Goal: Check status: Check status

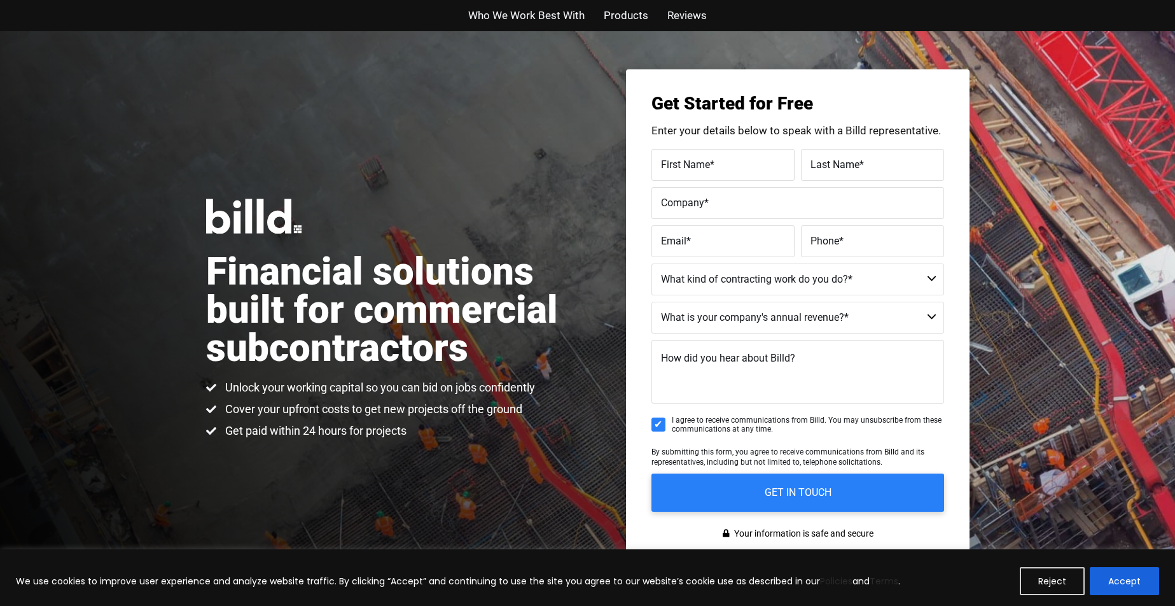
scroll to position [191, 0]
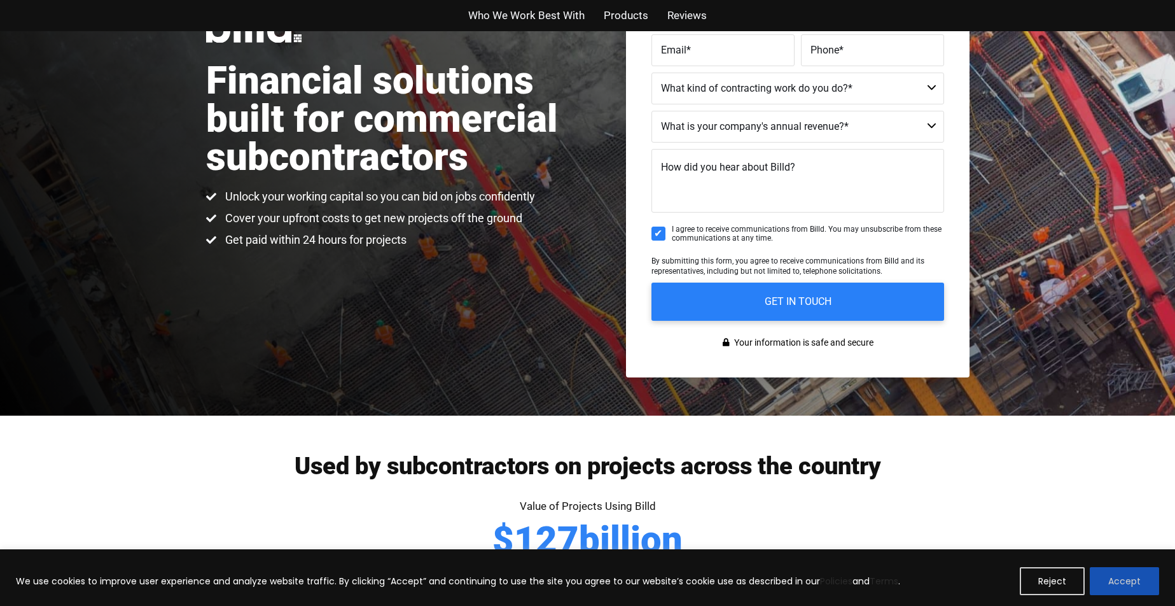
click at [1117, 577] on button "Accept" at bounding box center [1124, 581] width 69 height 28
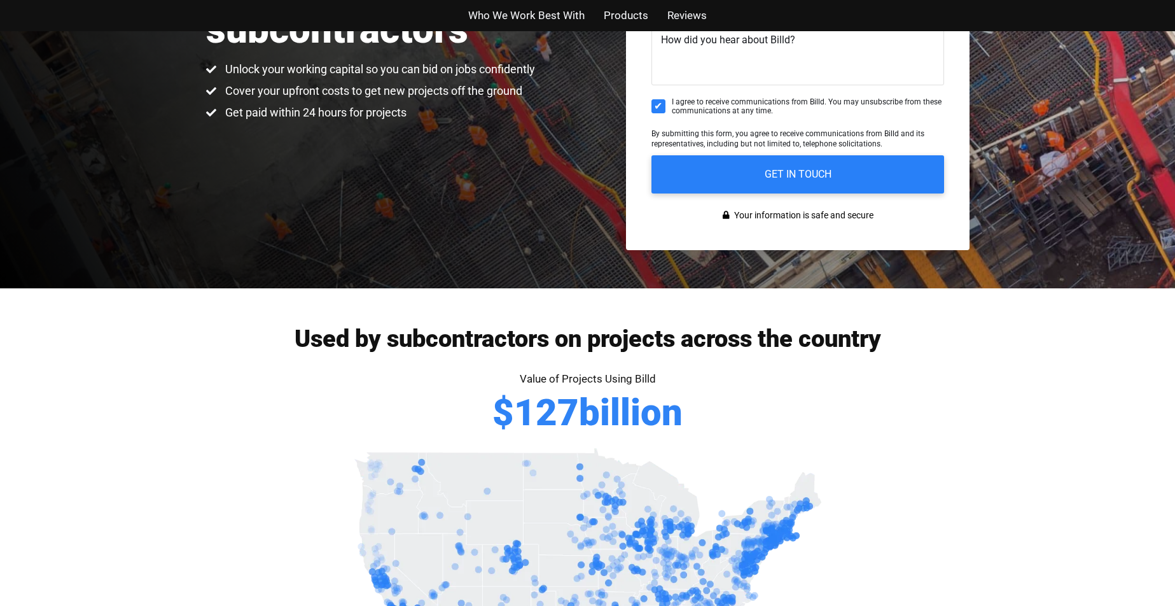
scroll to position [0, 0]
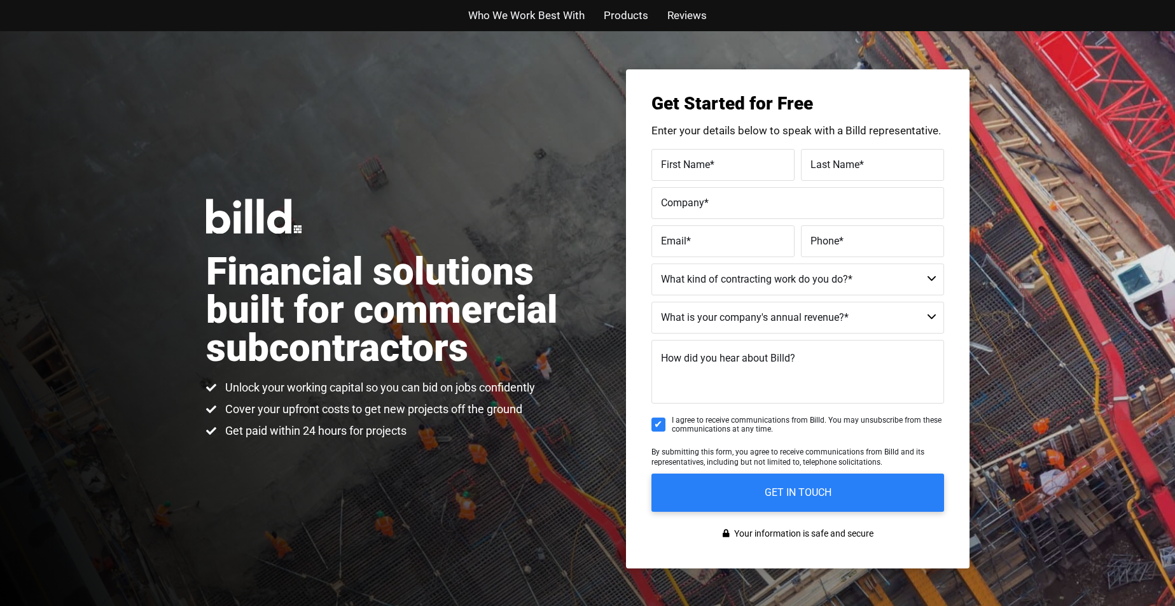
click at [531, 195] on div "Financial solutions built for commercial subcontractors Unlock your working cap…" at bounding box center [587, 318] width 1175 height 575
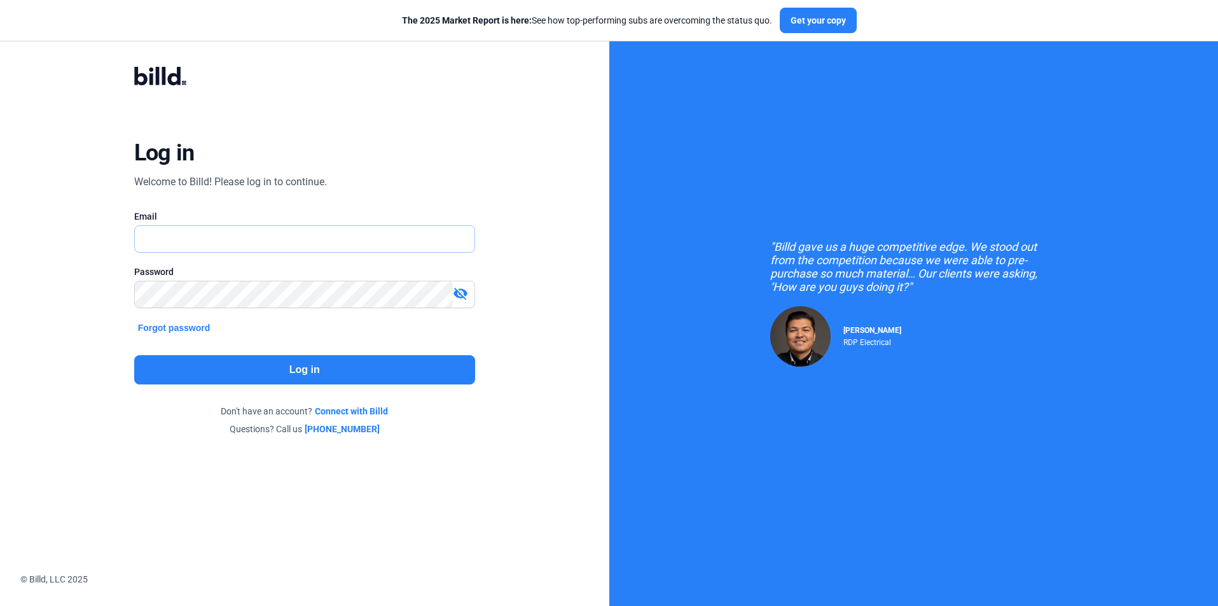
click at [214, 237] on input "text" at bounding box center [298, 239] width 326 height 26
click at [218, 239] on input "text" at bounding box center [305, 239] width 340 height 26
type input "stephanie@4bellsconstruction.com"
click at [459, 296] on mat-icon "visibility_off" at bounding box center [460, 293] width 15 height 15
click at [310, 367] on button "Log in" at bounding box center [304, 369] width 341 height 29
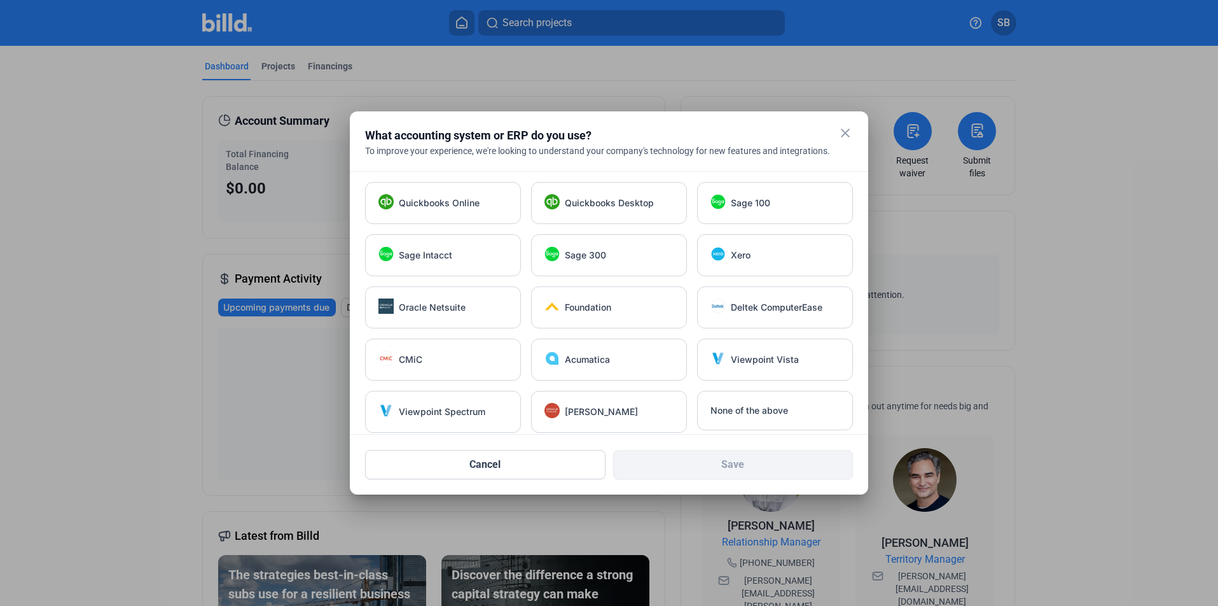
click at [847, 132] on mat-icon "close" at bounding box center [845, 132] width 15 height 15
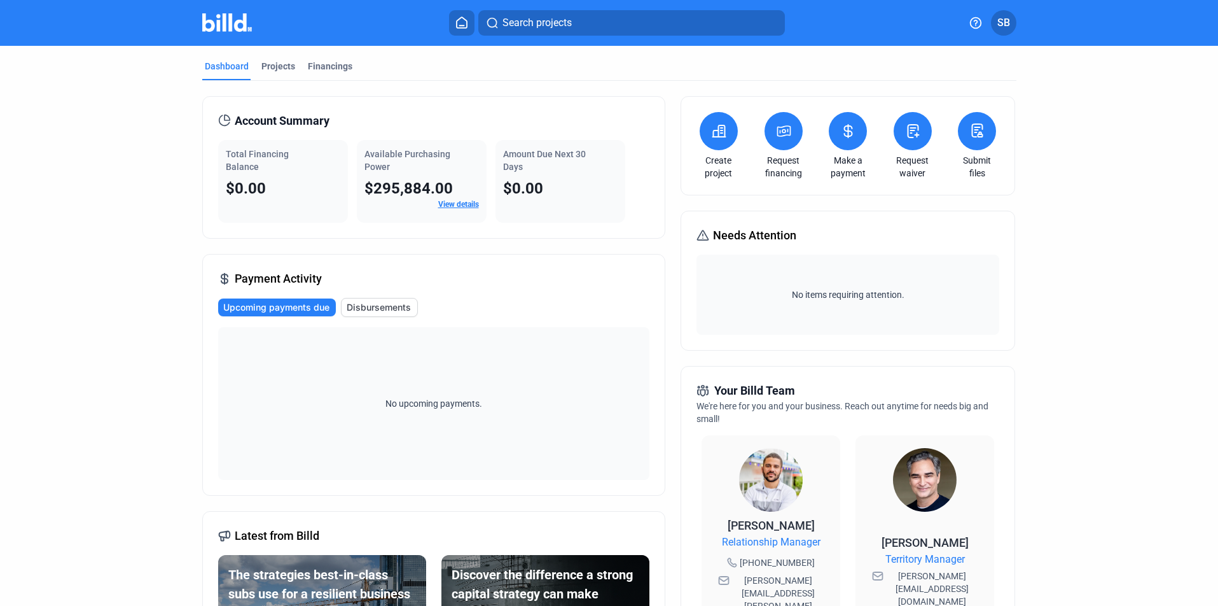
click at [454, 205] on link "View details" at bounding box center [458, 204] width 41 height 9
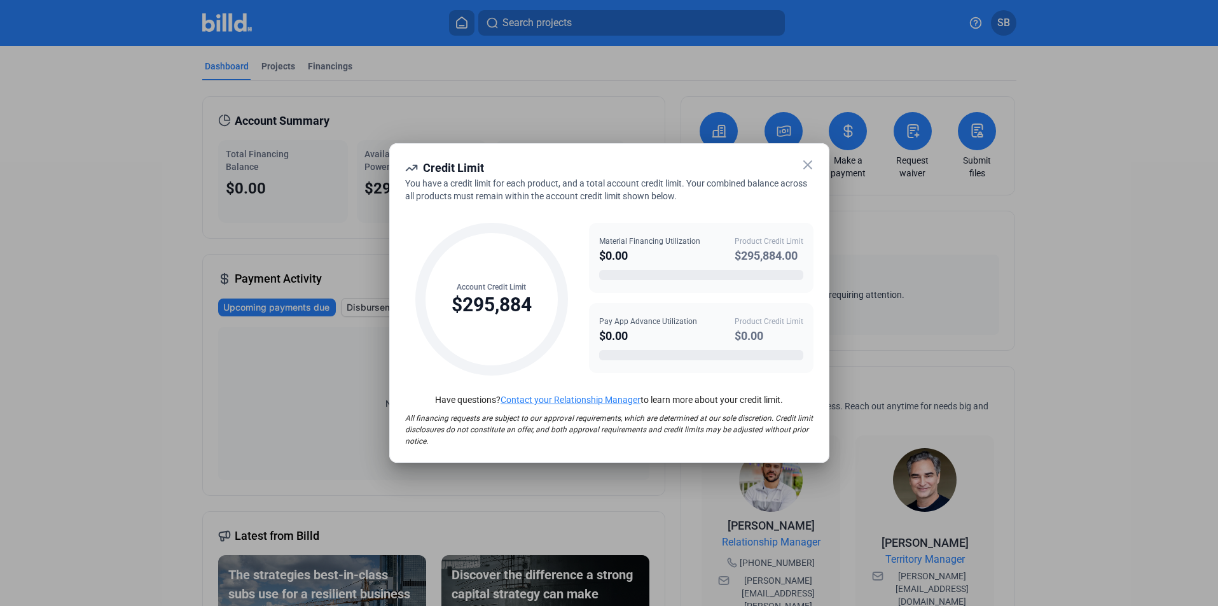
click at [810, 165] on icon at bounding box center [807, 164] width 15 height 15
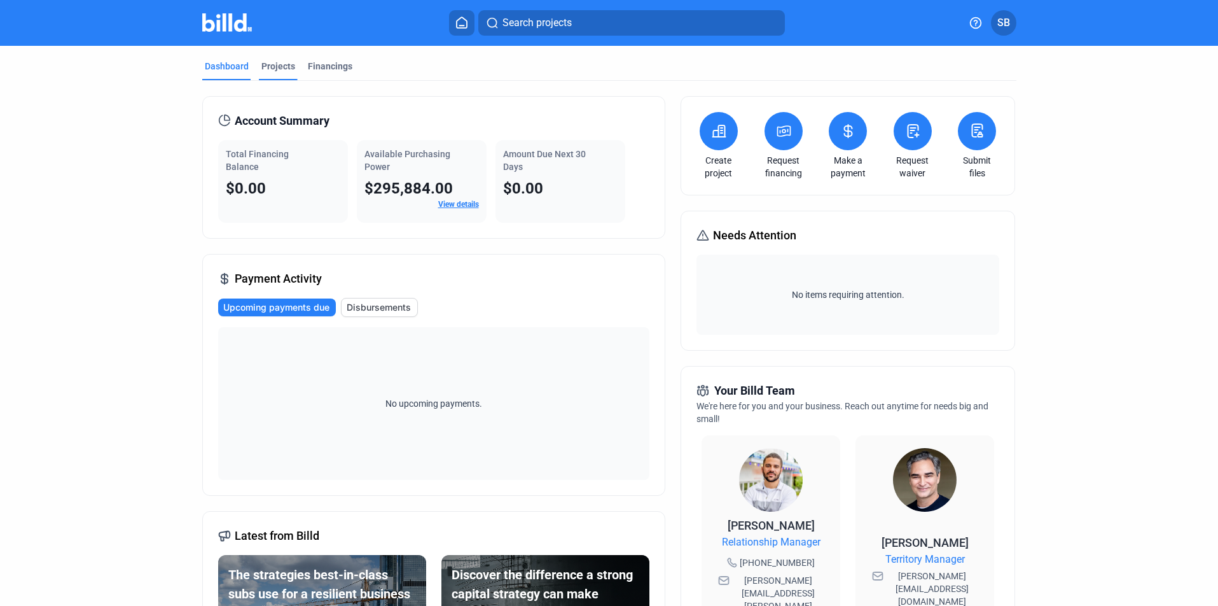
click at [279, 64] on div "Projects" at bounding box center [278, 66] width 34 height 13
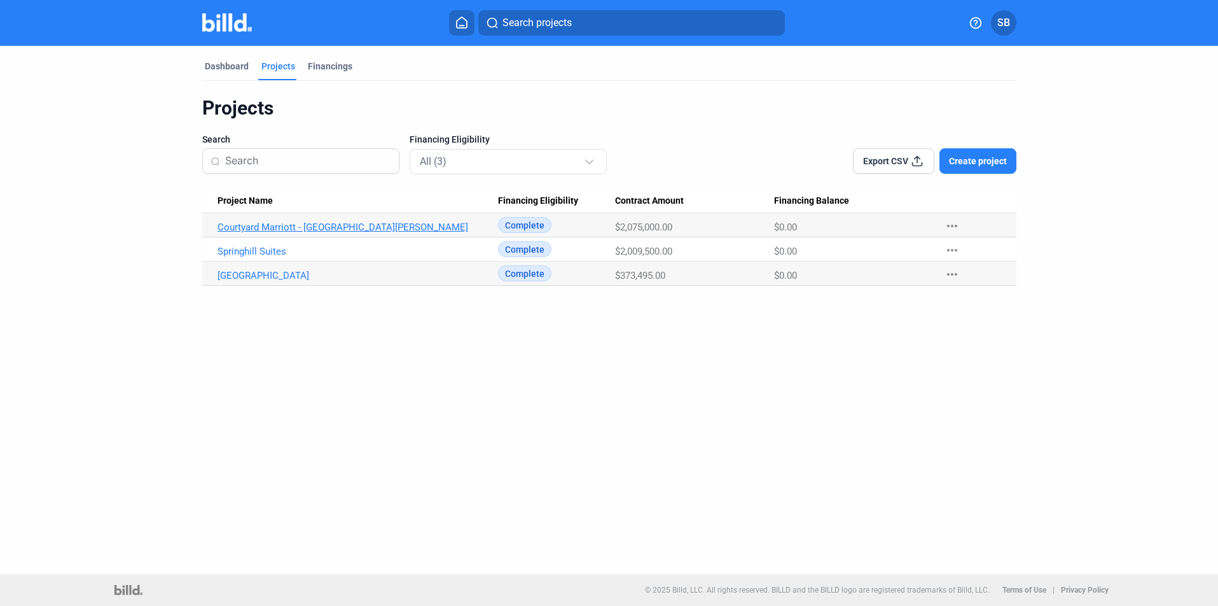
click at [281, 225] on link "Courtyard Marriott - Fort Myers" at bounding box center [358, 226] width 281 height 11
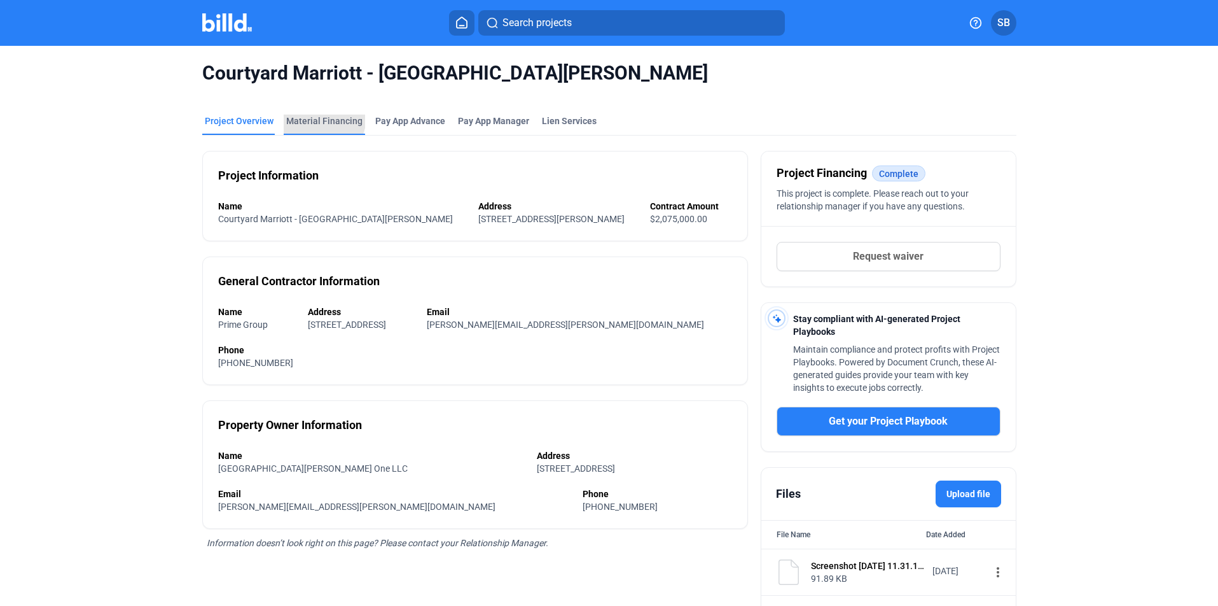
click at [312, 117] on div "Material Financing" at bounding box center [324, 121] width 76 height 13
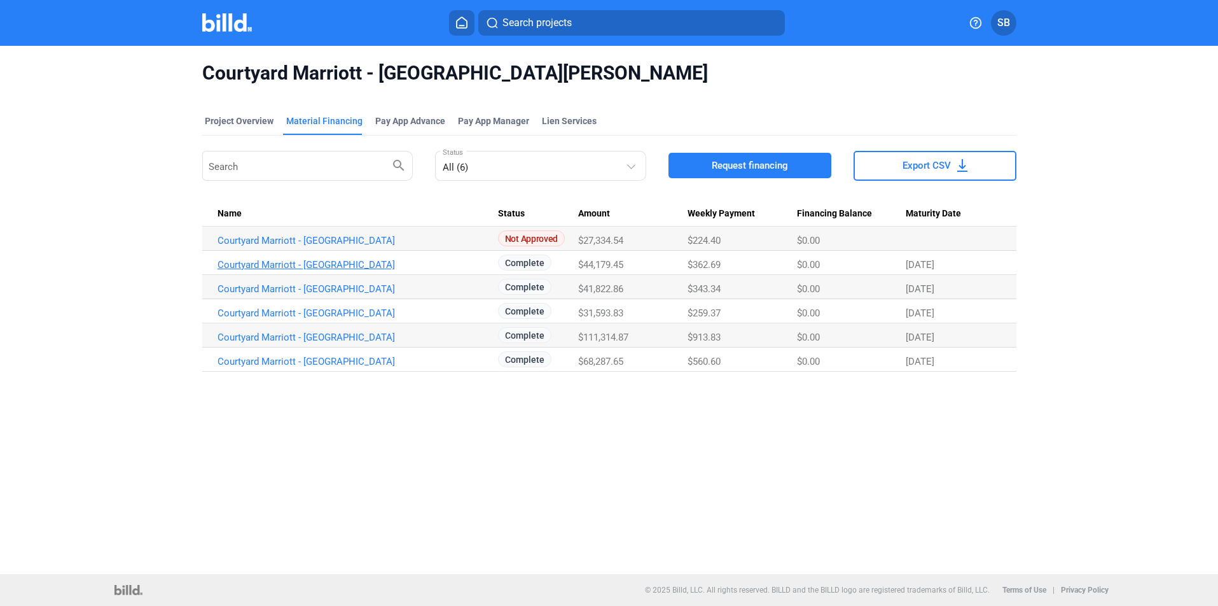
click at [324, 266] on link "Courtyard Marriott - Fort Myers_MF_11" at bounding box center [358, 264] width 281 height 11
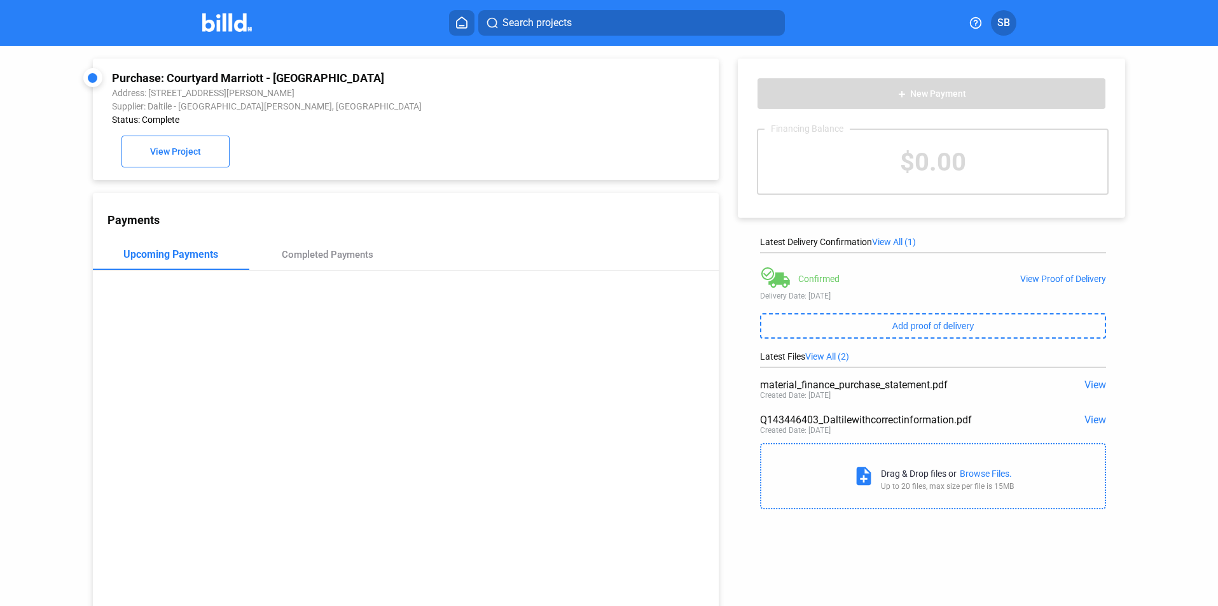
scroll to position [49, 0]
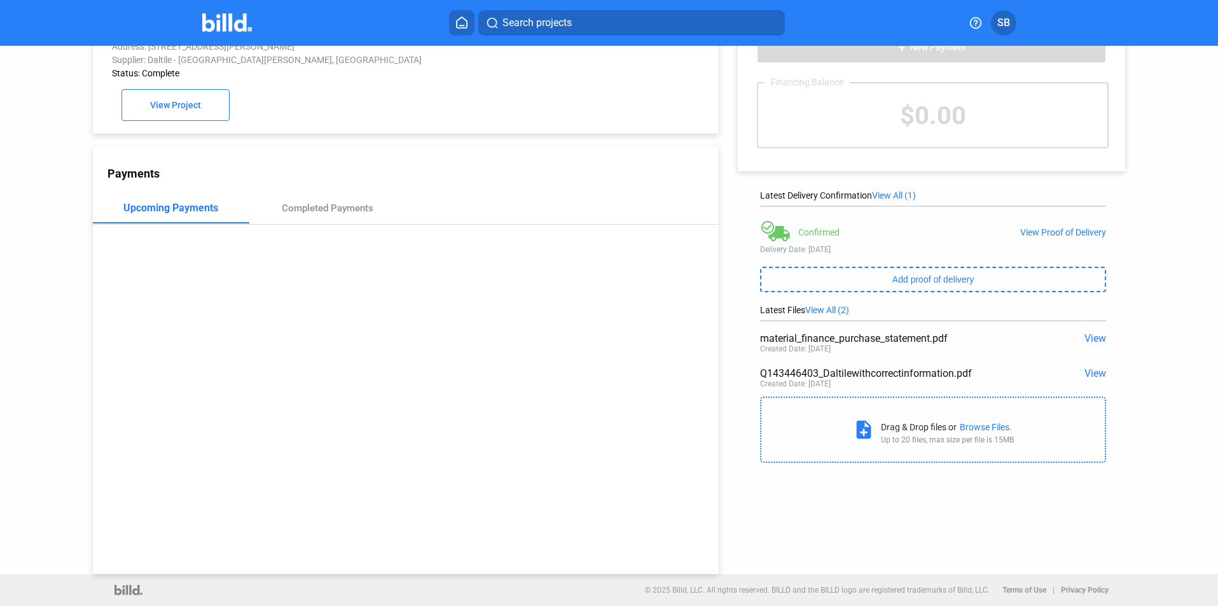
click at [1092, 337] on span "View" at bounding box center [1096, 338] width 22 height 12
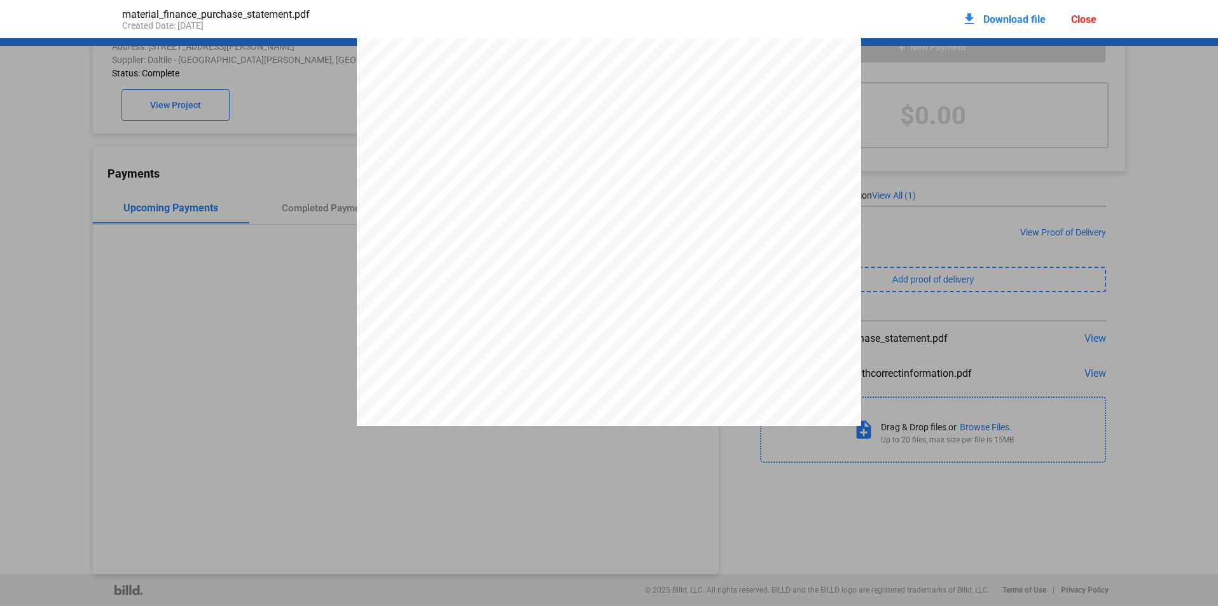
scroll to position [70, 0]
click at [1083, 20] on div "Close" at bounding box center [1083, 19] width 25 height 12
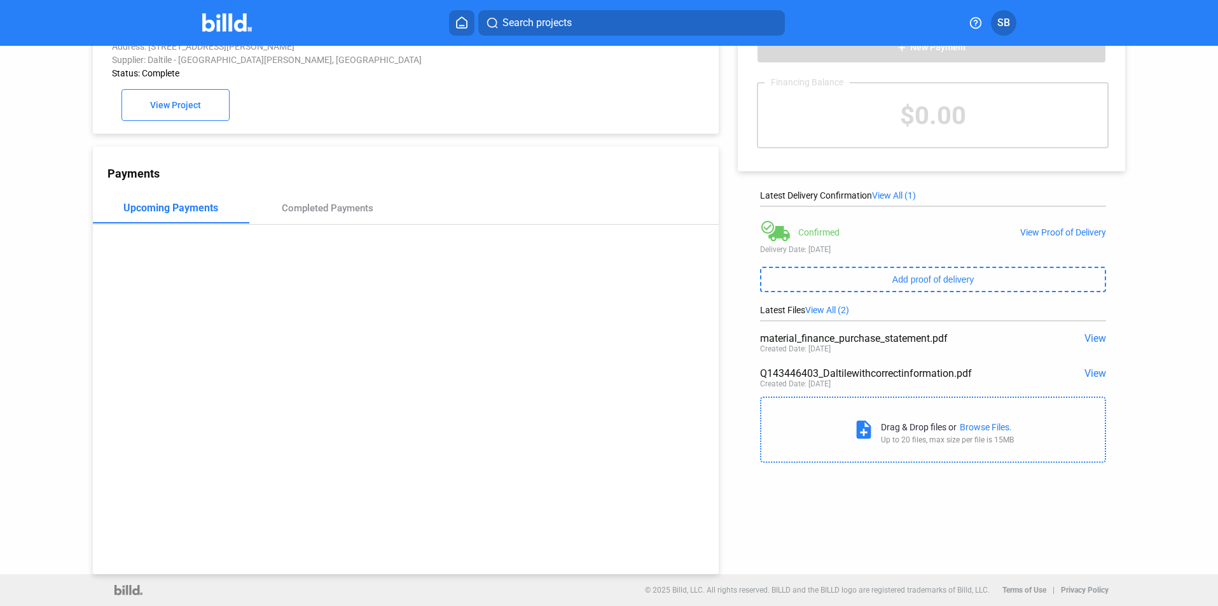
click at [1088, 371] on span "View" at bounding box center [1096, 373] width 22 height 12
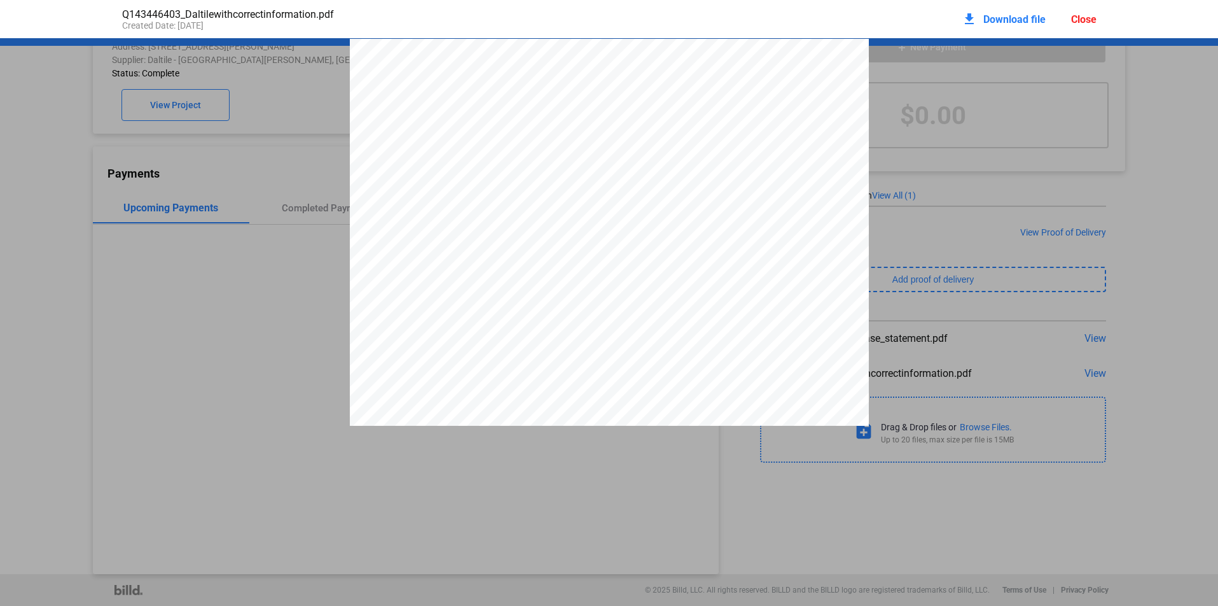
click at [1078, 17] on div "Close" at bounding box center [1083, 19] width 25 height 12
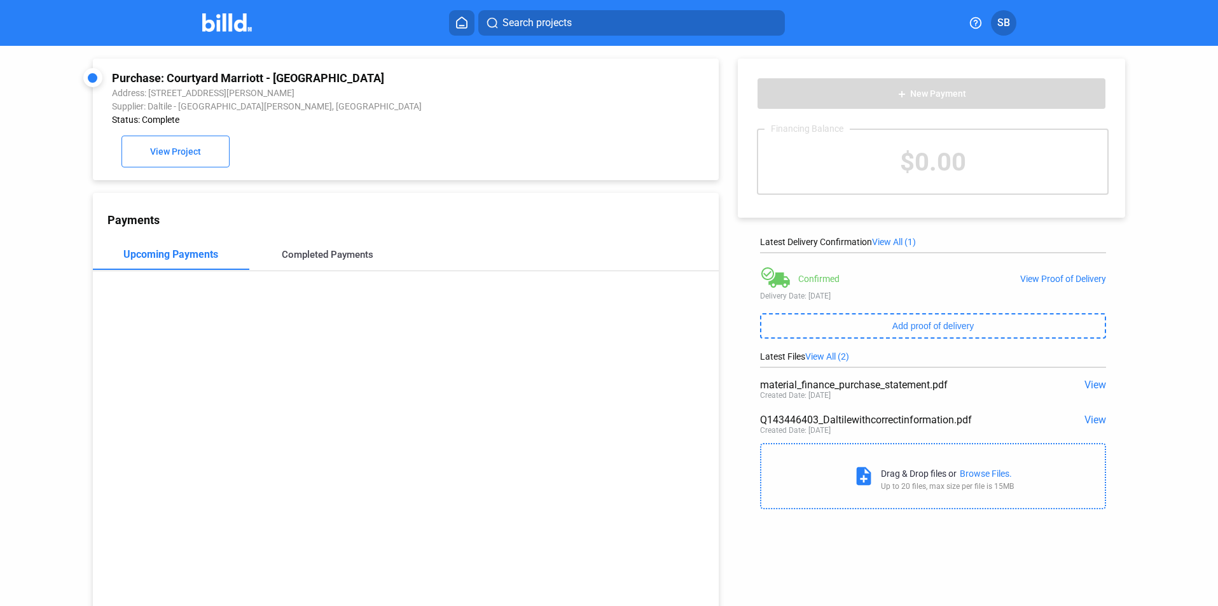
click at [317, 260] on div "Completed Payments" at bounding box center [328, 254] width 92 height 11
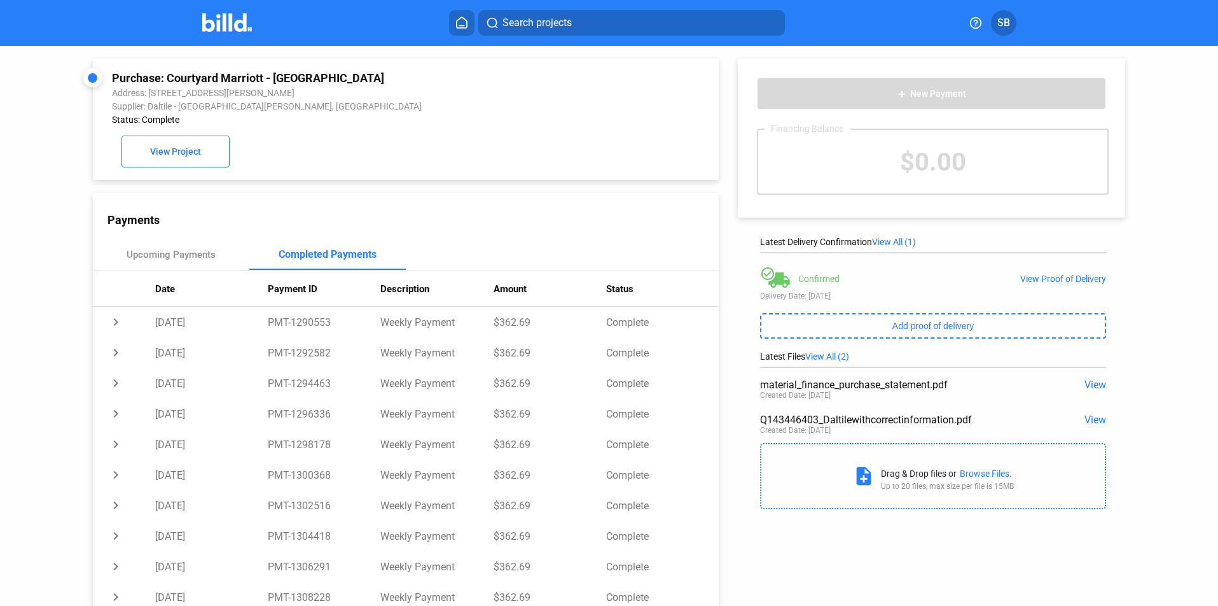
click at [1165, 404] on div "Purchase: Courtyard Marriott - Fort Myers_MF_11 Address: 10050 Gulf Center Dr, …" at bounding box center [609, 333] width 1218 height 574
click at [205, 151] on button "View Project" at bounding box center [176, 152] width 108 height 32
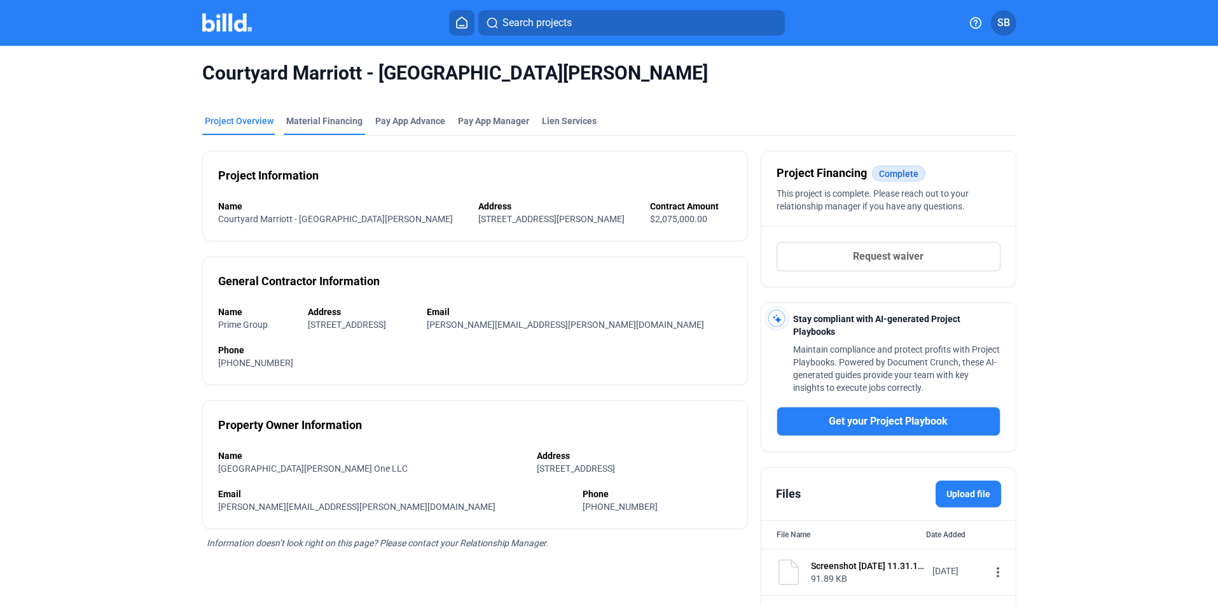
click at [324, 120] on div "Material Financing" at bounding box center [324, 121] width 76 height 13
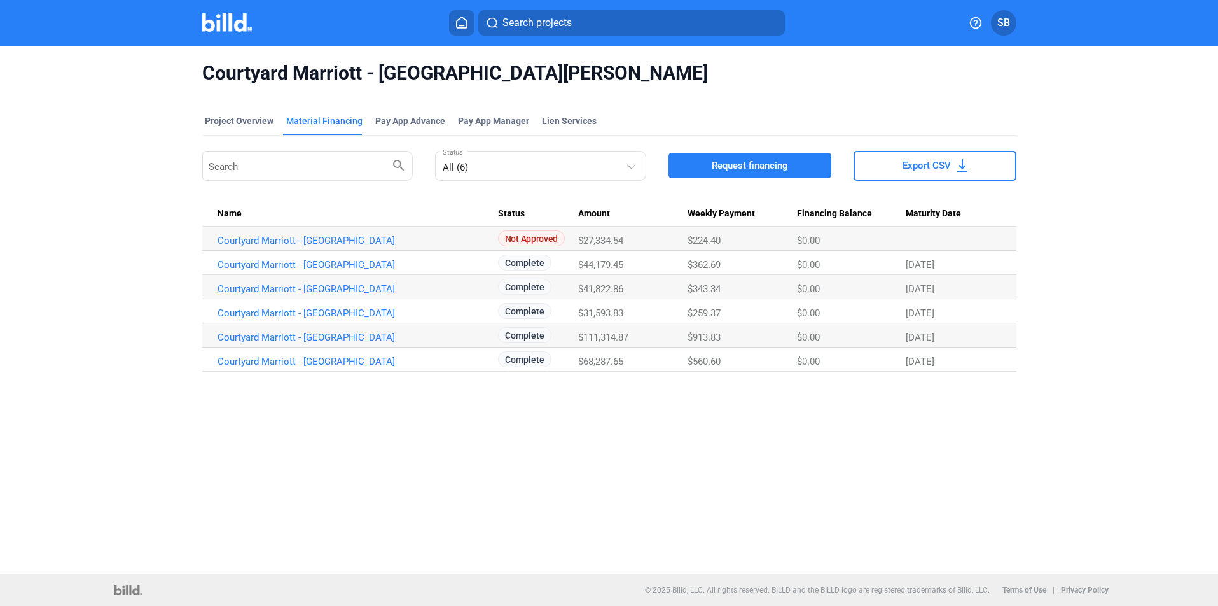
click at [315, 289] on link "Courtyard Marriott - Fort Myers_MF_9" at bounding box center [358, 288] width 281 height 11
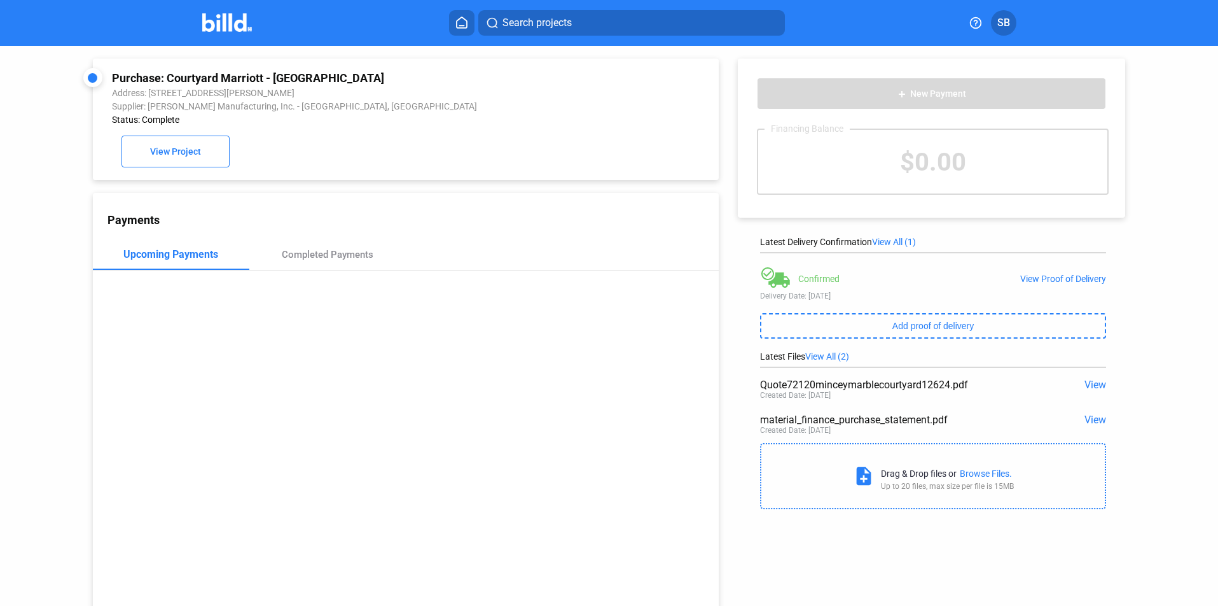
click at [1090, 420] on span "View" at bounding box center [1096, 419] width 22 height 12
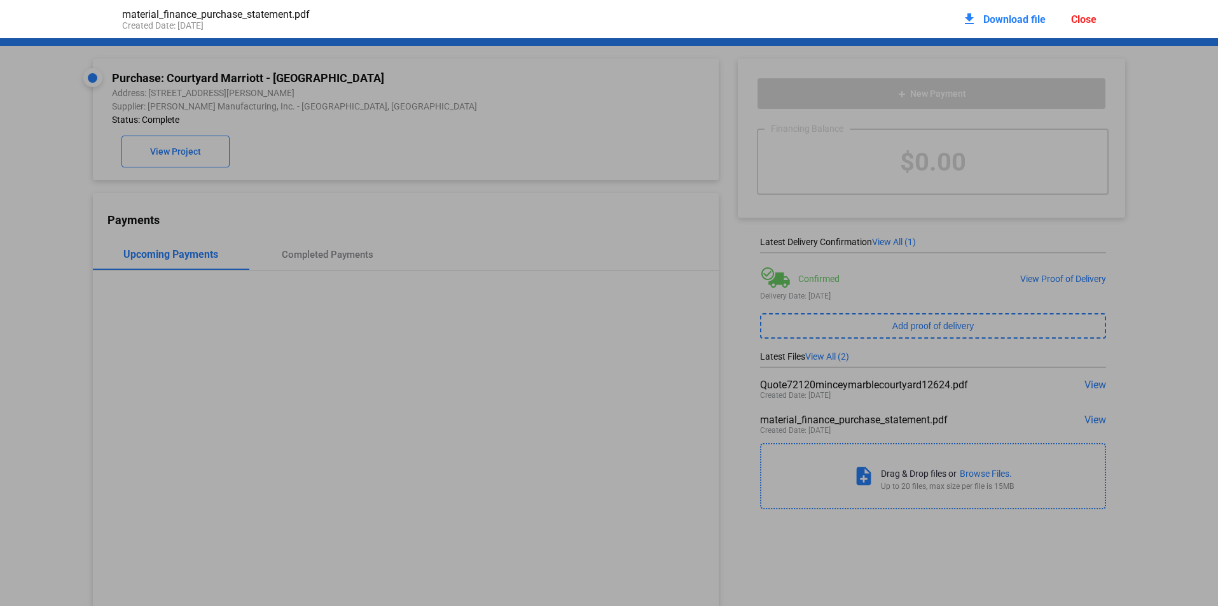
scroll to position [6, 0]
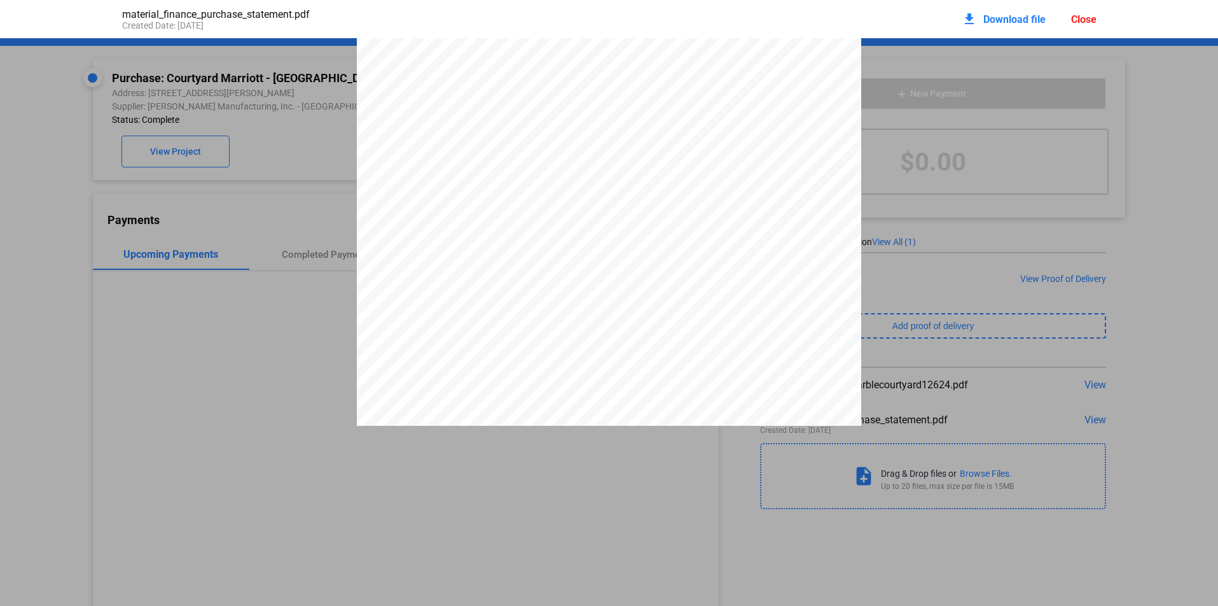
click at [1137, 433] on pdf-viewer "PURCHASE STATEMENT This PURCHASE STATEMENT is being executed and delivered purs…" at bounding box center [609, 280] width 1218 height 485
click at [1084, 15] on div "Close" at bounding box center [1083, 19] width 25 height 12
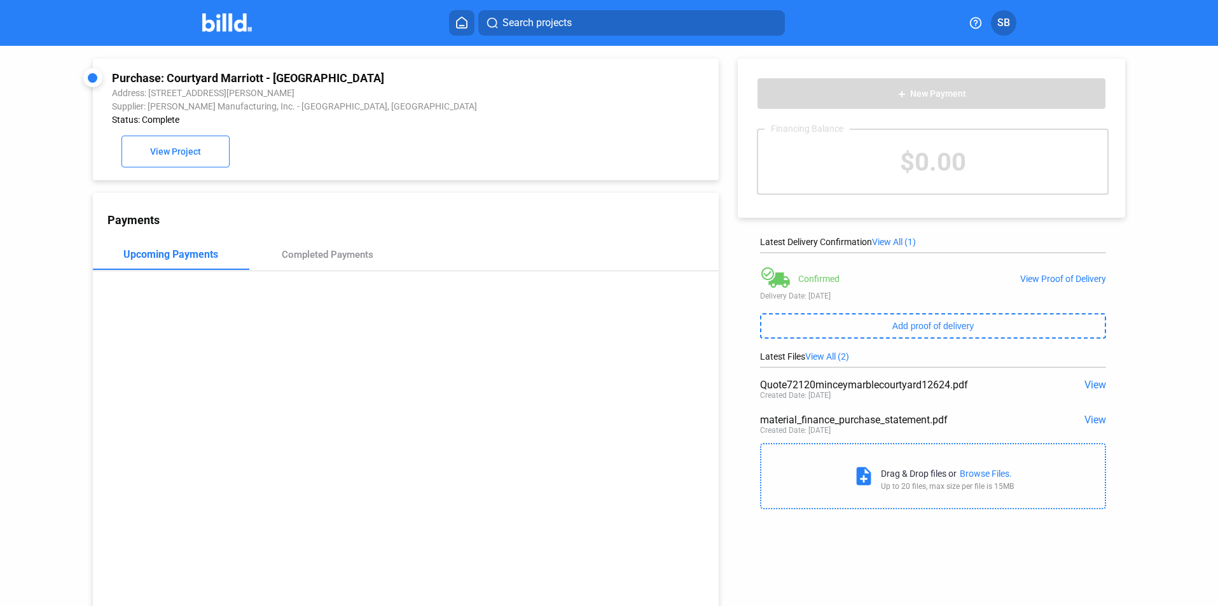
click at [1090, 384] on span "View" at bounding box center [1096, 385] width 22 height 12
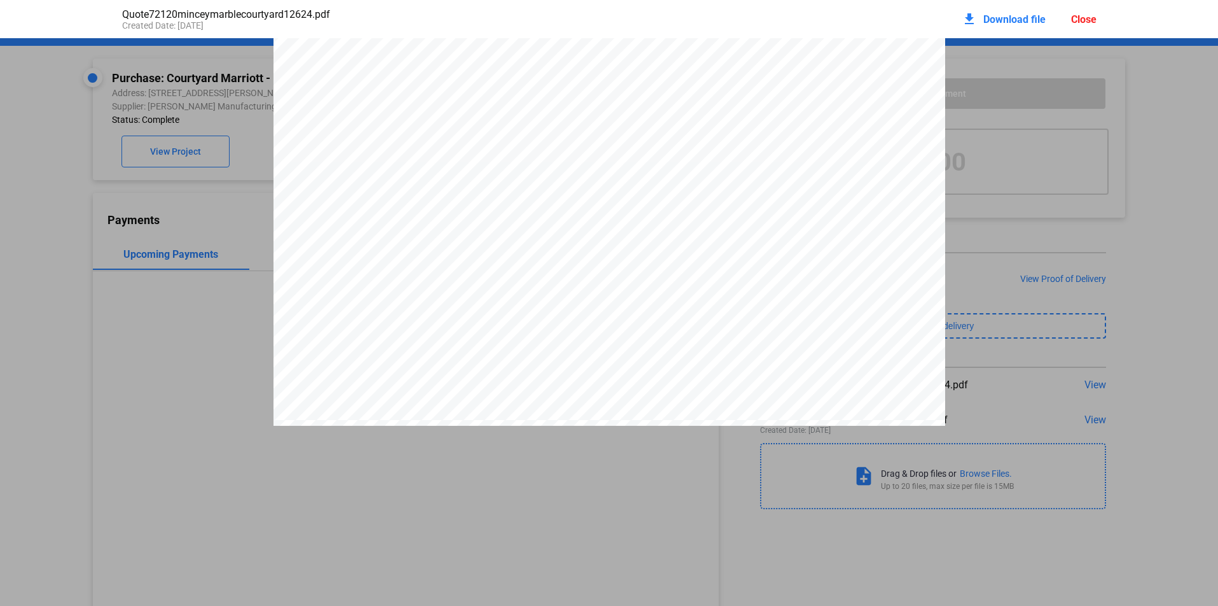
scroll to position [70, 0]
click at [184, 306] on div "Project: Courtyard 10050 Gulf Center Dr Ft Myers FL 33913 USA Ship To: Courtyar…" at bounding box center [609, 486] width 1218 height 1034
click at [1083, 17] on div "Close" at bounding box center [1083, 19] width 25 height 12
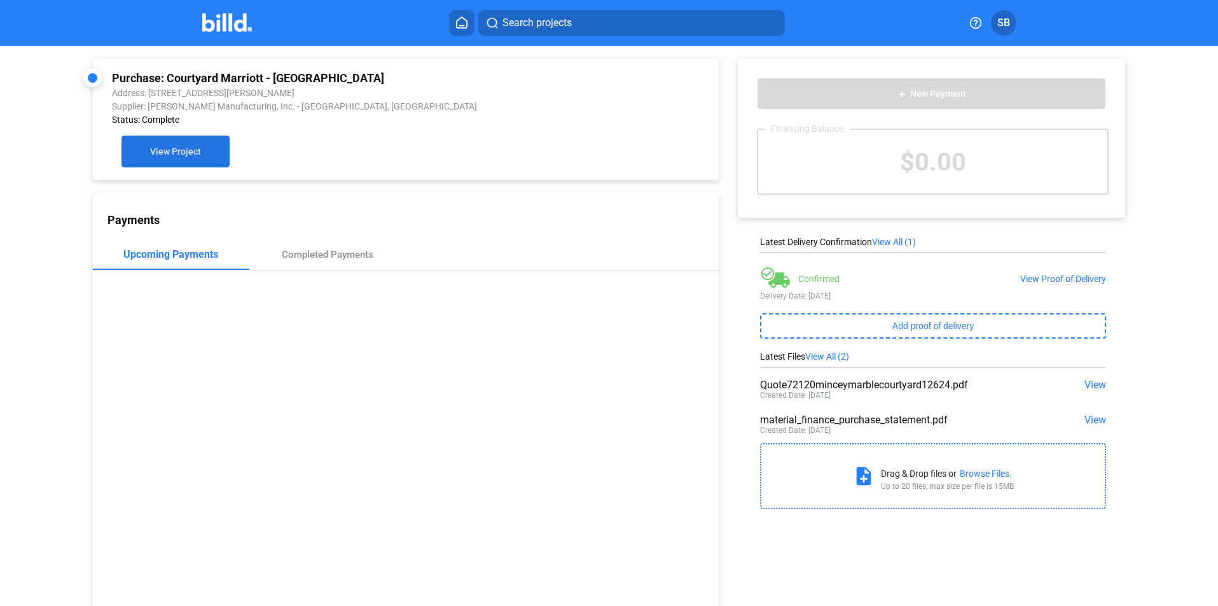
click at [161, 147] on button "View Project" at bounding box center [176, 152] width 108 height 32
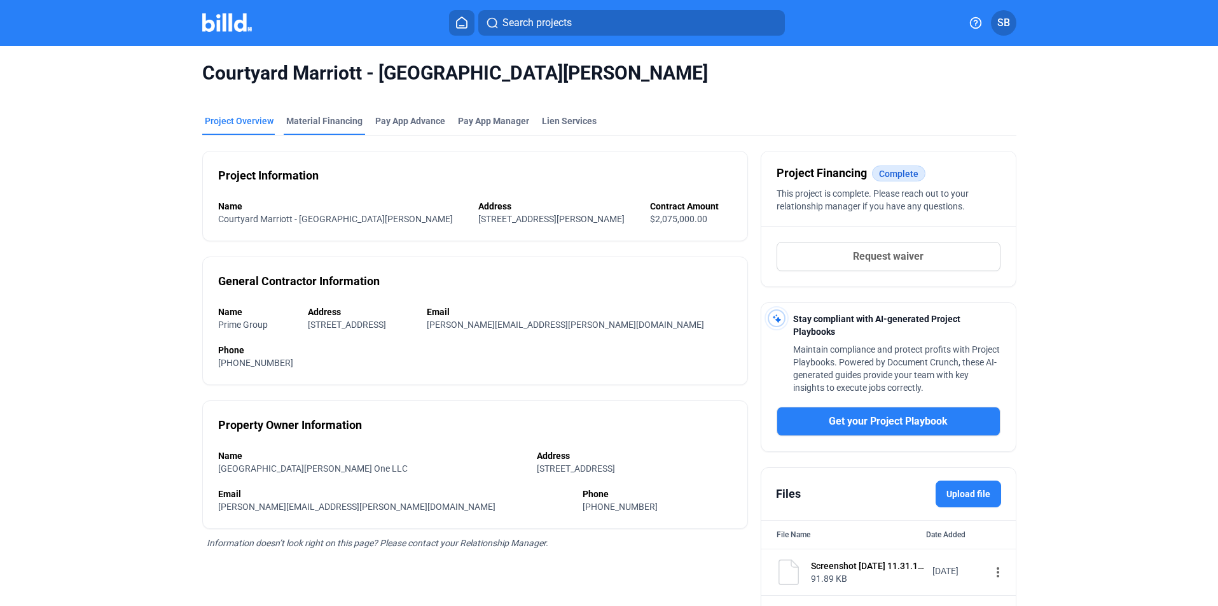
click at [299, 123] on div "Material Financing" at bounding box center [324, 121] width 76 height 13
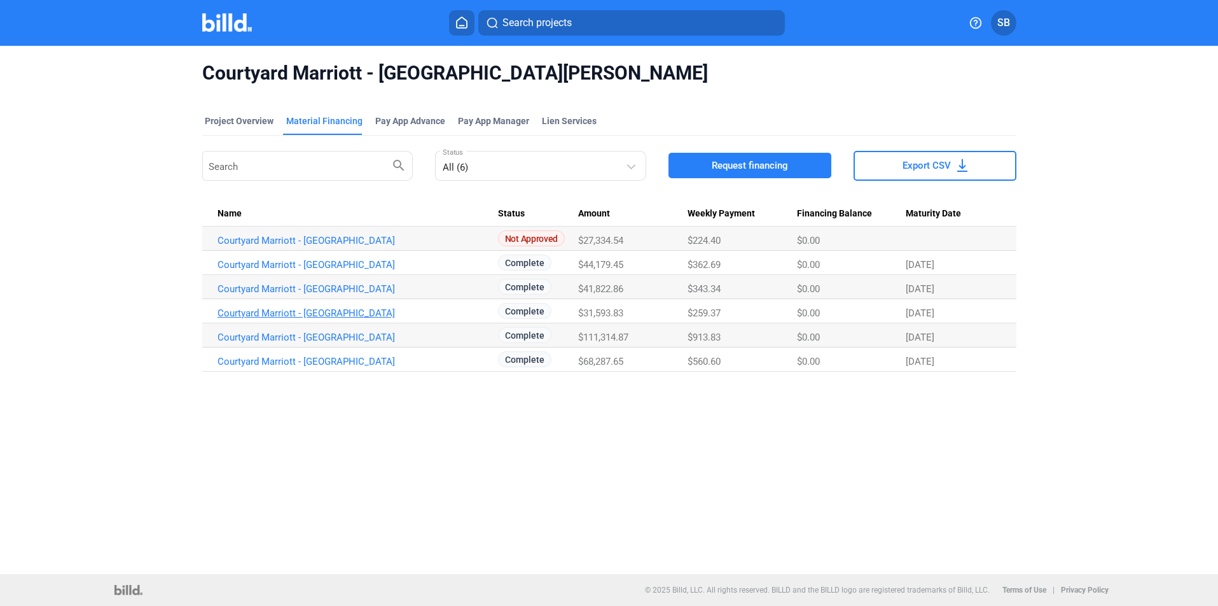
click at [324, 315] on link "Courtyard Marriott - Fort Myers_MF_6" at bounding box center [358, 312] width 281 height 11
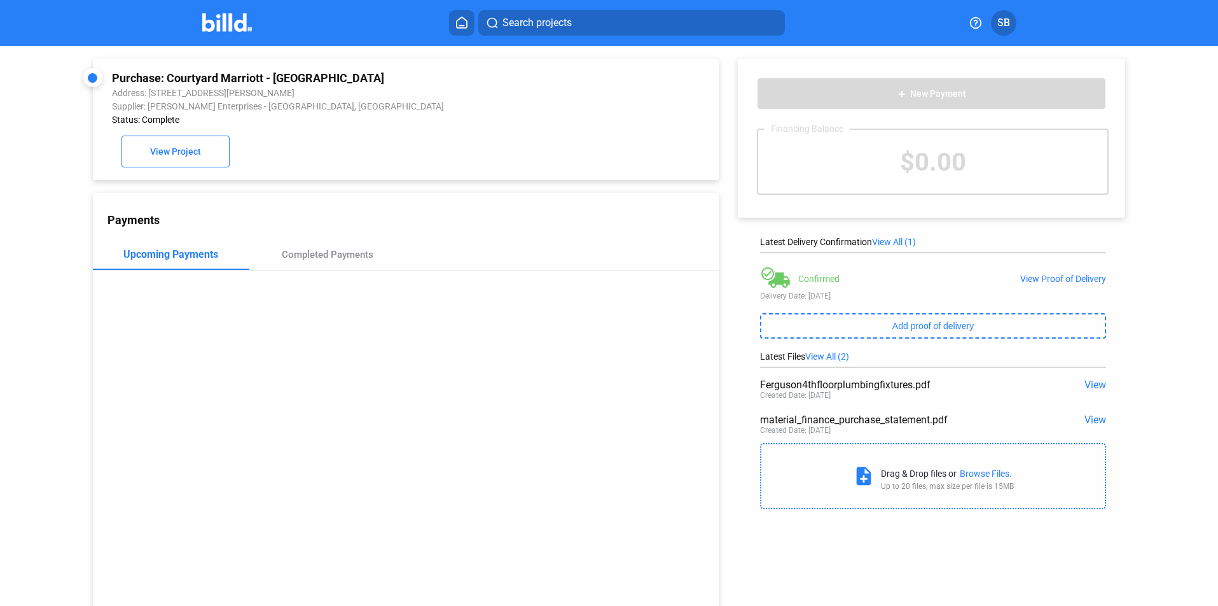
click at [1085, 386] on span "View" at bounding box center [1096, 385] width 22 height 12
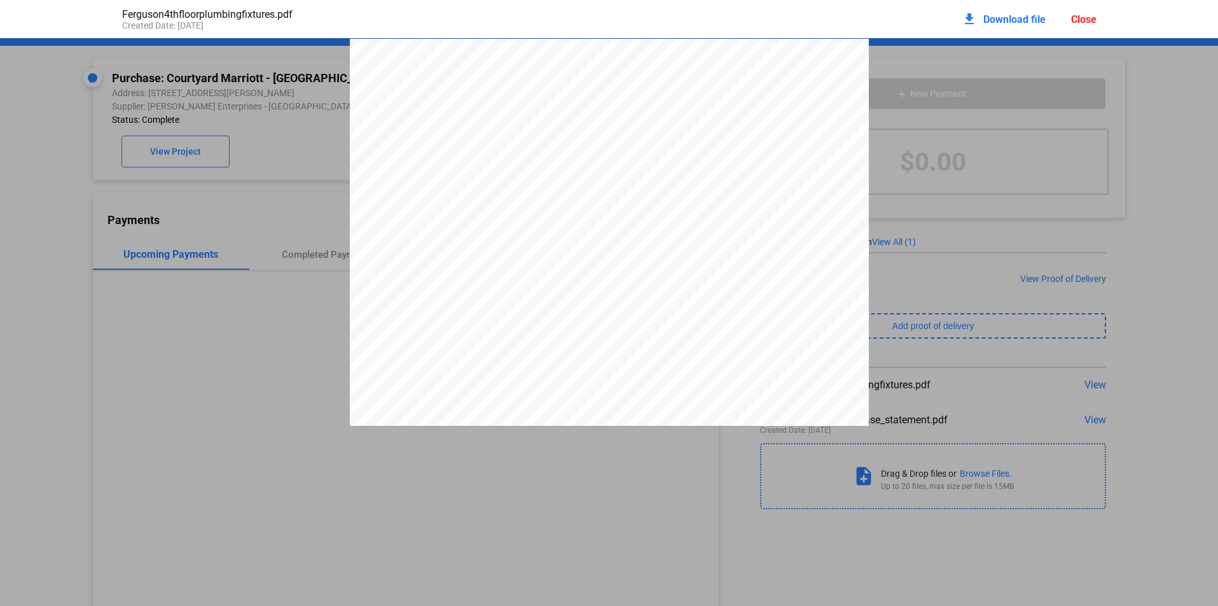
click at [1086, 19] on div "Close" at bounding box center [1083, 19] width 25 height 12
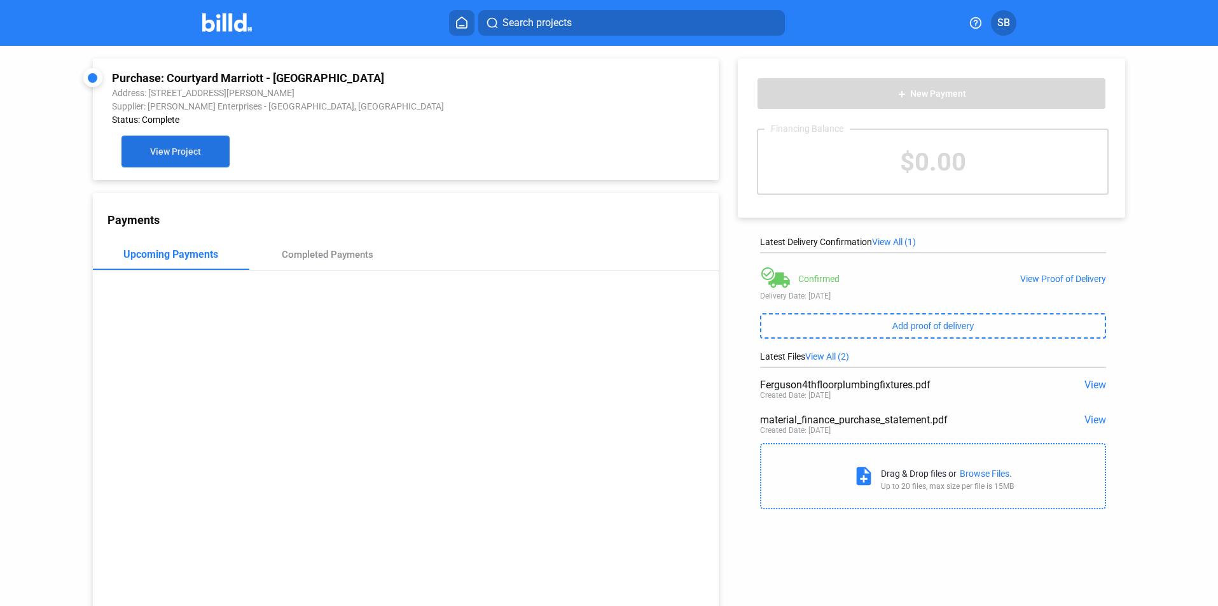
click at [179, 151] on span "View Project" at bounding box center [175, 152] width 51 height 10
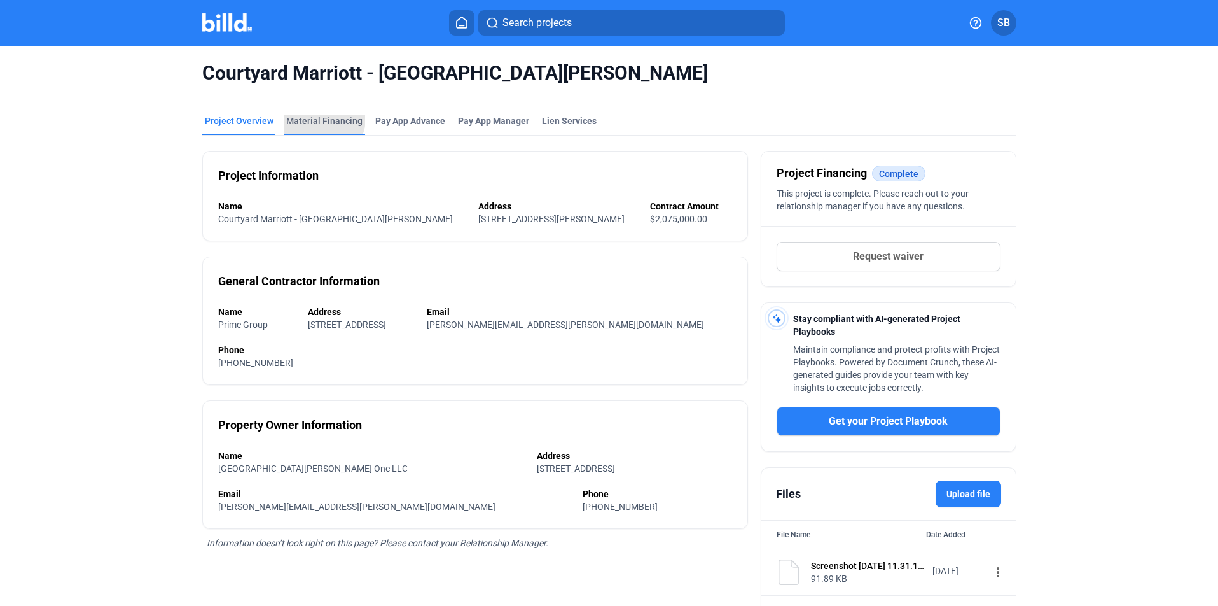
click at [316, 118] on div "Material Financing" at bounding box center [324, 121] width 76 height 13
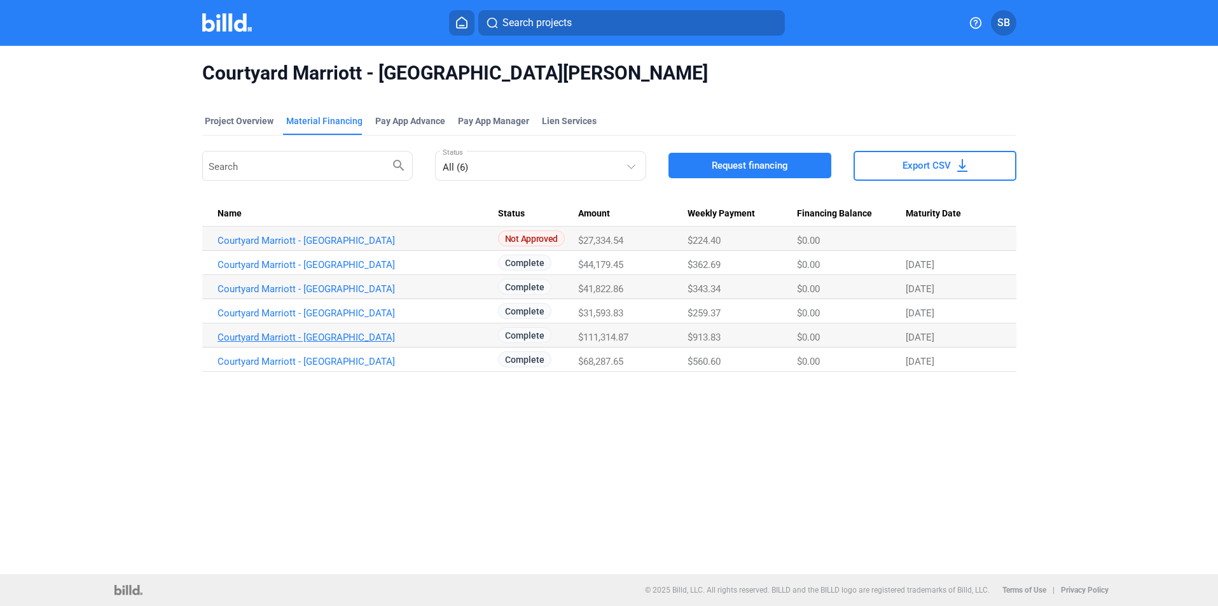
click at [342, 333] on link "Courtyard Marriott - Fort Myers_MF_5" at bounding box center [358, 336] width 281 height 11
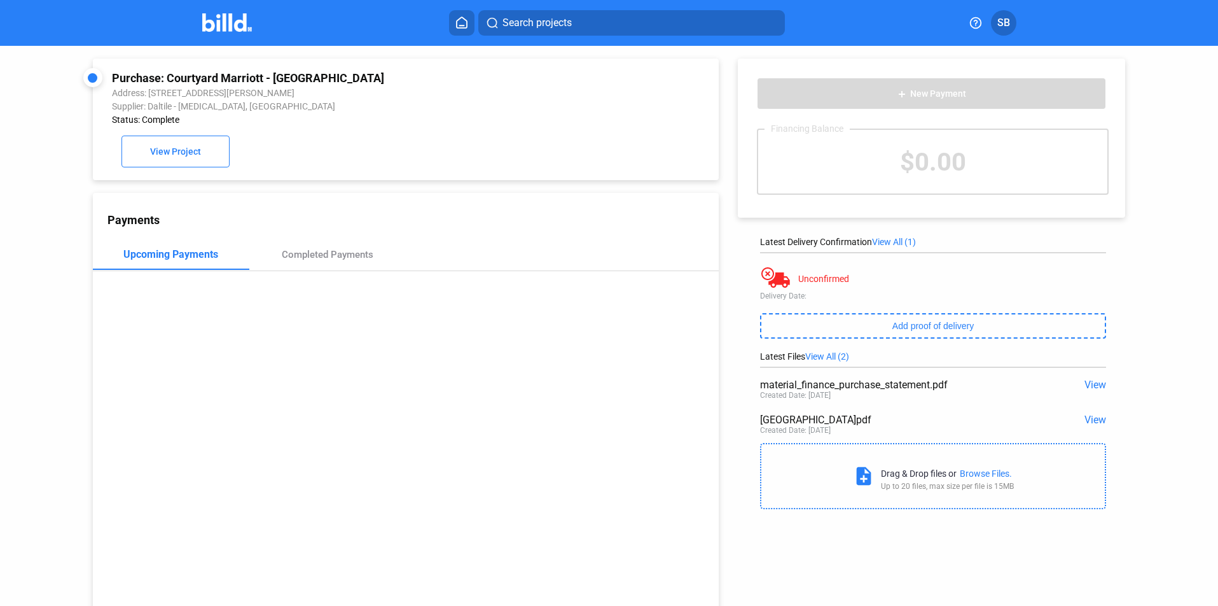
click at [1092, 420] on span "View" at bounding box center [1096, 419] width 22 height 12
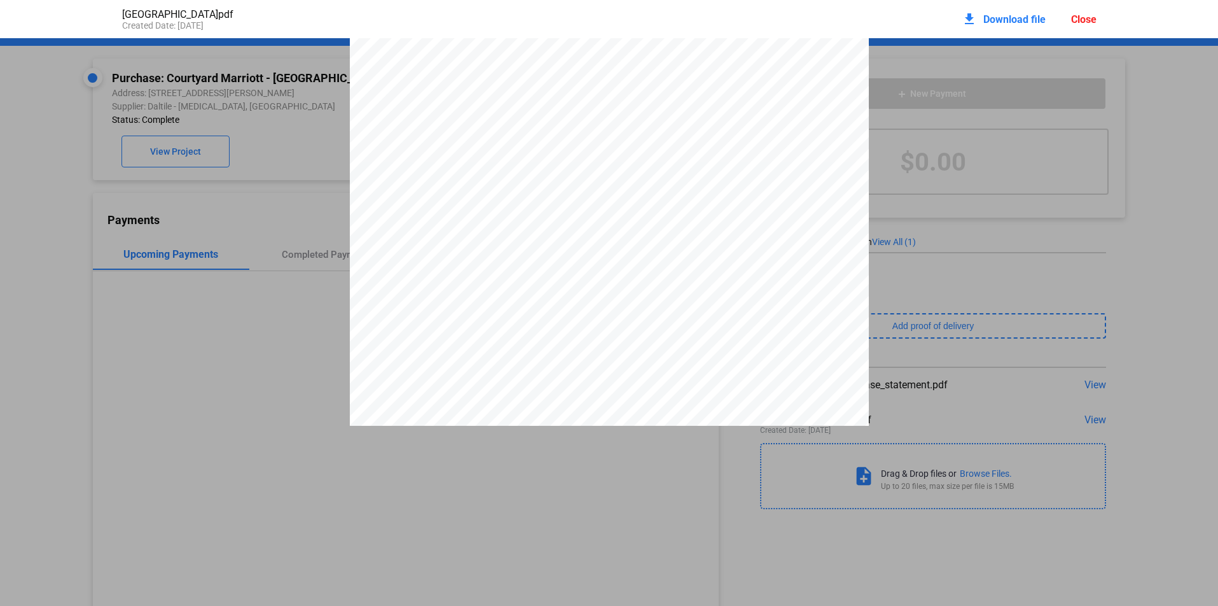
scroll to position [784, 0]
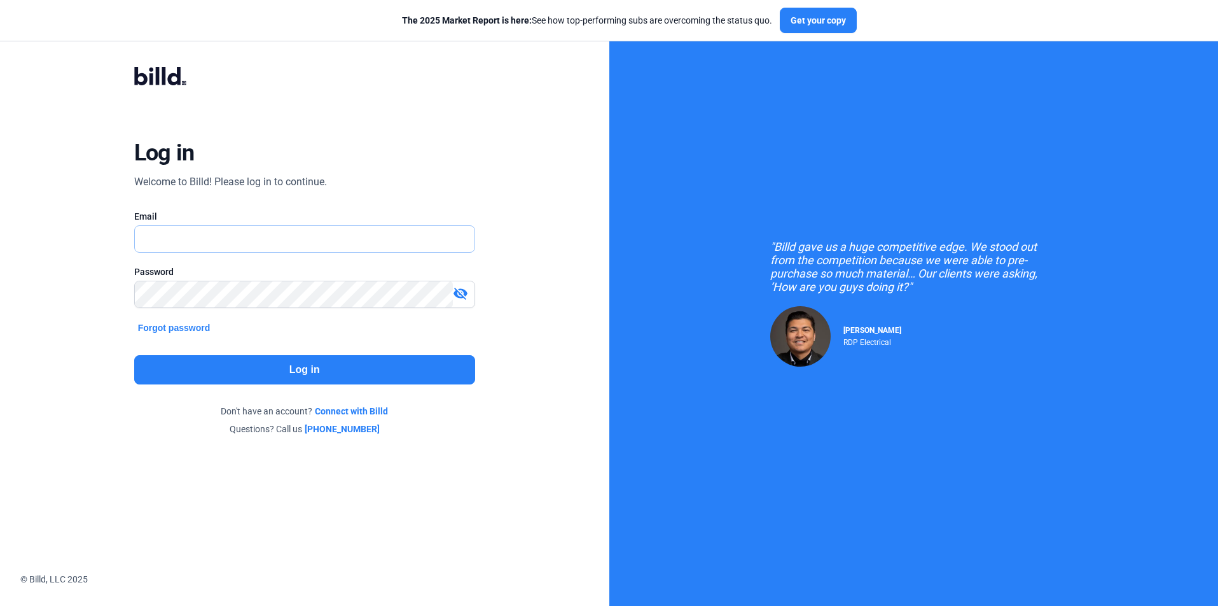
type input "stephanie@4bellsconstruction.com"
click at [299, 365] on button "Log in" at bounding box center [304, 369] width 341 height 29
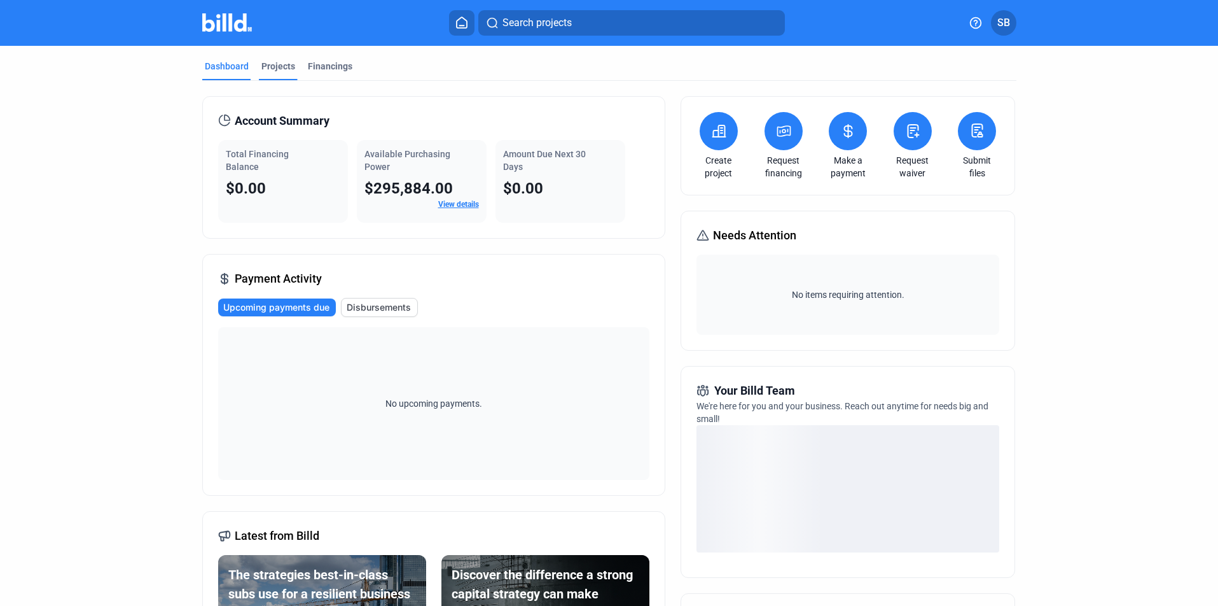
click at [281, 64] on div "Projects" at bounding box center [278, 66] width 34 height 13
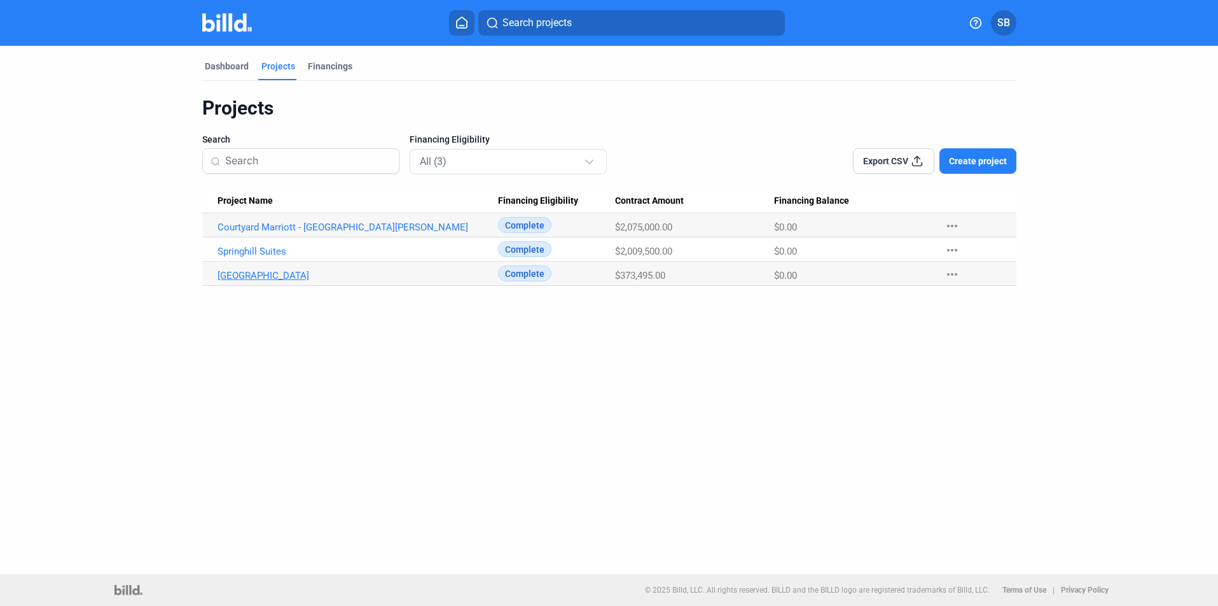
click at [265, 279] on link "Delray Fairfield Inn Hotel" at bounding box center [358, 275] width 281 height 11
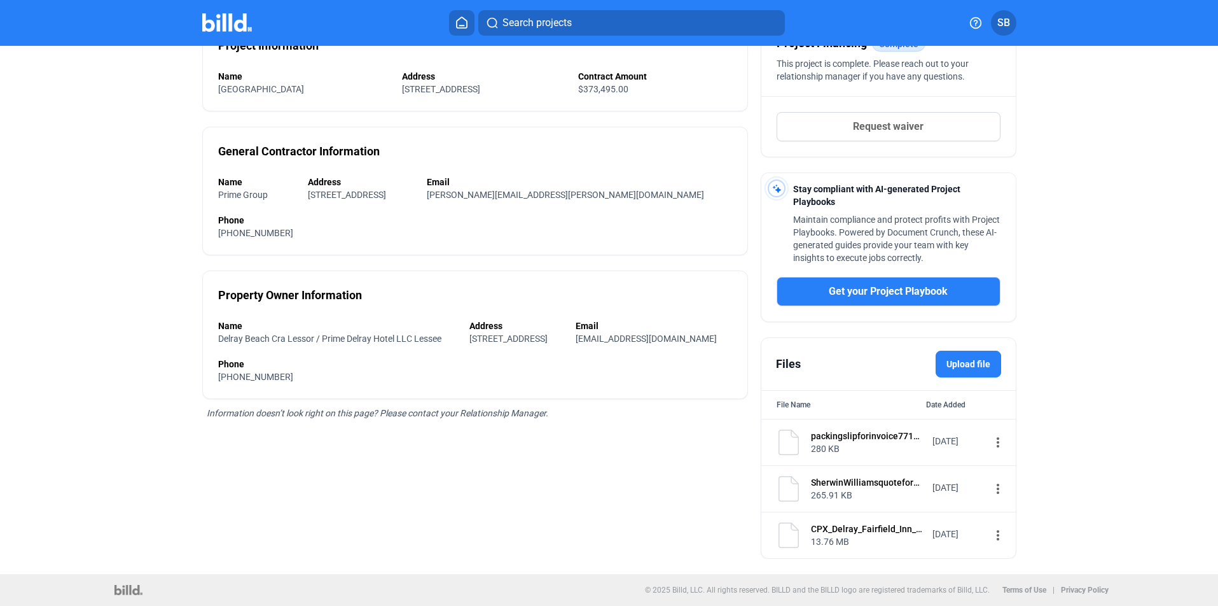
scroll to position [4, 0]
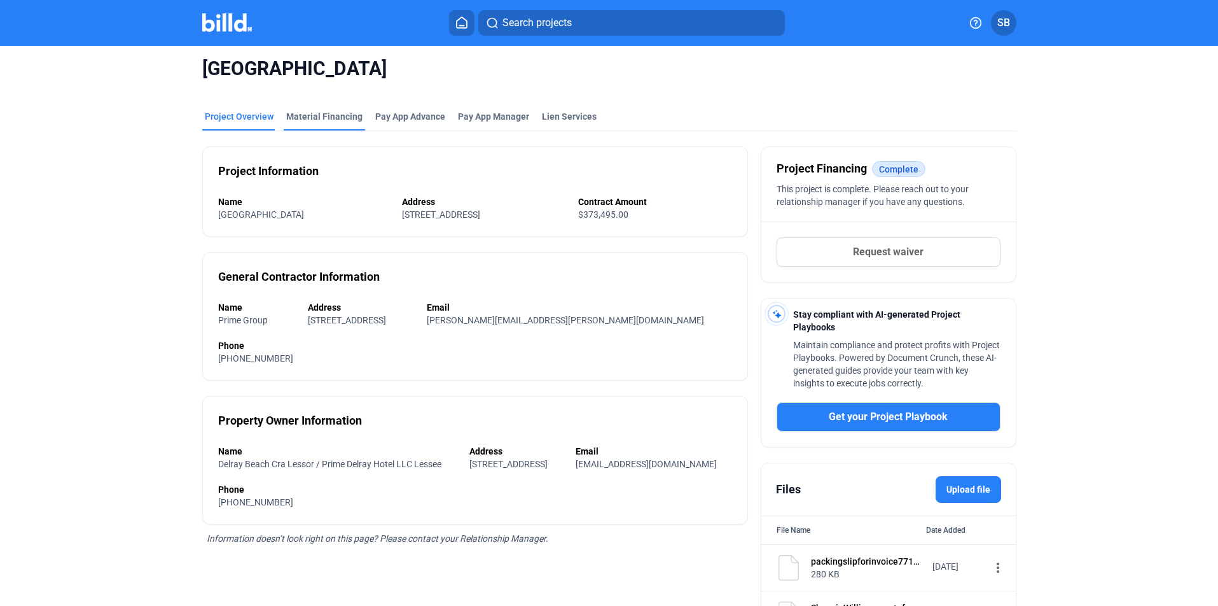
click at [327, 116] on div "Material Financing" at bounding box center [324, 116] width 76 height 13
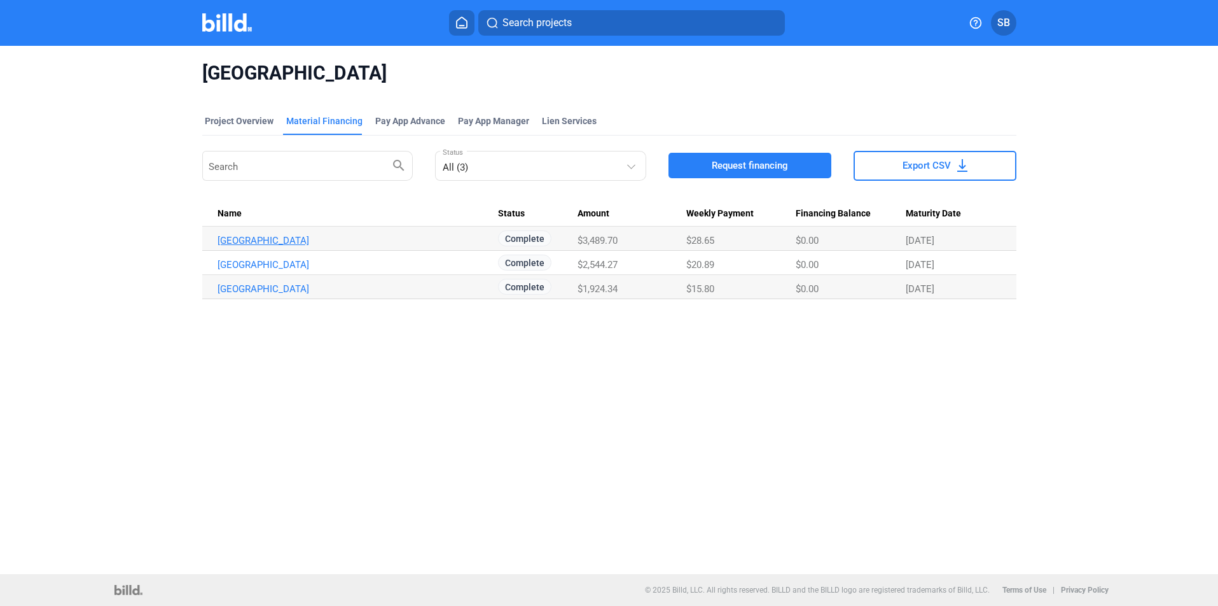
click at [261, 239] on link "Delray Fairfield Inn Hotel_MF_3" at bounding box center [358, 240] width 281 height 11
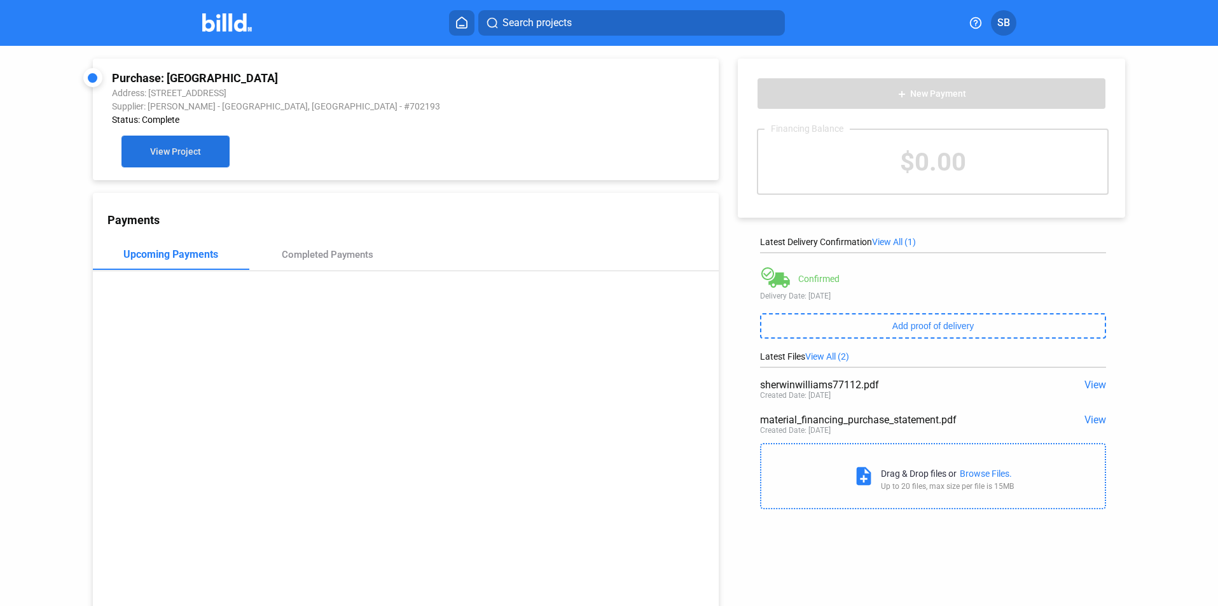
click at [170, 157] on span "View Project" at bounding box center [175, 152] width 51 height 10
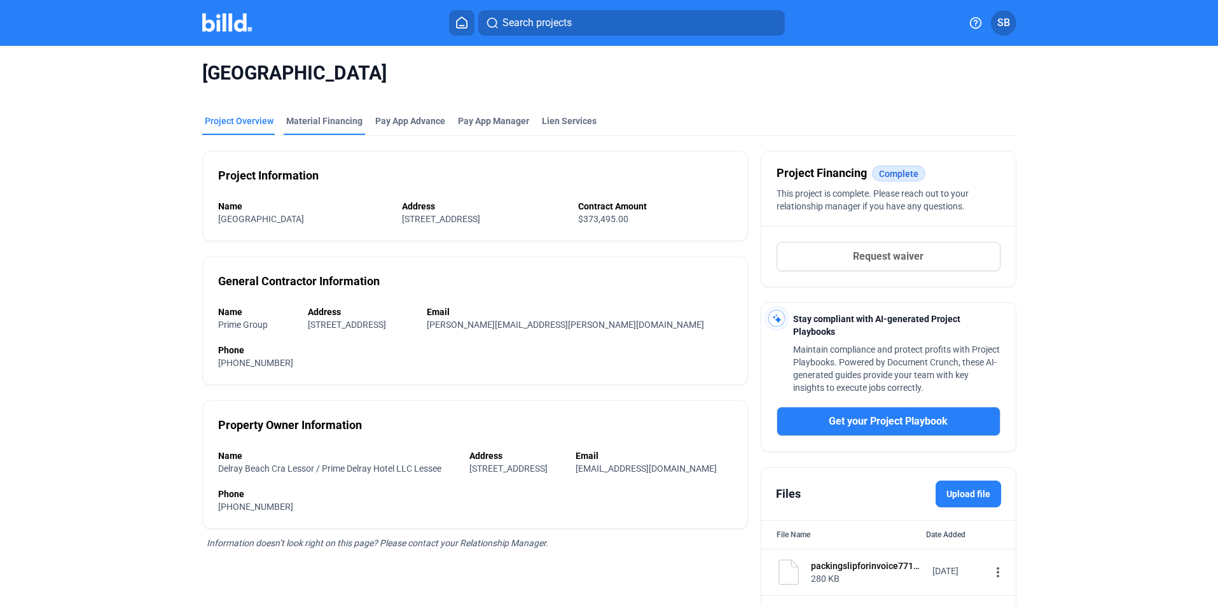
click at [323, 120] on div "Material Financing" at bounding box center [324, 121] width 76 height 13
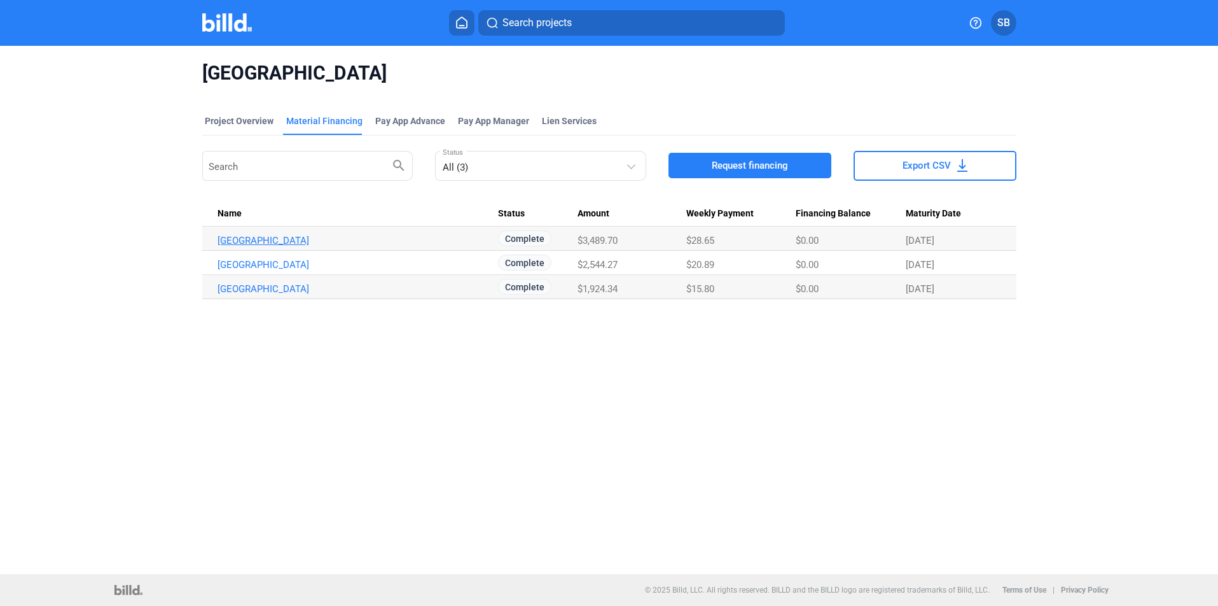
click at [268, 237] on link "Delray Fairfield Inn Hotel_MF_3" at bounding box center [358, 240] width 281 height 11
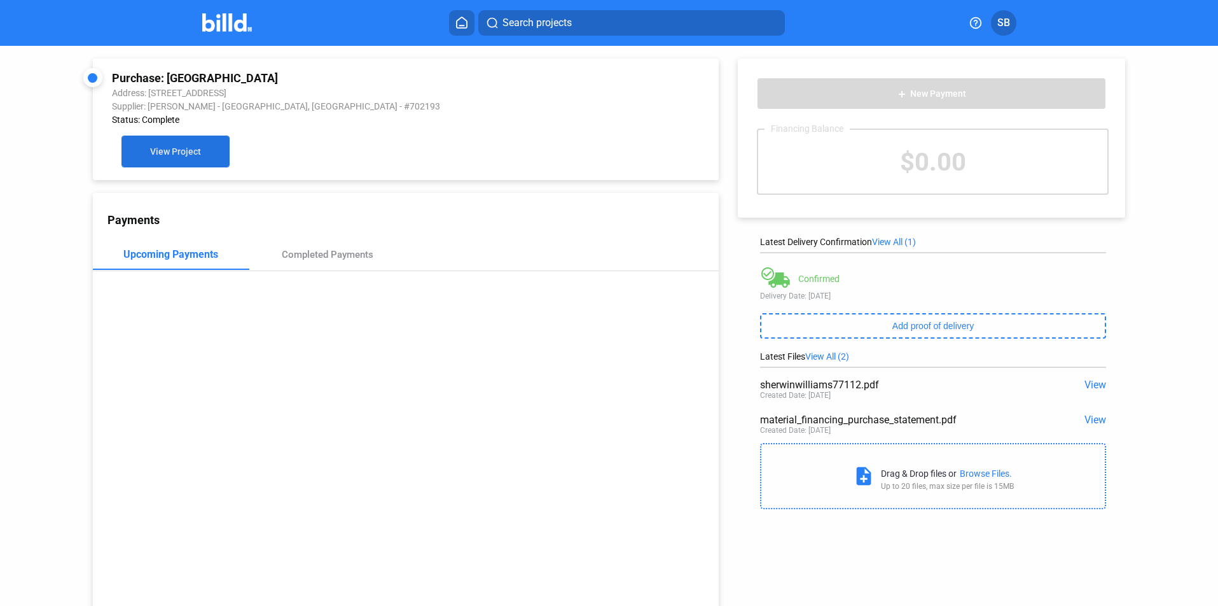
click at [152, 146] on button "View Project" at bounding box center [176, 152] width 108 height 32
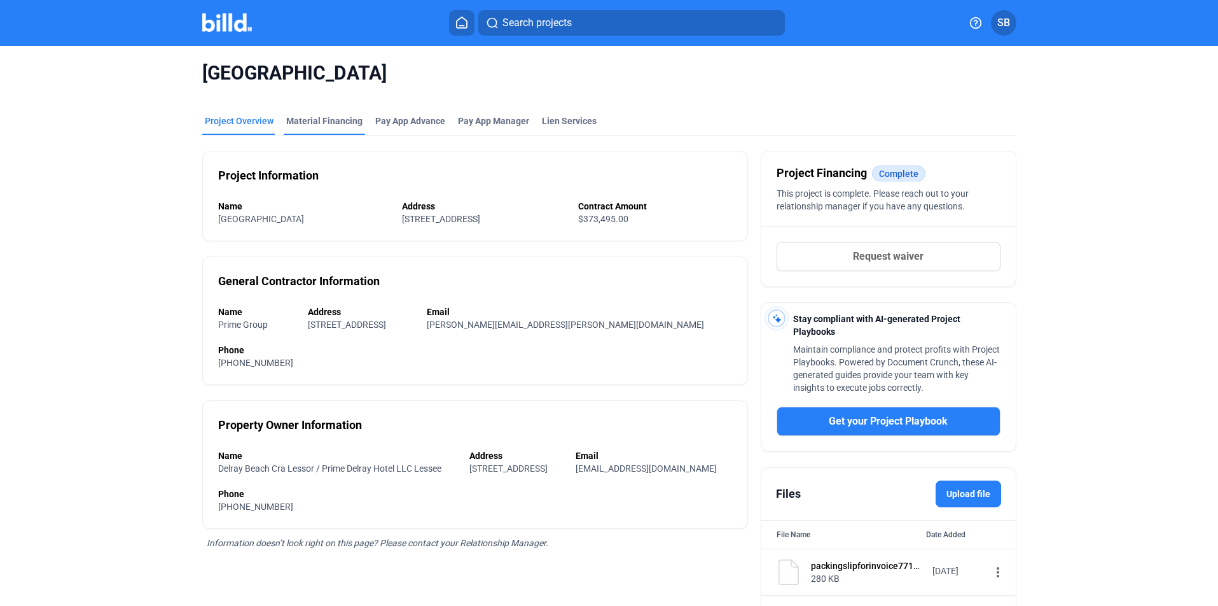
click at [329, 120] on div "Material Financing" at bounding box center [324, 121] width 76 height 13
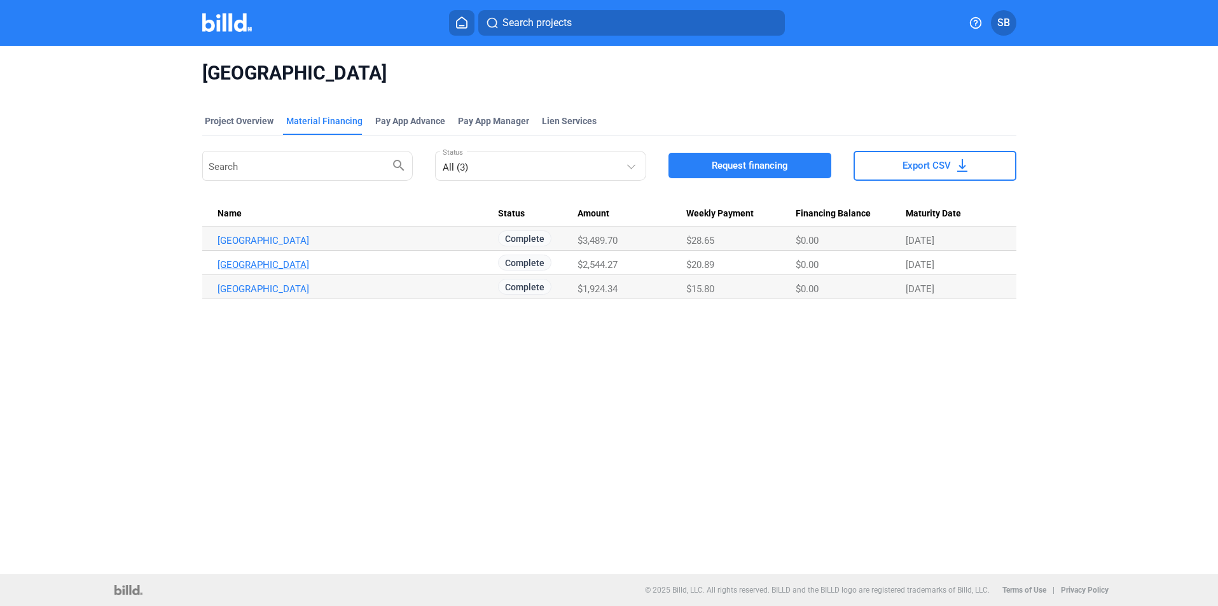
click at [258, 267] on link "Delray Fairfield Inn Hotel_MF_2" at bounding box center [358, 264] width 281 height 11
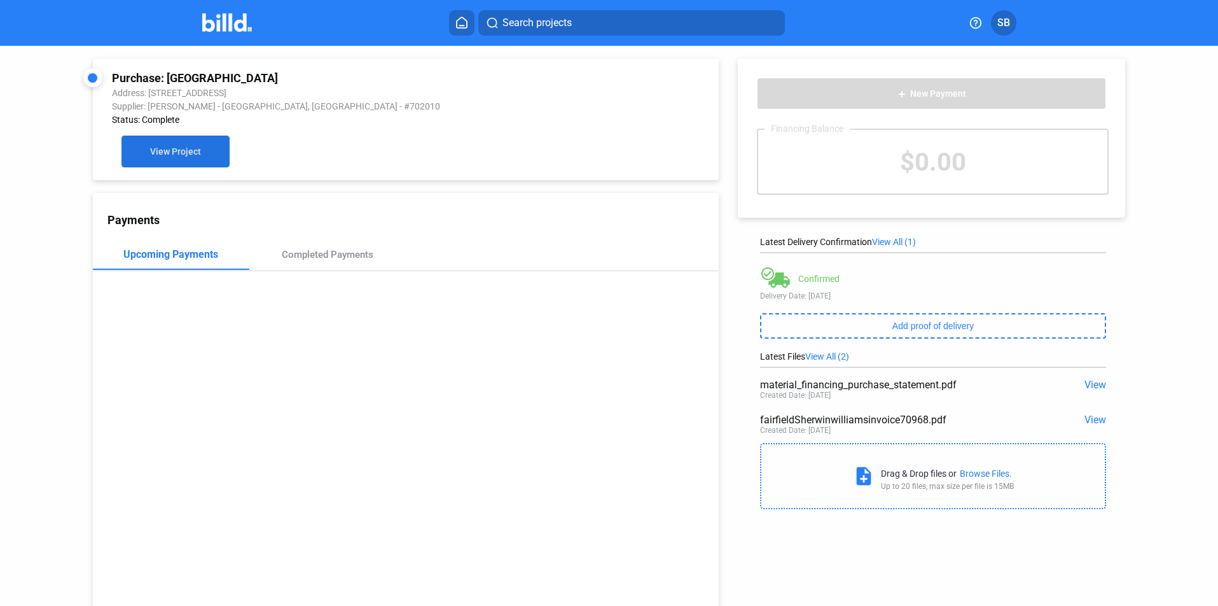
click at [171, 151] on span "View Project" at bounding box center [175, 152] width 51 height 10
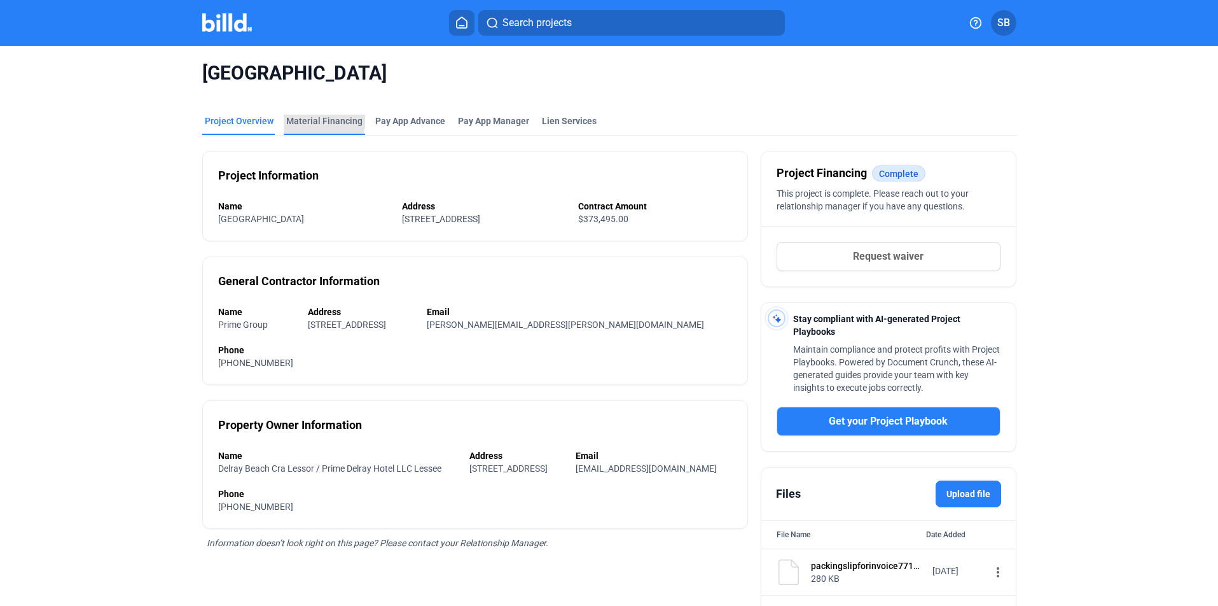
click at [312, 119] on div "Material Financing" at bounding box center [324, 121] width 76 height 13
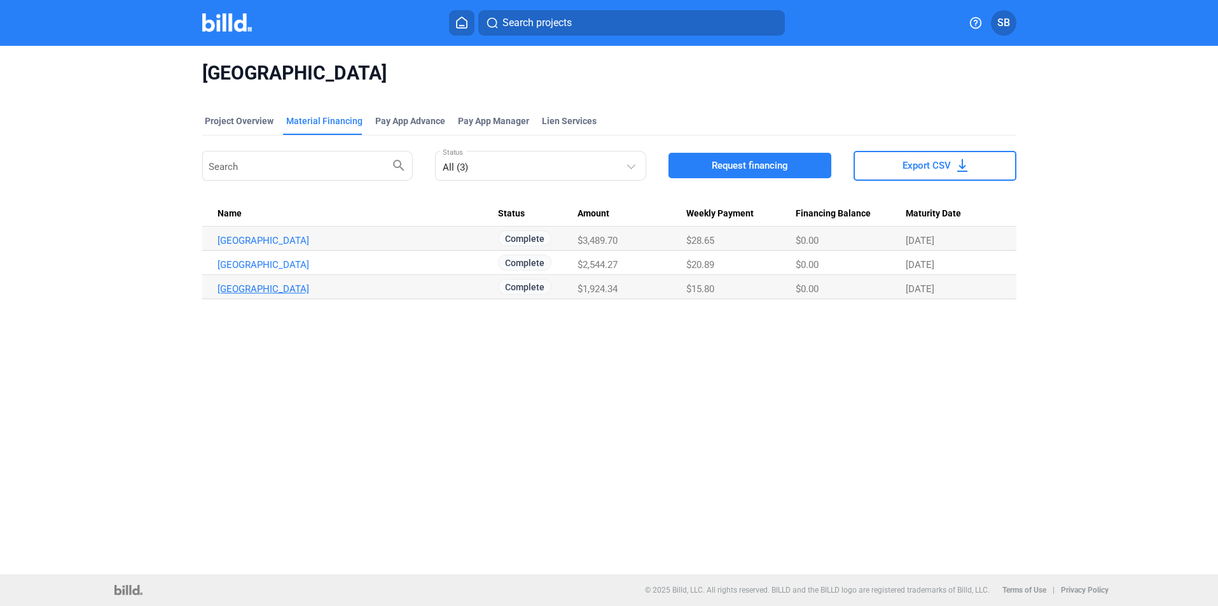
click at [293, 284] on link "Delray Fairfield Inn Hotel_MF_1" at bounding box center [358, 288] width 281 height 11
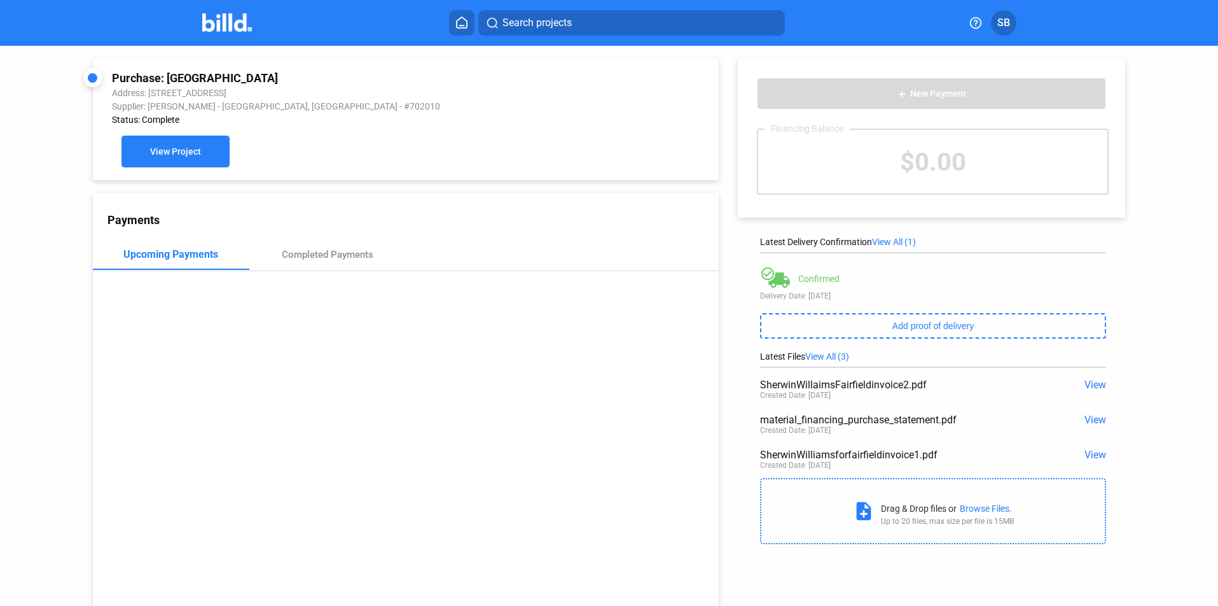
click at [174, 153] on span "View Project" at bounding box center [175, 152] width 51 height 10
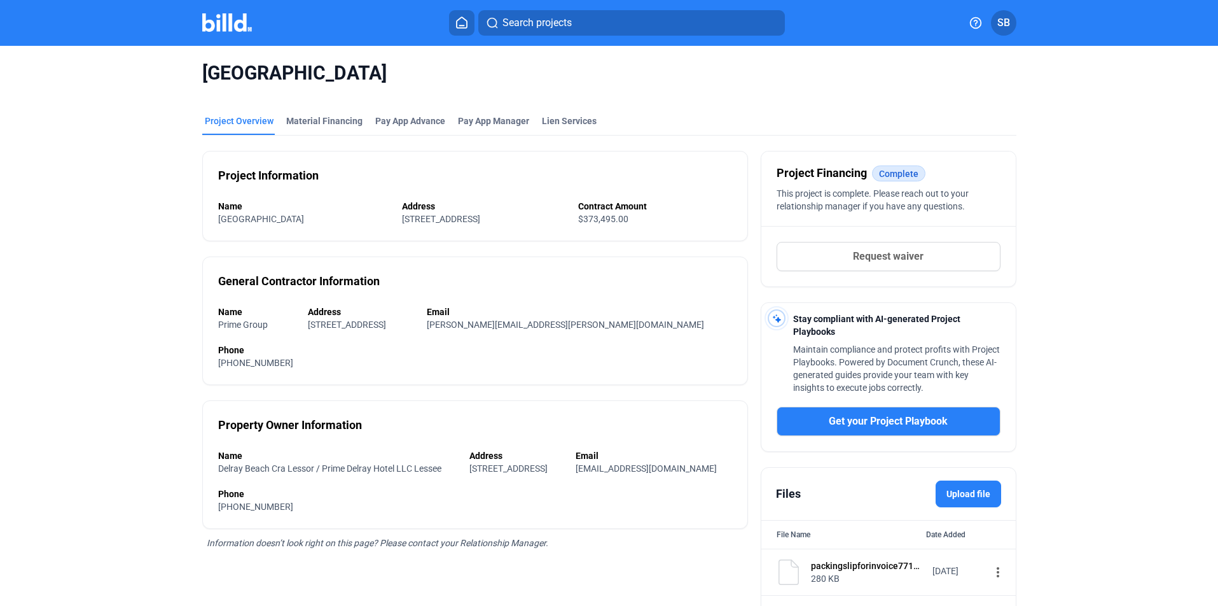
click at [459, 23] on icon at bounding box center [461, 23] width 13 height 12
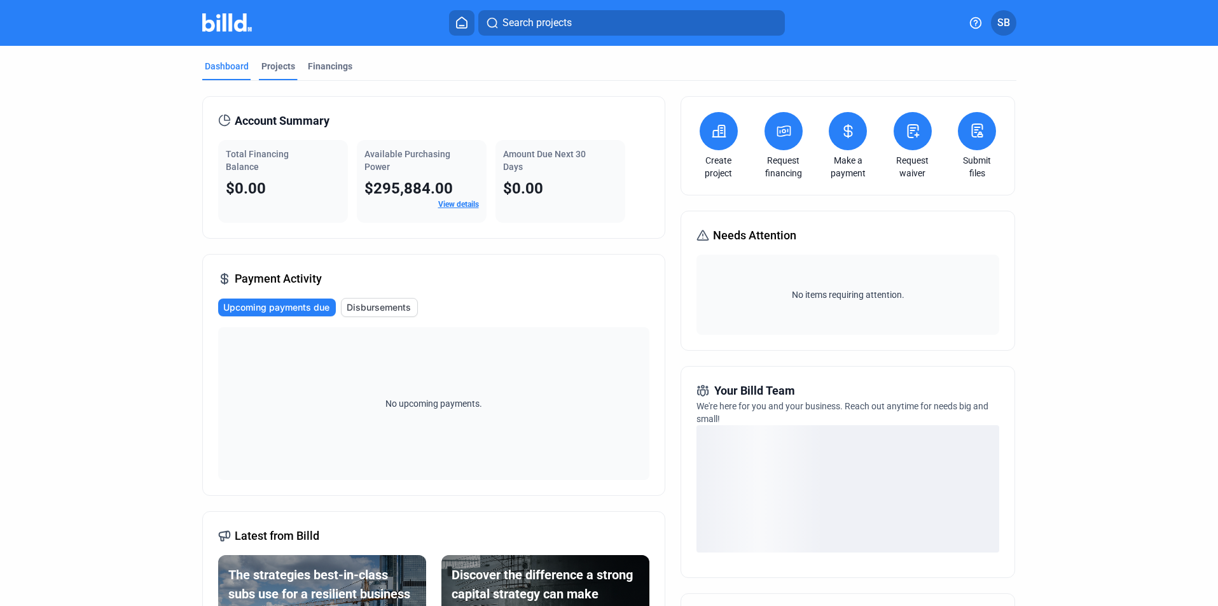
click at [267, 66] on div "Projects" at bounding box center [278, 66] width 34 height 13
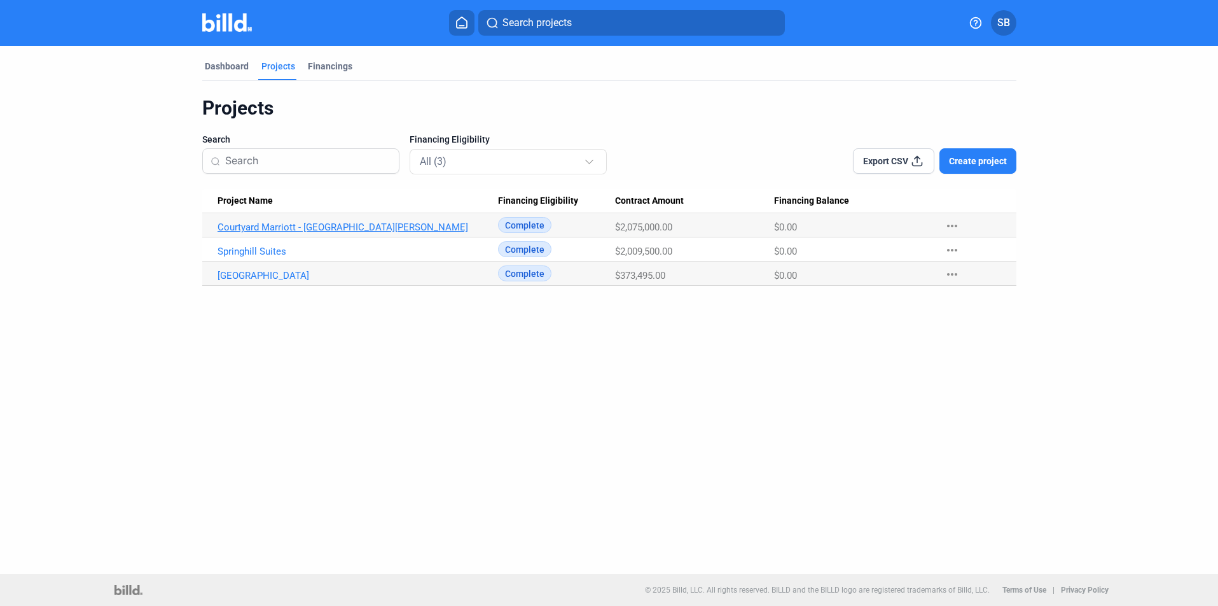
click at [267, 226] on link "Courtyard Marriott - Fort Myers" at bounding box center [358, 226] width 281 height 11
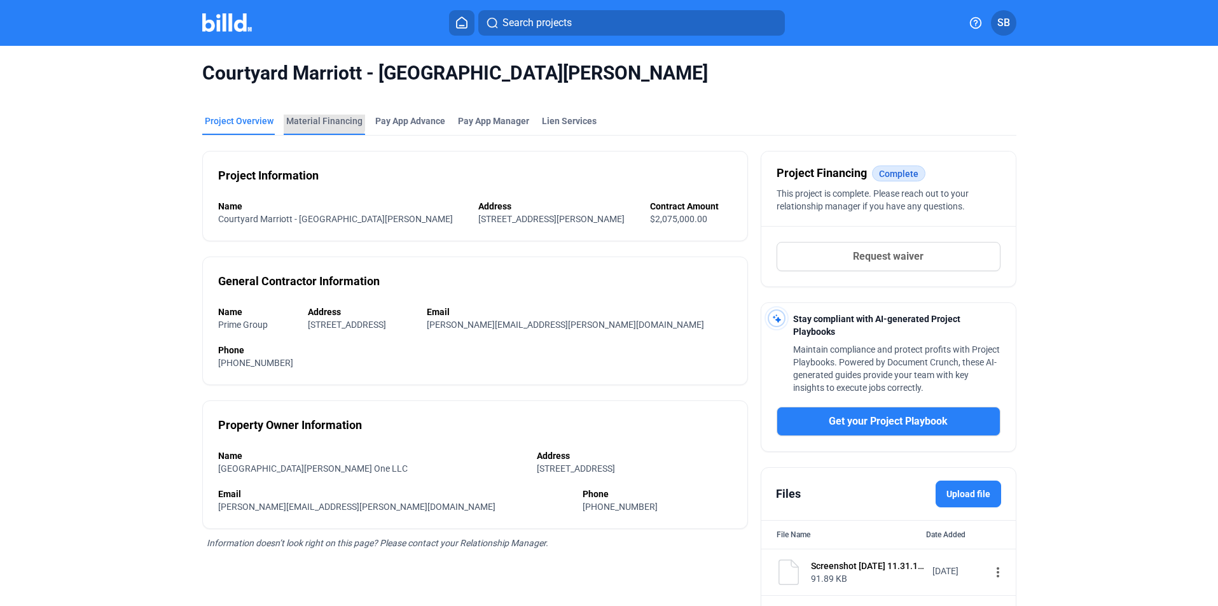
click at [319, 118] on div "Material Financing" at bounding box center [324, 121] width 76 height 13
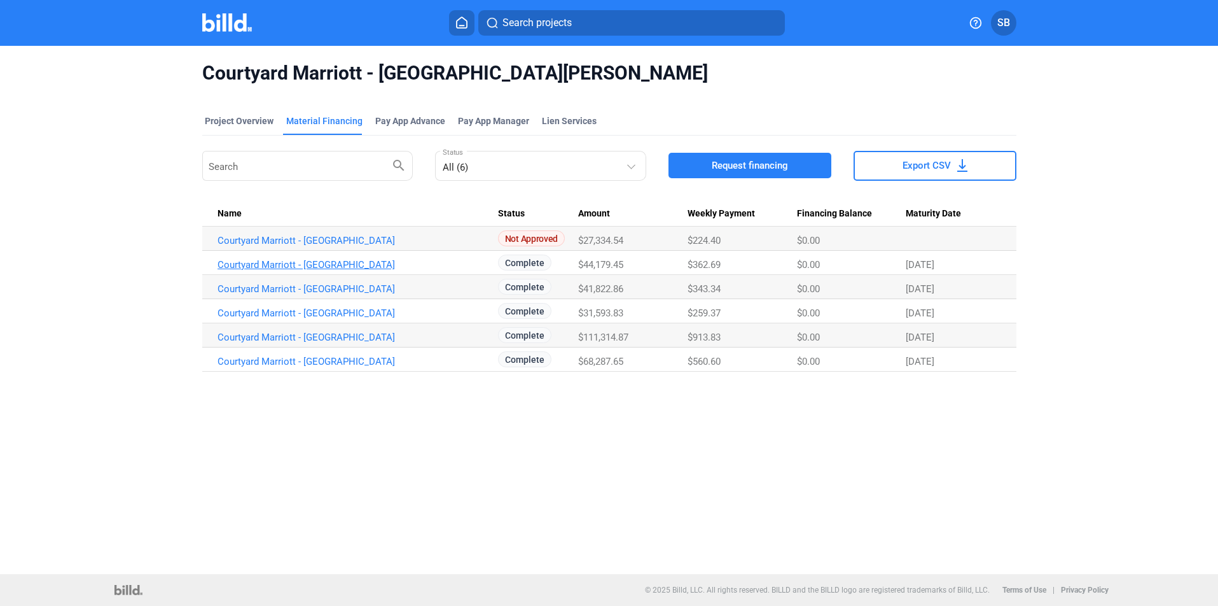
click at [277, 259] on link "Courtyard Marriott - Fort Myers_MF_11" at bounding box center [358, 264] width 281 height 11
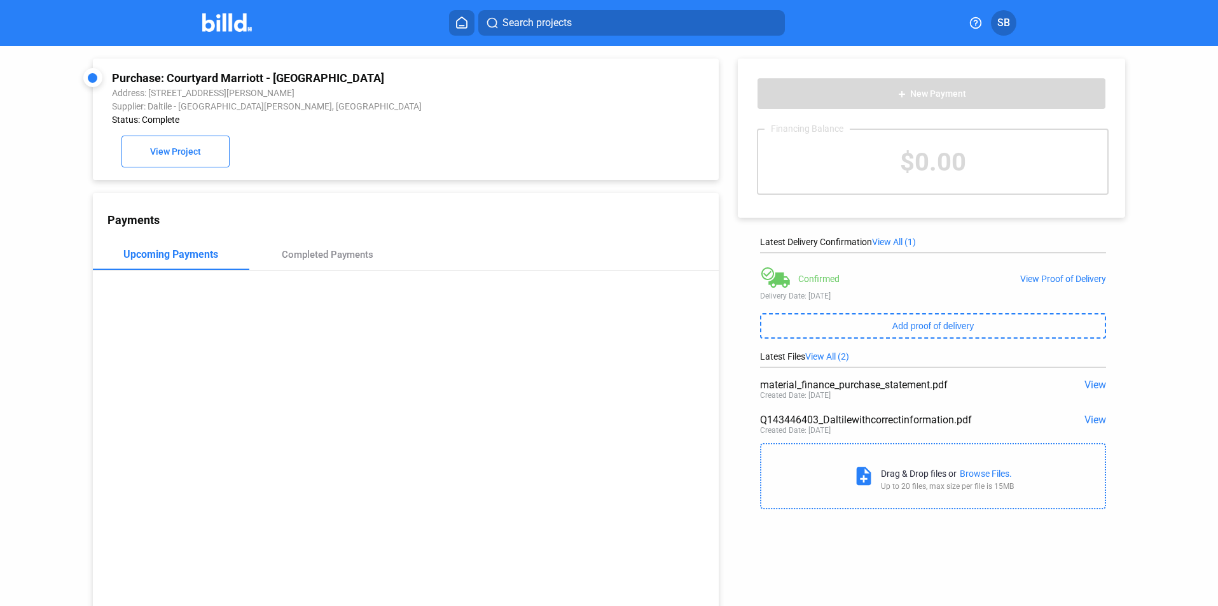
click at [1090, 419] on span "View" at bounding box center [1096, 419] width 22 height 12
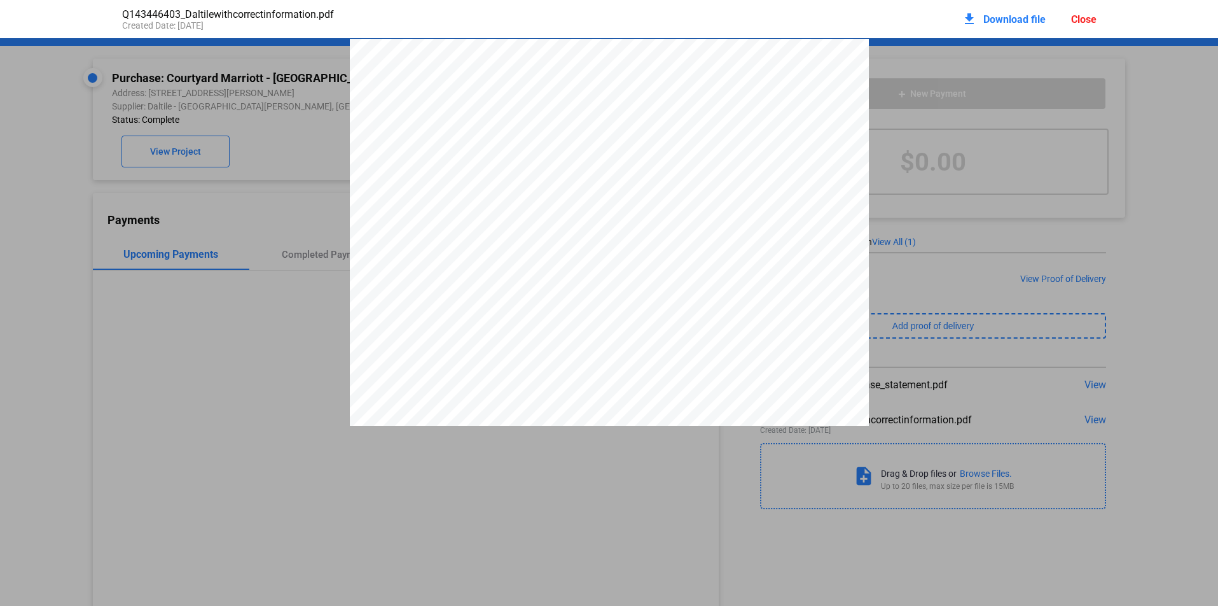
click at [1005, 19] on span "Download file" at bounding box center [1014, 19] width 62 height 12
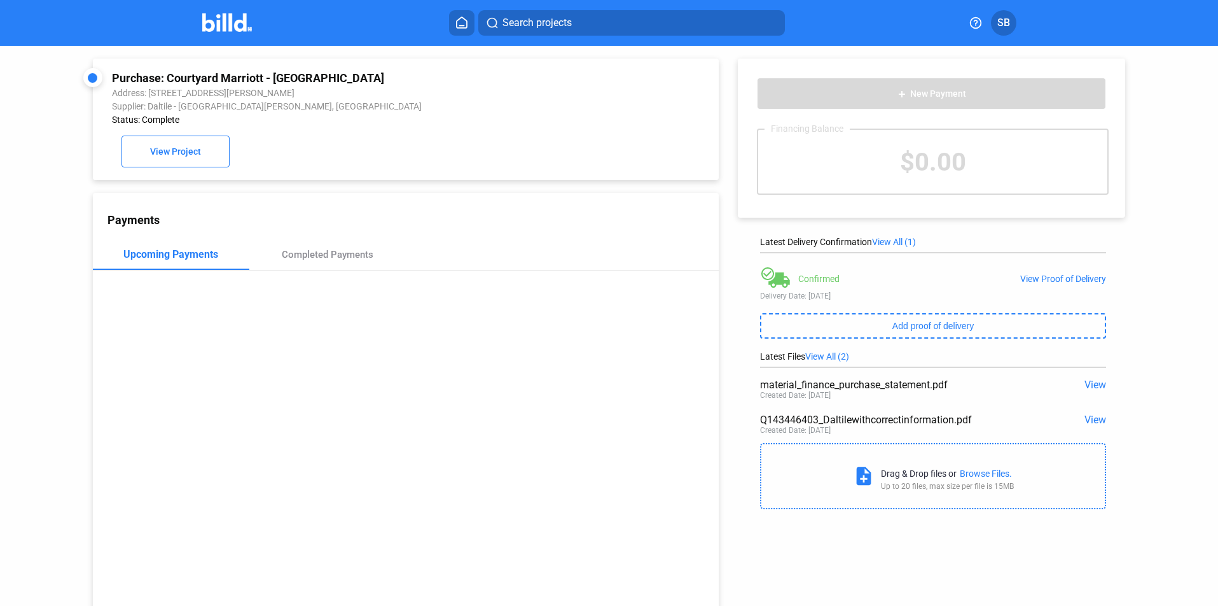
click at [375, 148] on div "Purchase: Courtyard Marriott - Fort Myers_MF_11 Address: 10050 Gulf Center Dr, …" at bounding box center [406, 119] width 588 height 96
click at [177, 154] on span "View Project" at bounding box center [175, 152] width 51 height 10
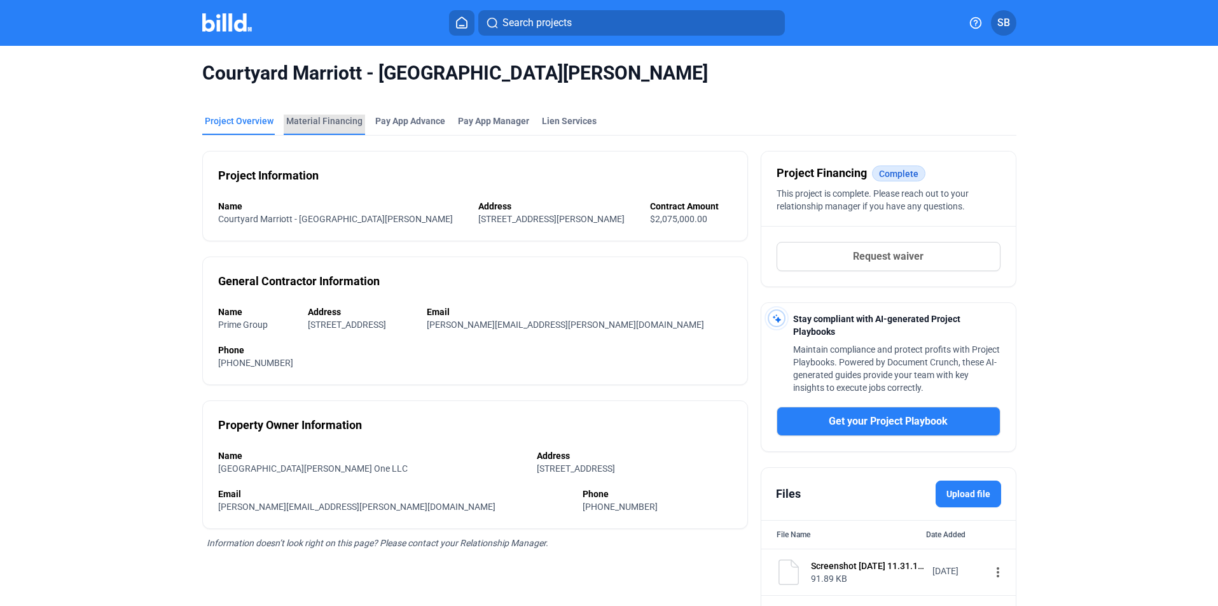
click at [324, 123] on div "Material Financing" at bounding box center [324, 121] width 76 height 13
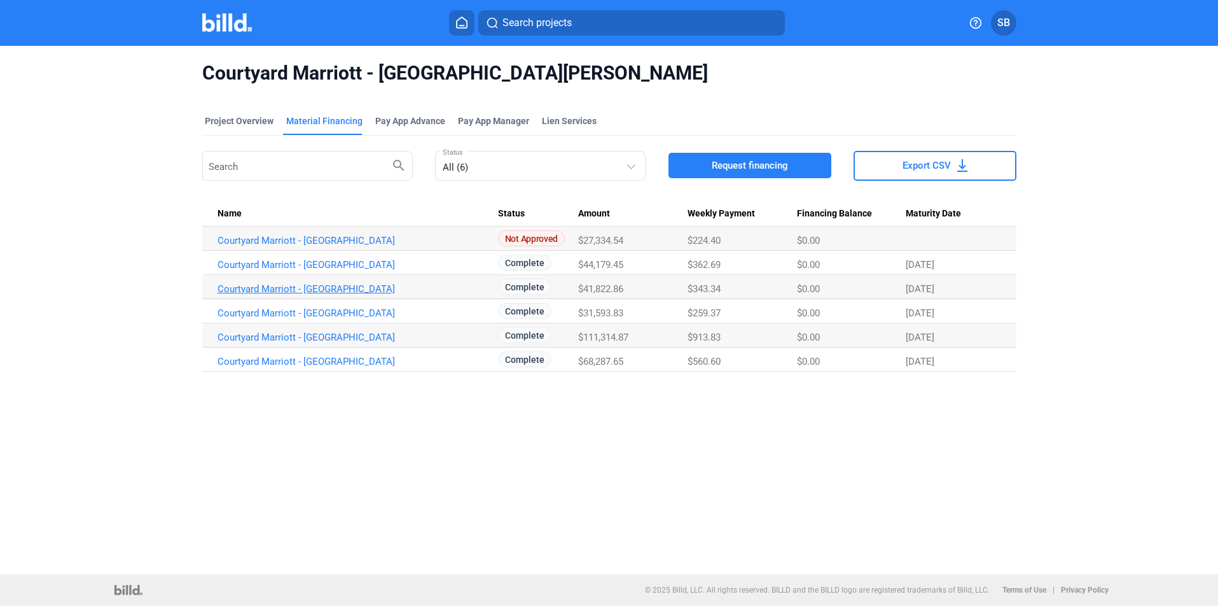
click at [316, 285] on link "Courtyard Marriott - Fort Myers_MF_9" at bounding box center [358, 288] width 281 height 11
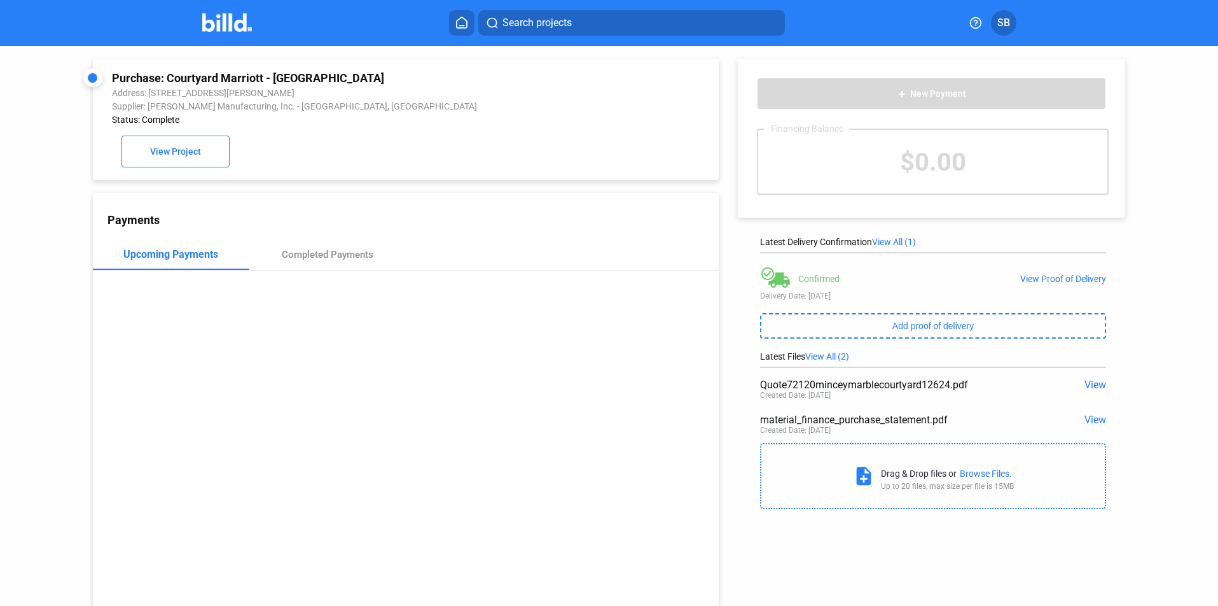
click at [1085, 384] on span "View" at bounding box center [1096, 385] width 22 height 12
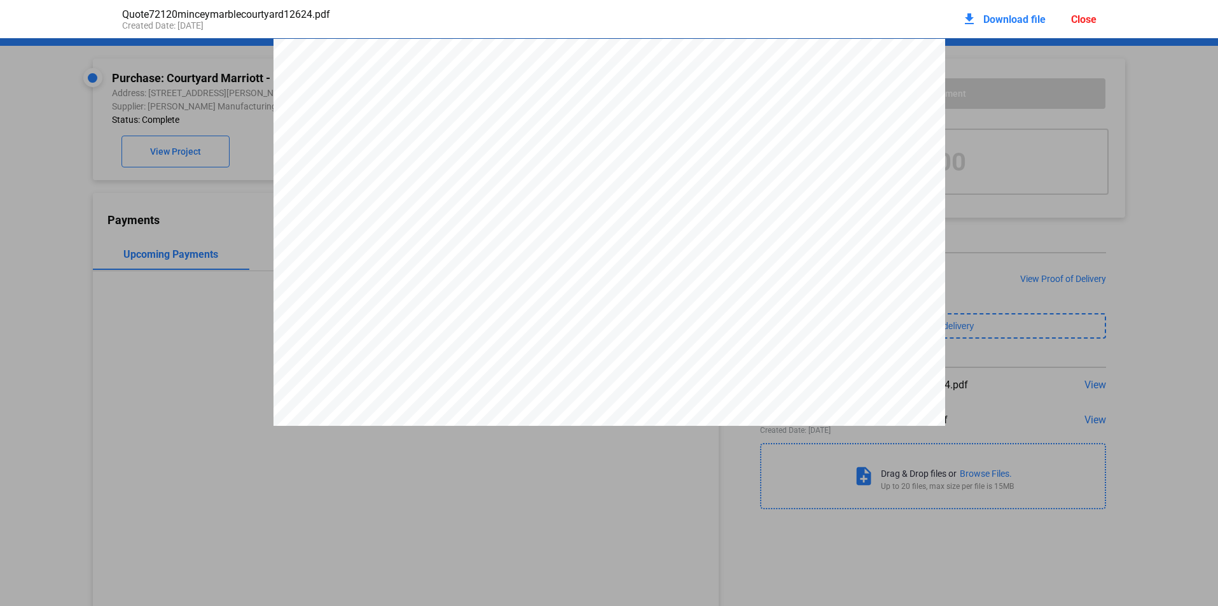
click at [1085, 20] on div "Close" at bounding box center [1083, 19] width 25 height 12
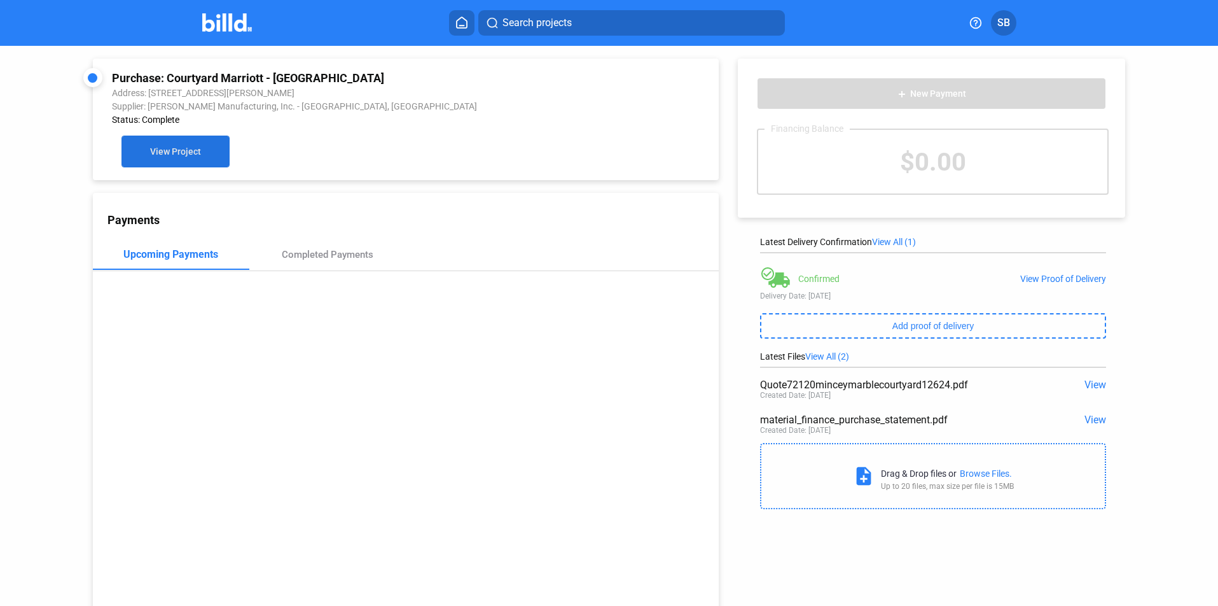
click at [162, 151] on span "View Project" at bounding box center [175, 152] width 51 height 10
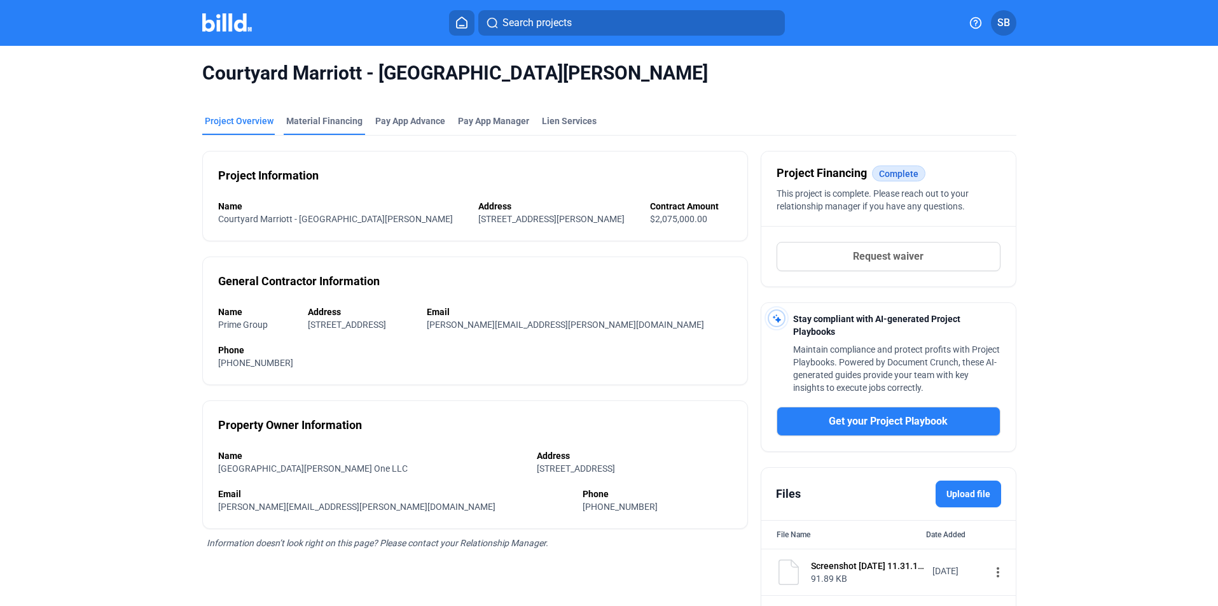
click at [302, 120] on div "Material Financing" at bounding box center [324, 121] width 76 height 13
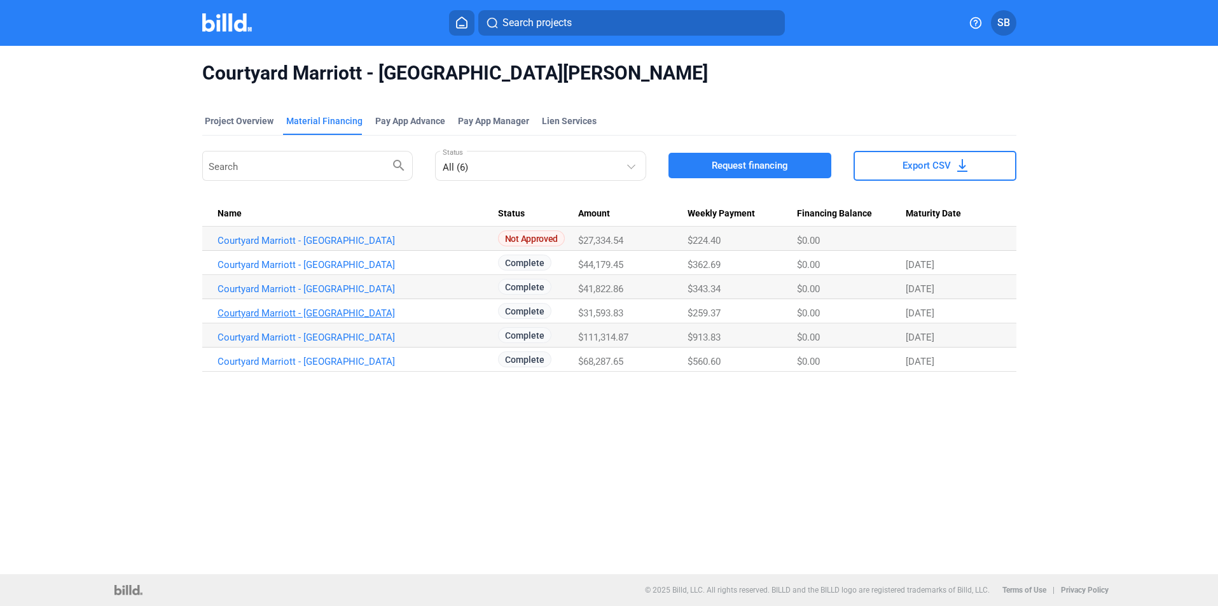
click at [328, 309] on link "Courtyard Marriott - Fort Myers_MF_6" at bounding box center [358, 312] width 281 height 11
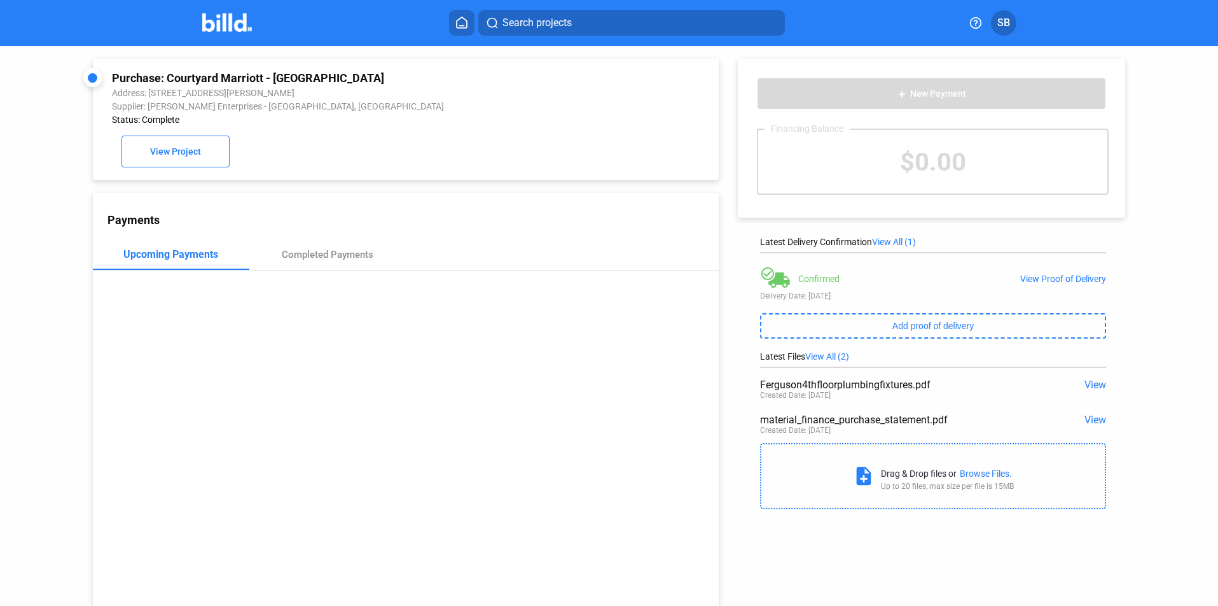
click at [1092, 386] on span "View" at bounding box center [1096, 385] width 22 height 12
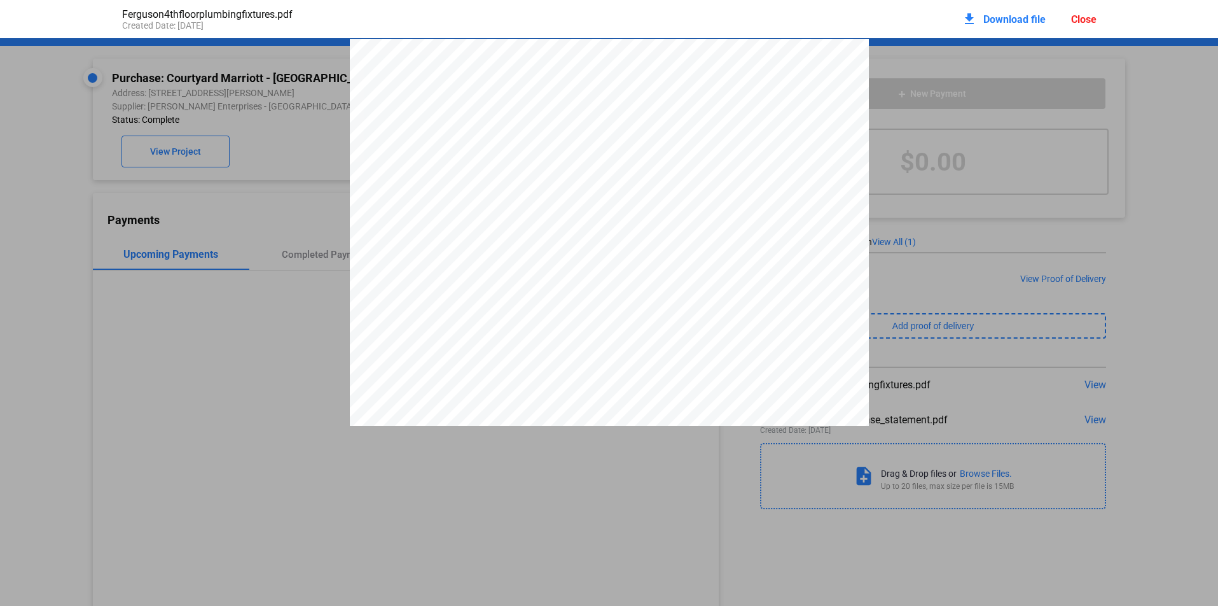
click at [1083, 17] on div "Close" at bounding box center [1083, 19] width 25 height 12
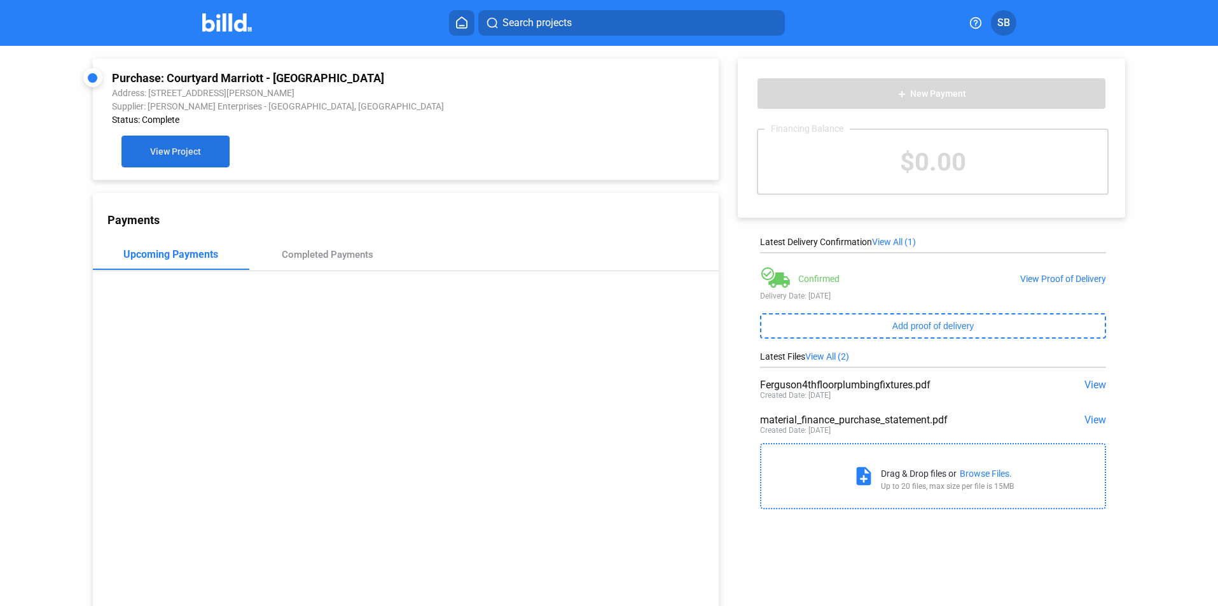
click at [157, 149] on span "View Project" at bounding box center [175, 152] width 51 height 10
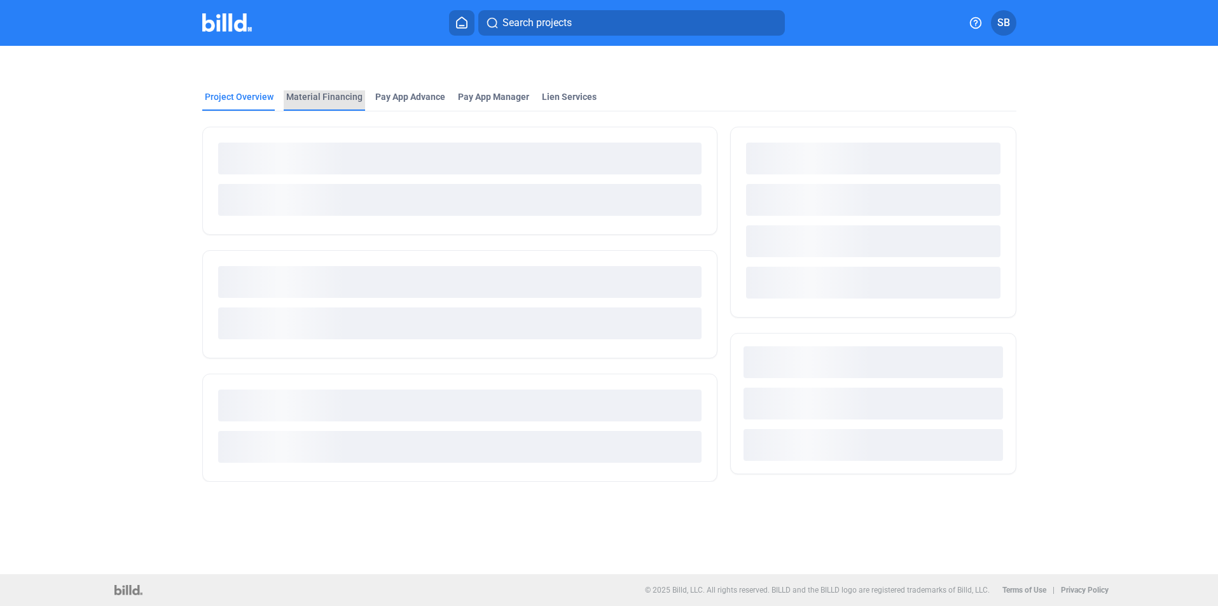
click at [335, 94] on div "Material Financing" at bounding box center [324, 96] width 76 height 13
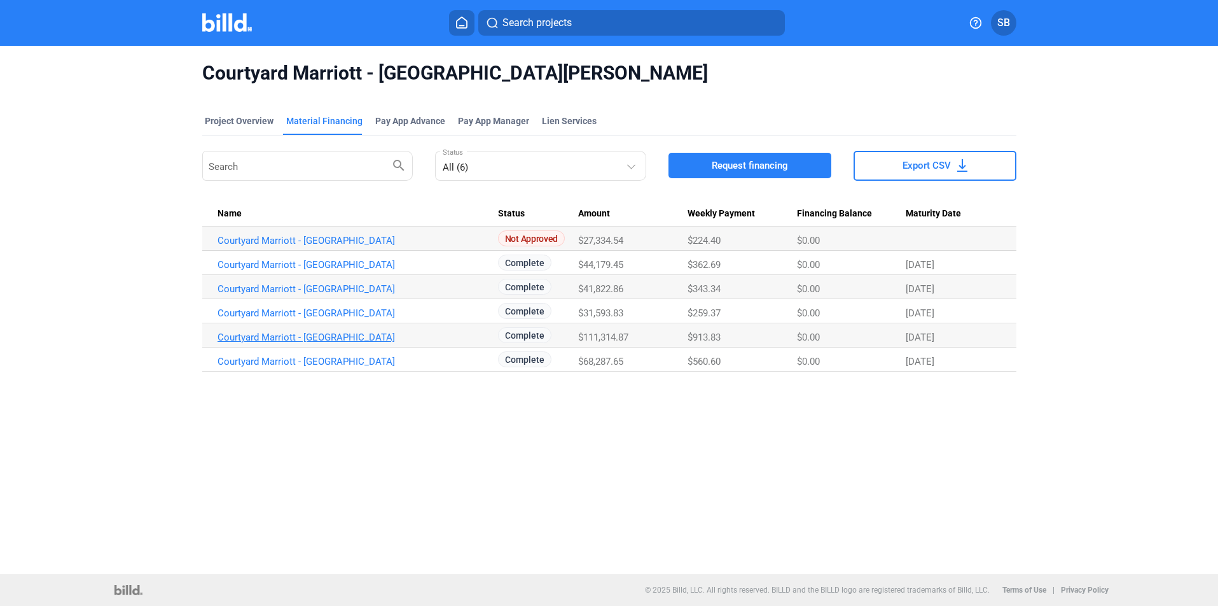
click at [293, 335] on link "Courtyard Marriott - Fort Myers_MF_5" at bounding box center [358, 336] width 281 height 11
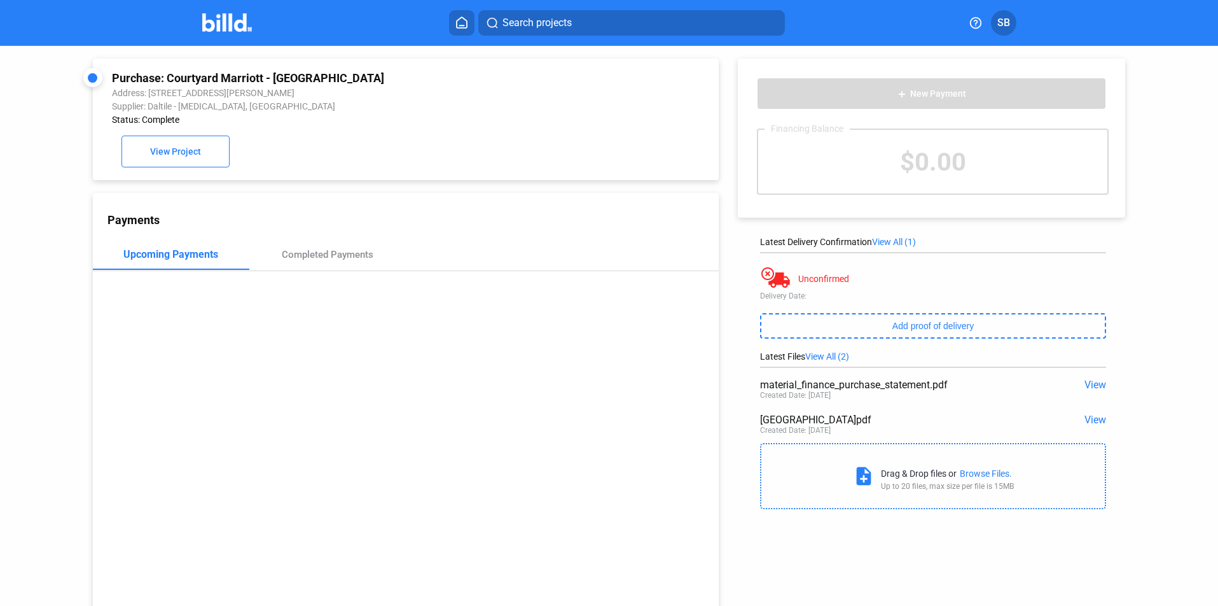
click at [1088, 420] on span "View" at bounding box center [1096, 419] width 22 height 12
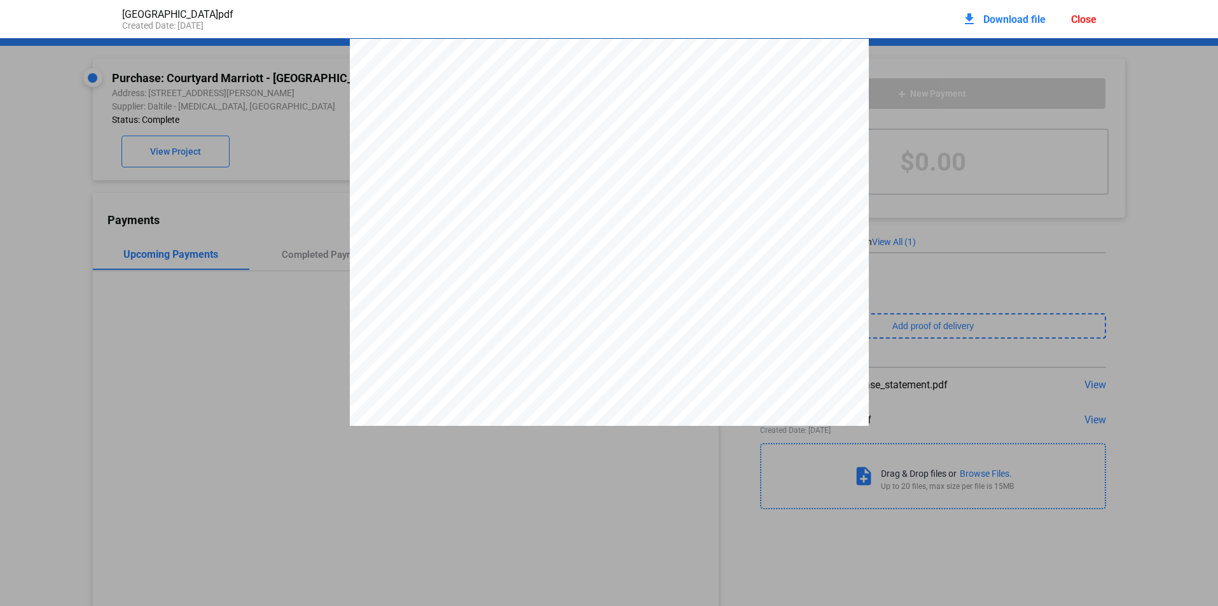
click at [1085, 18] on div "Close" at bounding box center [1083, 19] width 25 height 12
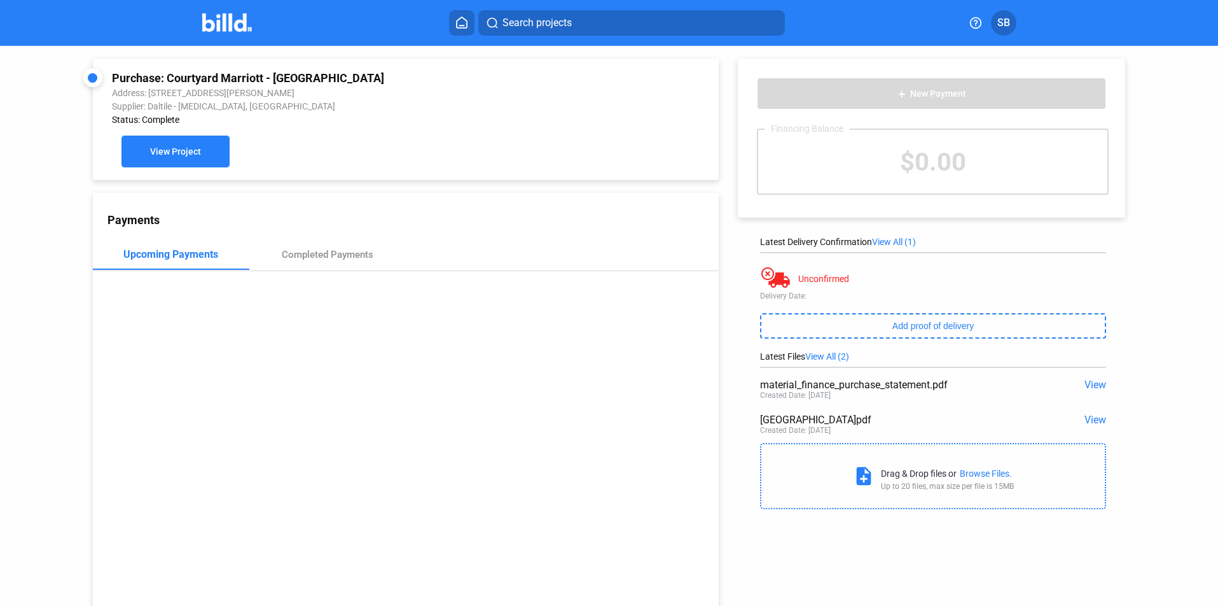
click at [164, 157] on span "View Project" at bounding box center [175, 152] width 51 height 10
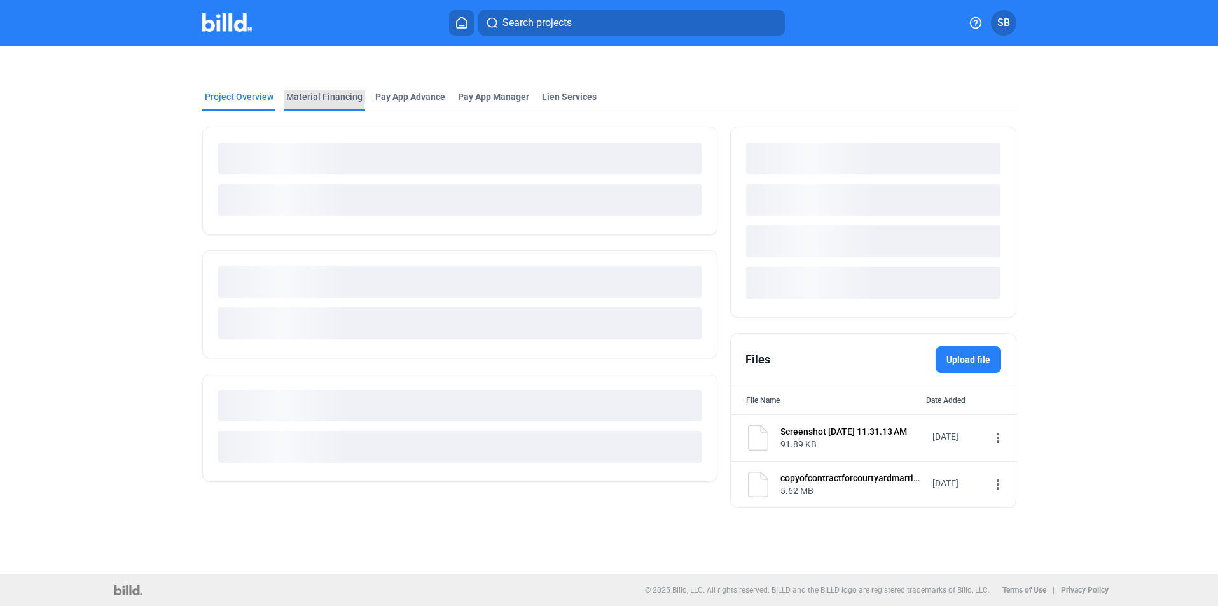
click at [307, 90] on div "Material Financing" at bounding box center [324, 96] width 76 height 13
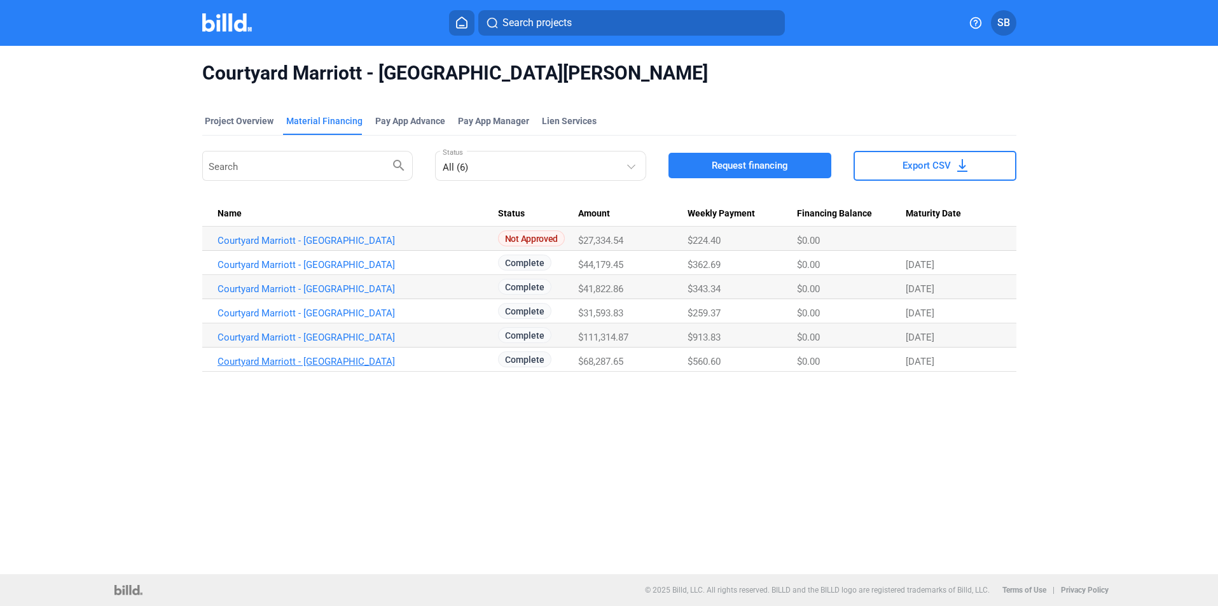
click at [300, 365] on link "Courtyard Marriott - Fort Myers_MF_3" at bounding box center [358, 361] width 281 height 11
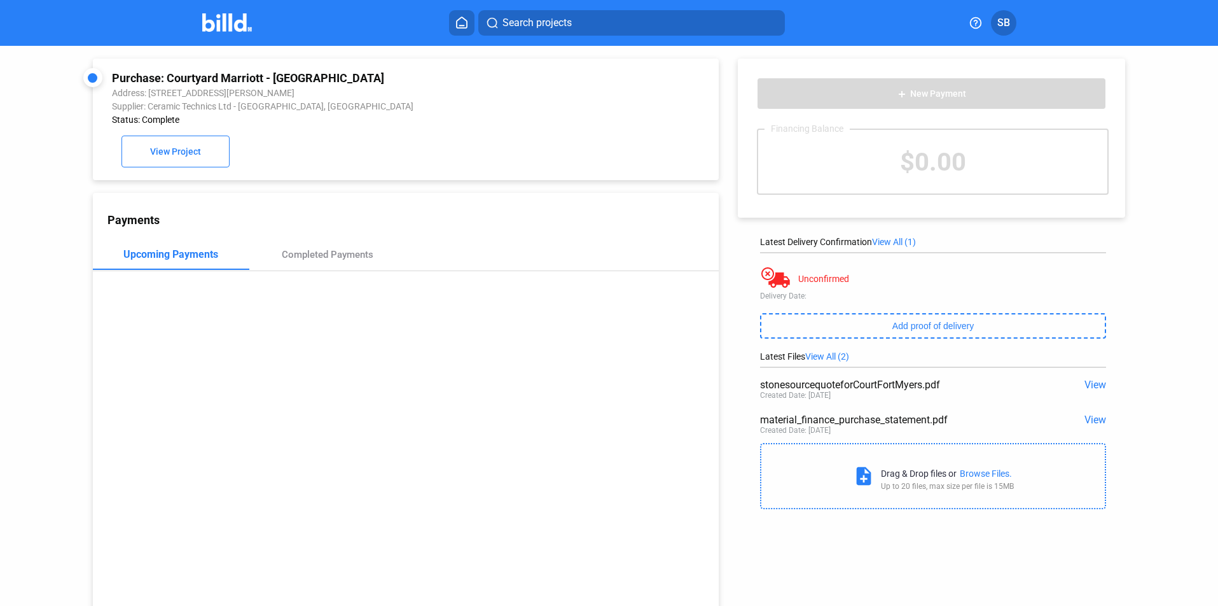
click at [1086, 386] on span "View" at bounding box center [1096, 385] width 22 height 12
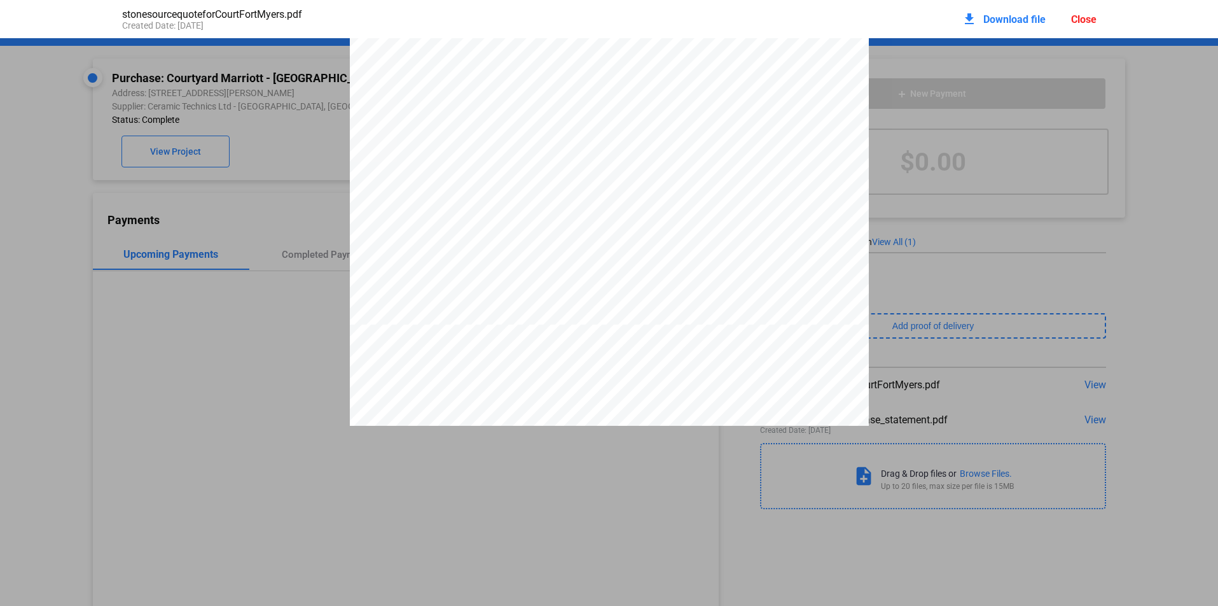
scroll to position [445, 0]
click at [310, 258] on div "Document Date Customer No. Page 10/25/24 1/2 C035910 Sales Contact Delivery Add…" at bounding box center [609, 262] width 1218 height 1339
click at [173, 160] on div "Document Date Customer No. Page 10/25/24 1/2 C035910 Sales Contact Delivery Add…" at bounding box center [609, 262] width 1218 height 1339
click at [1086, 15] on div "Close" at bounding box center [1083, 19] width 25 height 12
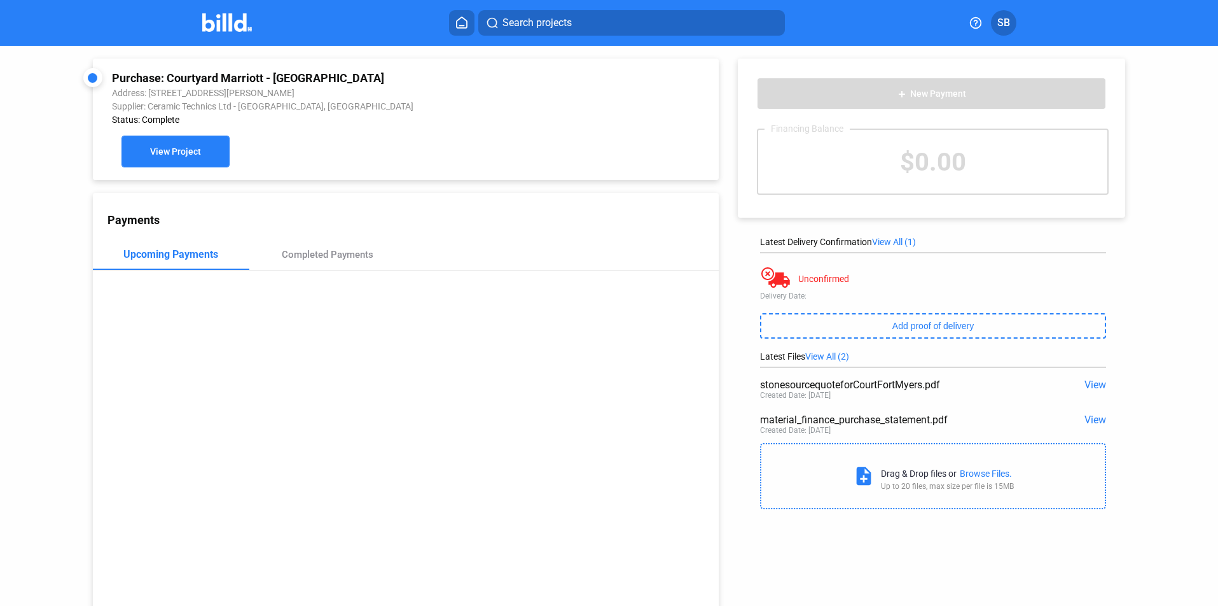
click at [176, 153] on span "View Project" at bounding box center [175, 152] width 51 height 10
click at [184, 151] on span "View Project" at bounding box center [175, 152] width 51 height 10
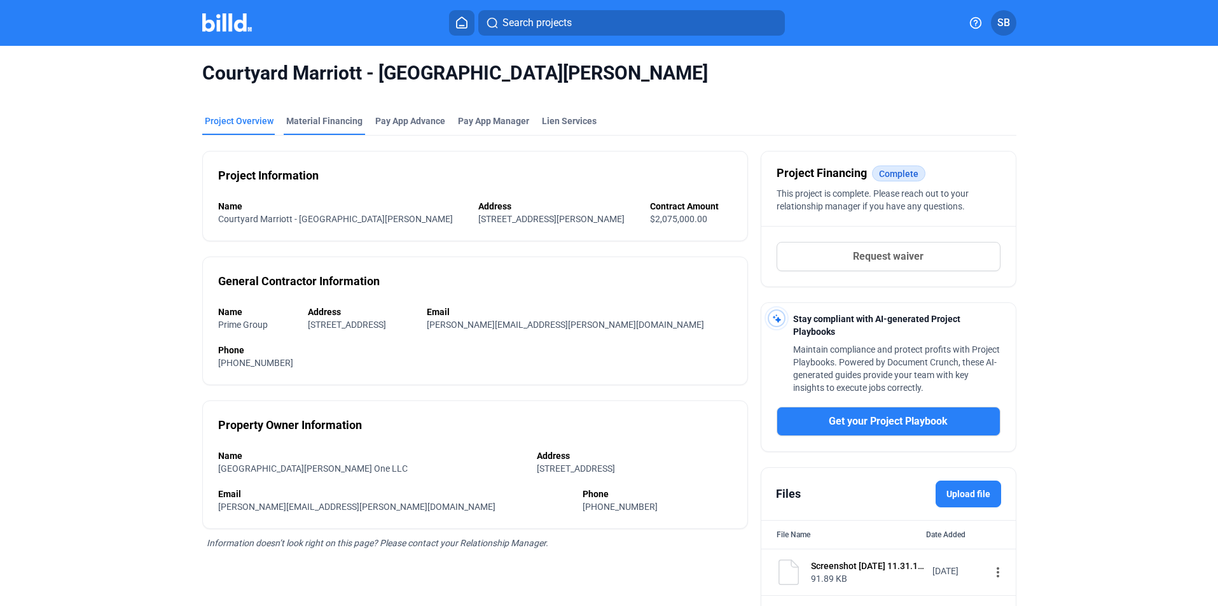
click at [300, 119] on div "Material Financing" at bounding box center [324, 121] width 76 height 13
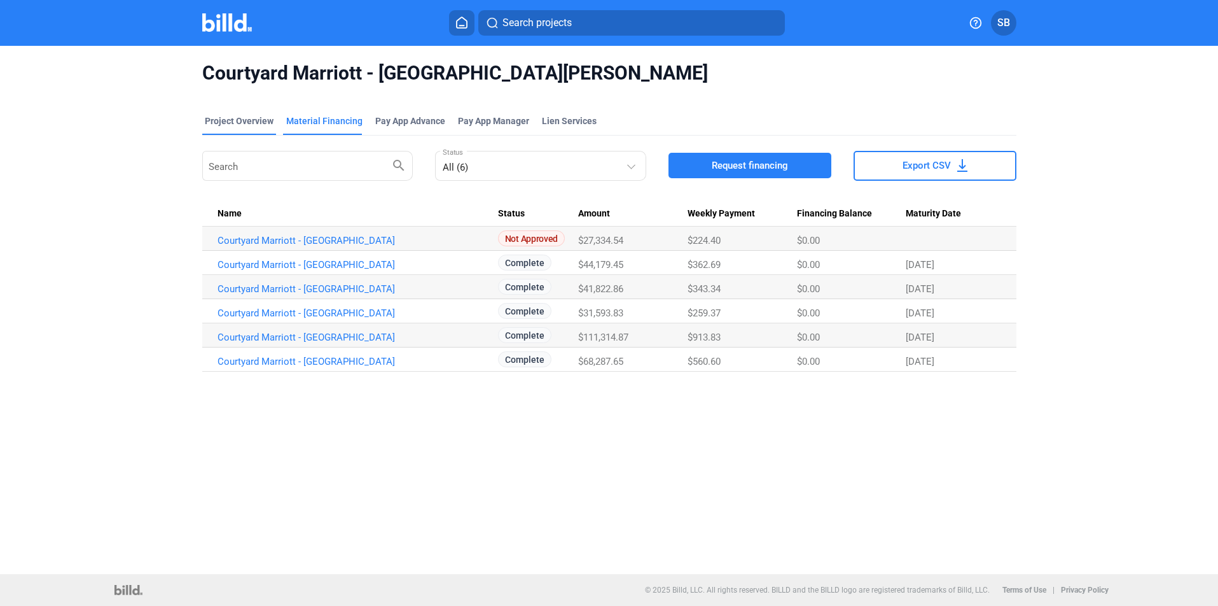
click at [237, 117] on div "Project Overview" at bounding box center [239, 121] width 69 height 13
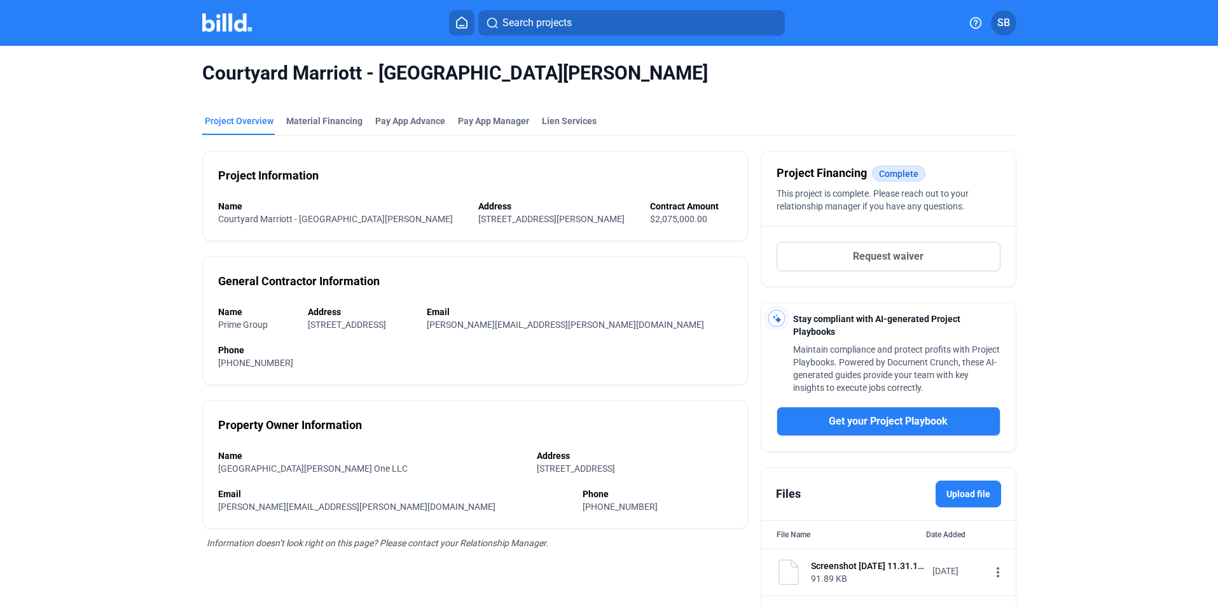
click at [462, 23] on icon at bounding box center [461, 23] width 13 height 12
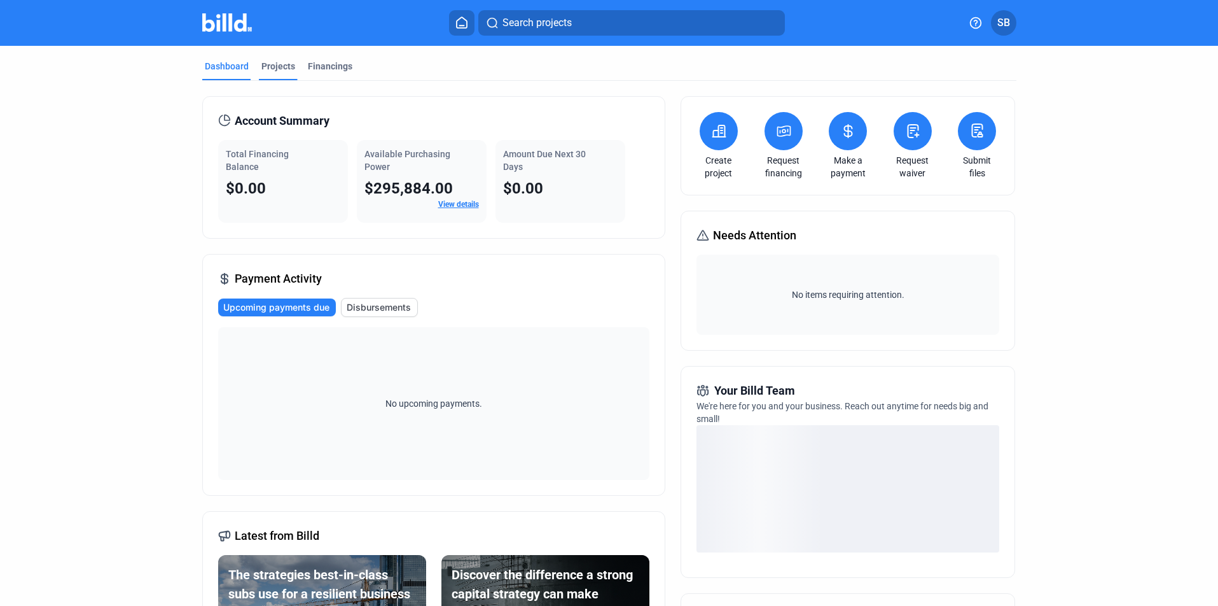
click at [274, 66] on div "Projects" at bounding box center [278, 66] width 34 height 13
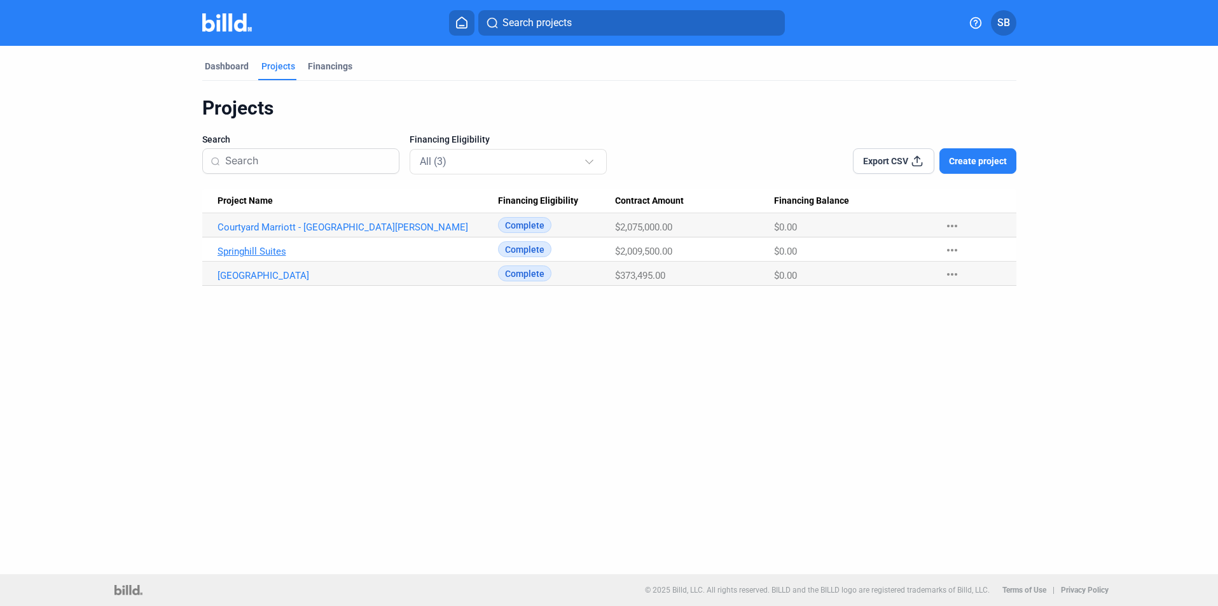
click at [272, 247] on link "Springhill Suites" at bounding box center [358, 251] width 281 height 11
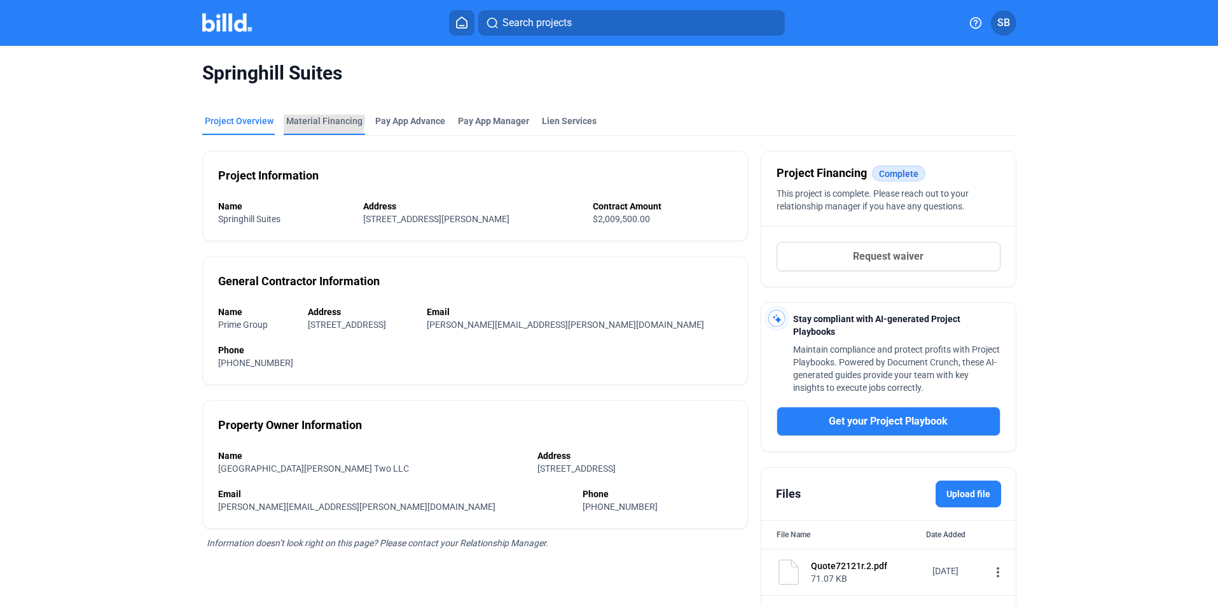
click at [301, 118] on div "Material Financing" at bounding box center [324, 121] width 76 height 13
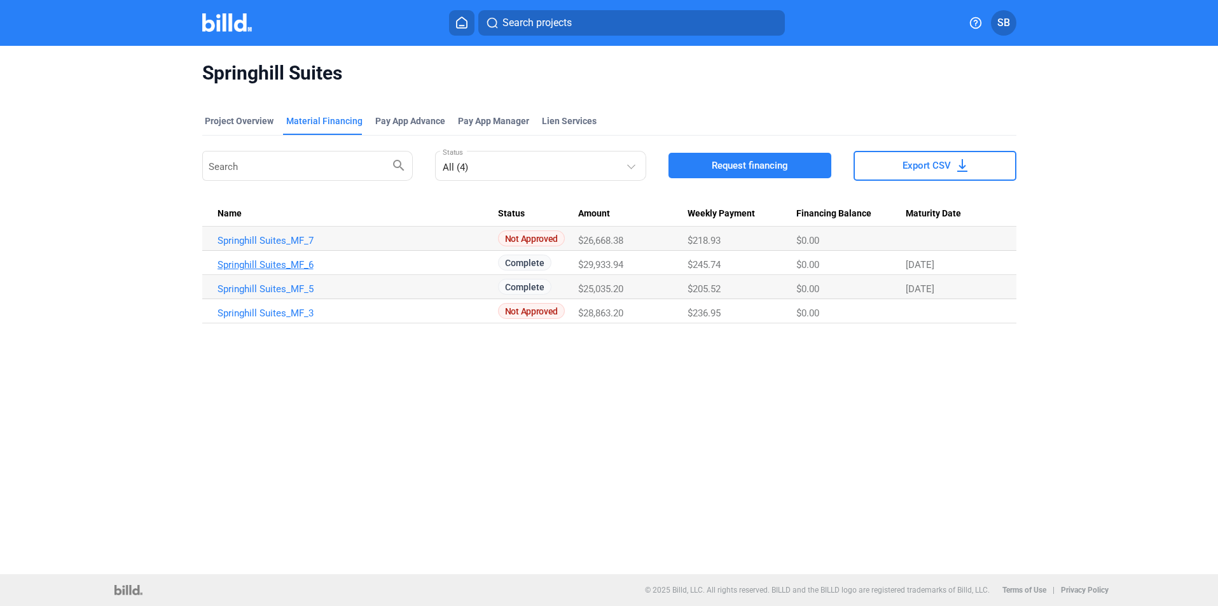
click at [277, 266] on link "Springhill Suites_MF_6" at bounding box center [358, 264] width 281 height 11
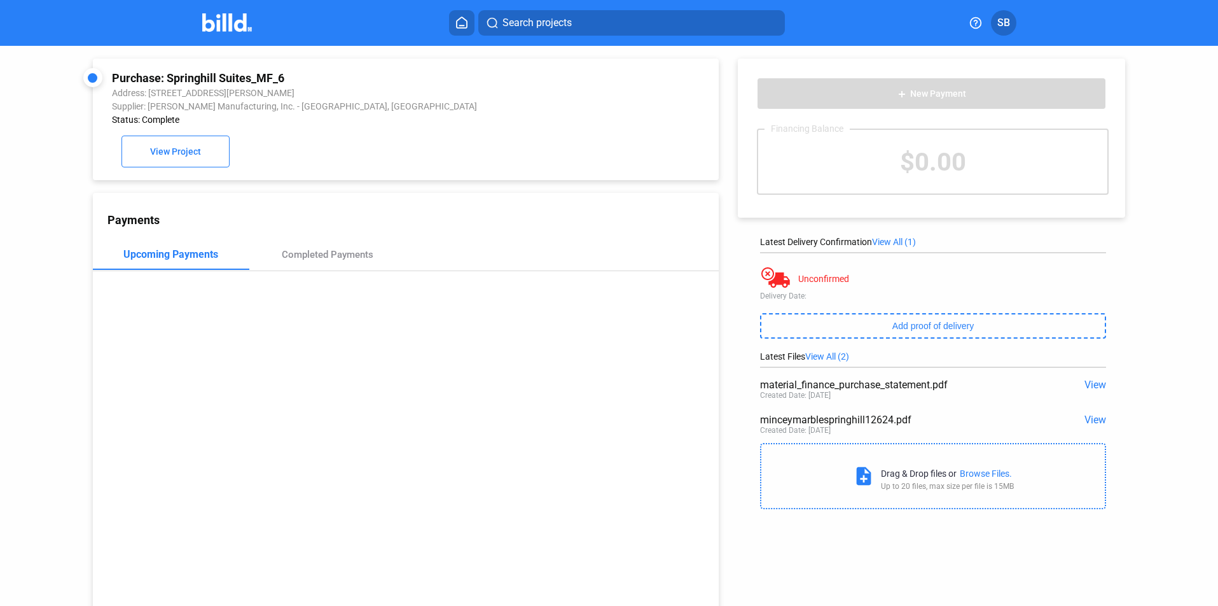
click at [1087, 420] on span "View" at bounding box center [1096, 419] width 22 height 12
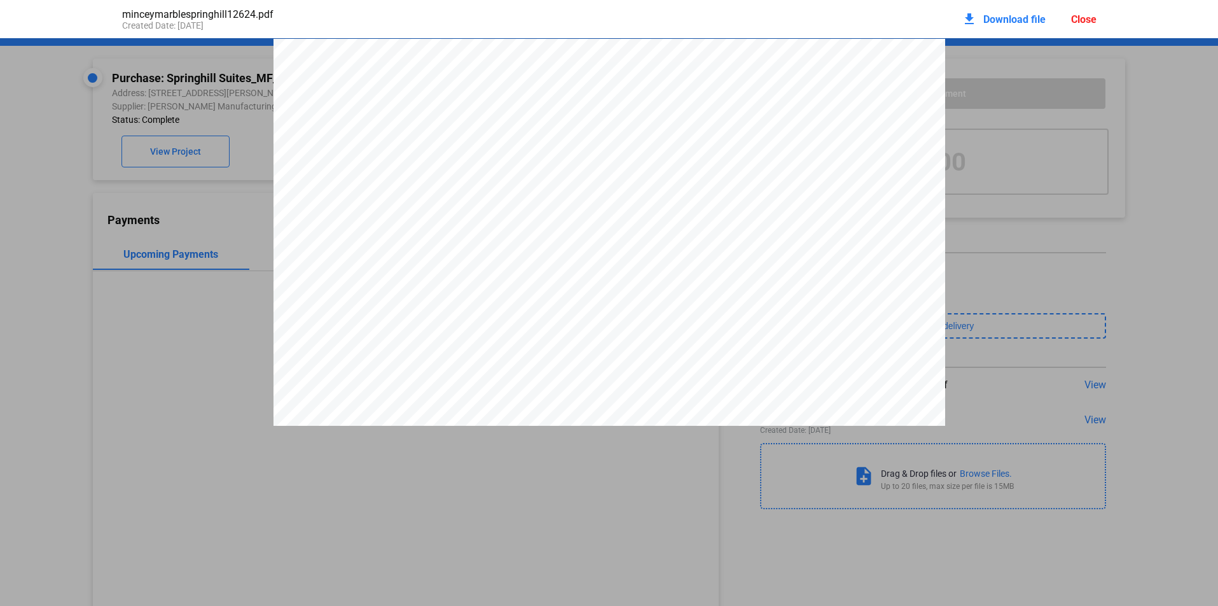
click at [1077, 14] on div "Close" at bounding box center [1083, 19] width 25 height 12
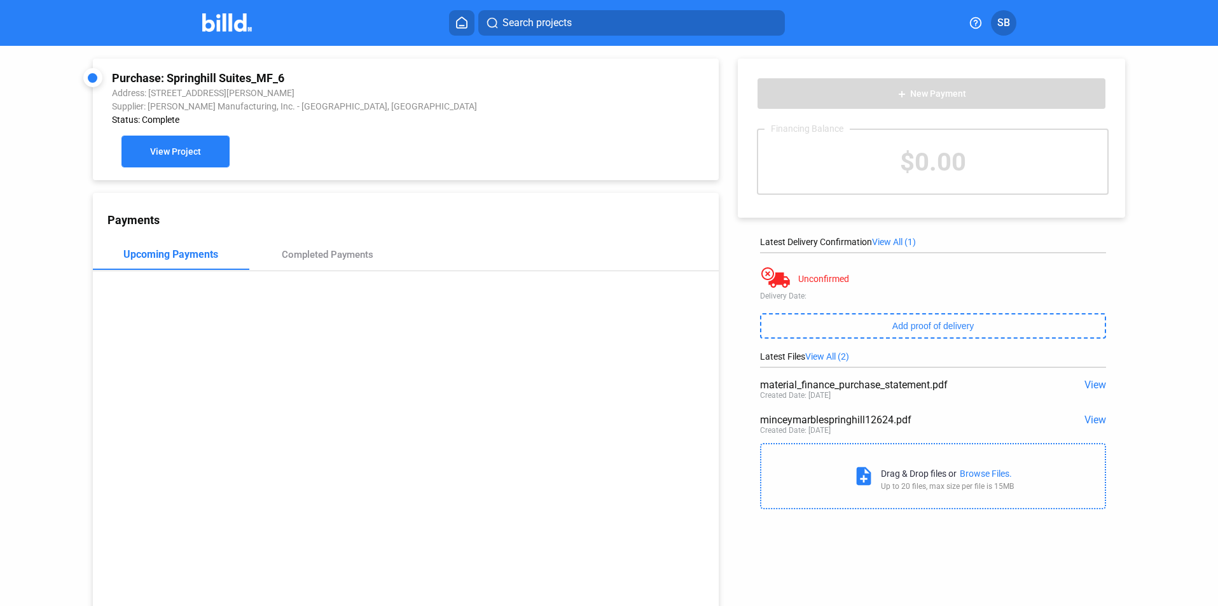
click at [150, 144] on button "View Project" at bounding box center [176, 152] width 108 height 32
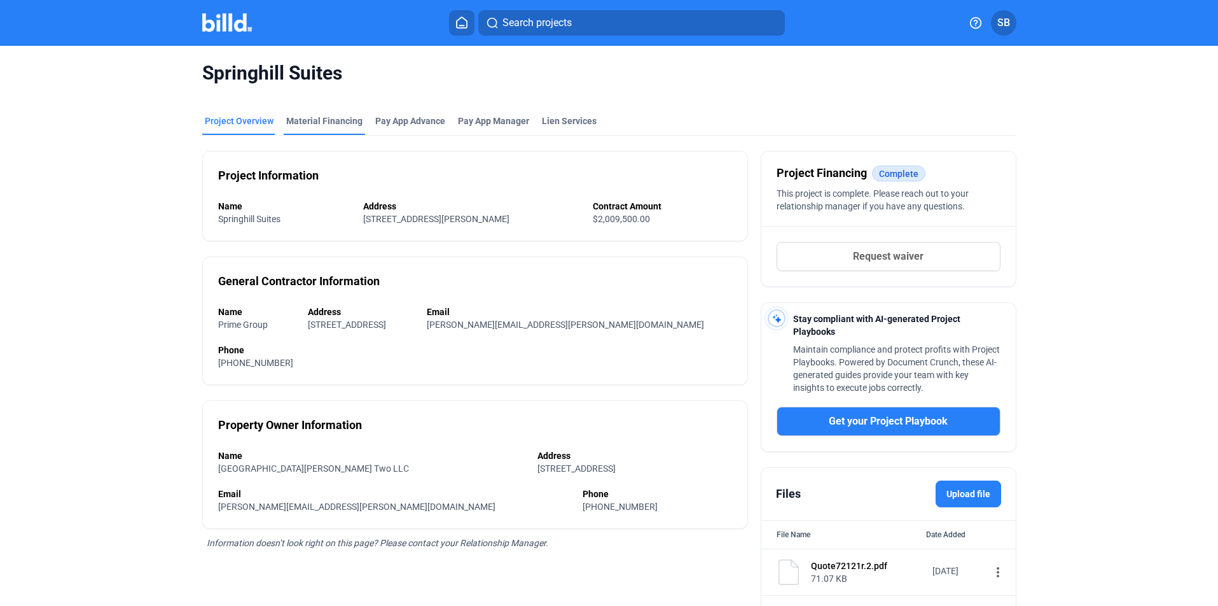
click at [322, 122] on div "Material Financing" at bounding box center [324, 121] width 76 height 13
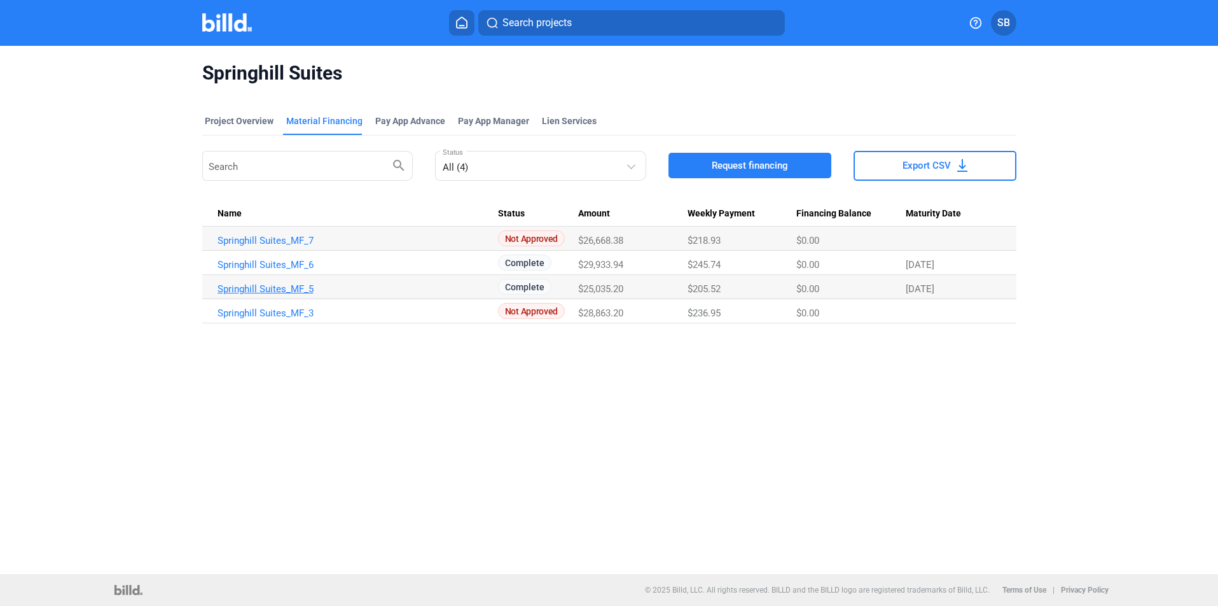
click at [267, 287] on link "Springhill Suites_MF_5" at bounding box center [358, 288] width 281 height 11
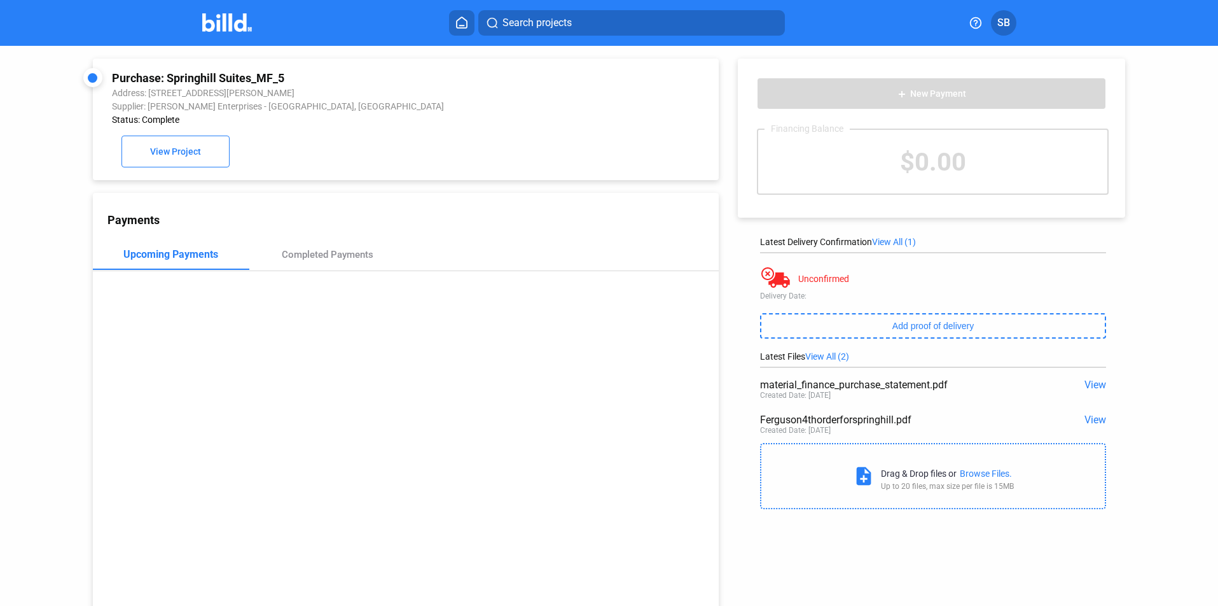
click at [789, 426] on div "Created Date: 12/03/2024" at bounding box center [795, 430] width 71 height 9
click at [1094, 420] on span "View" at bounding box center [1096, 419] width 22 height 12
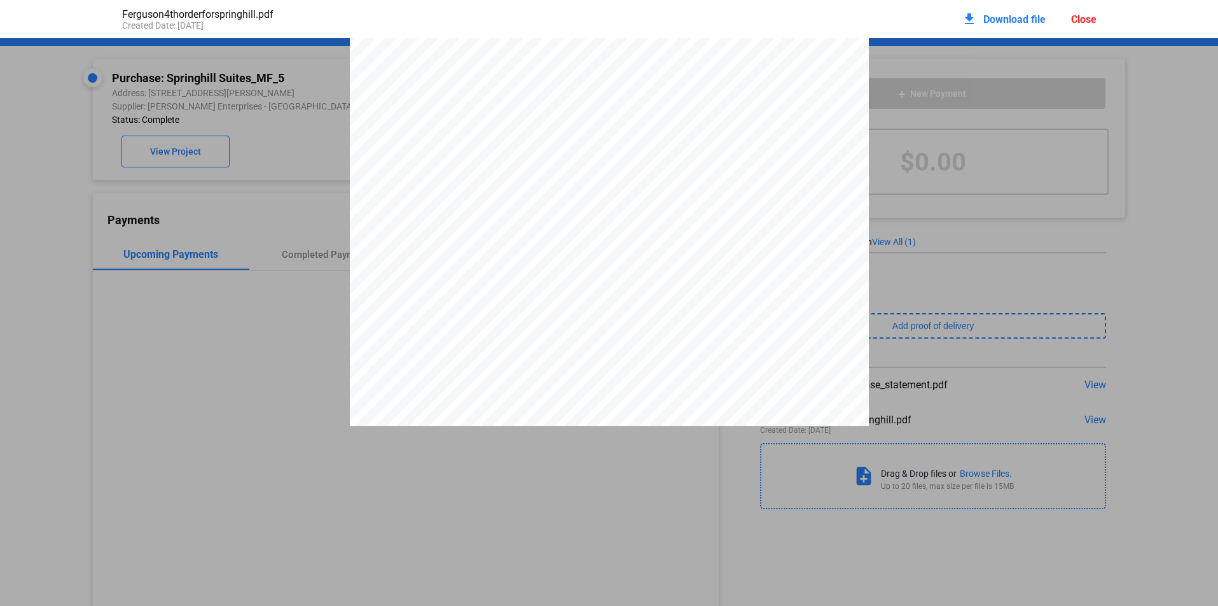
scroll to position [197, 0]
click at [1083, 22] on div "Close" at bounding box center [1083, 19] width 25 height 12
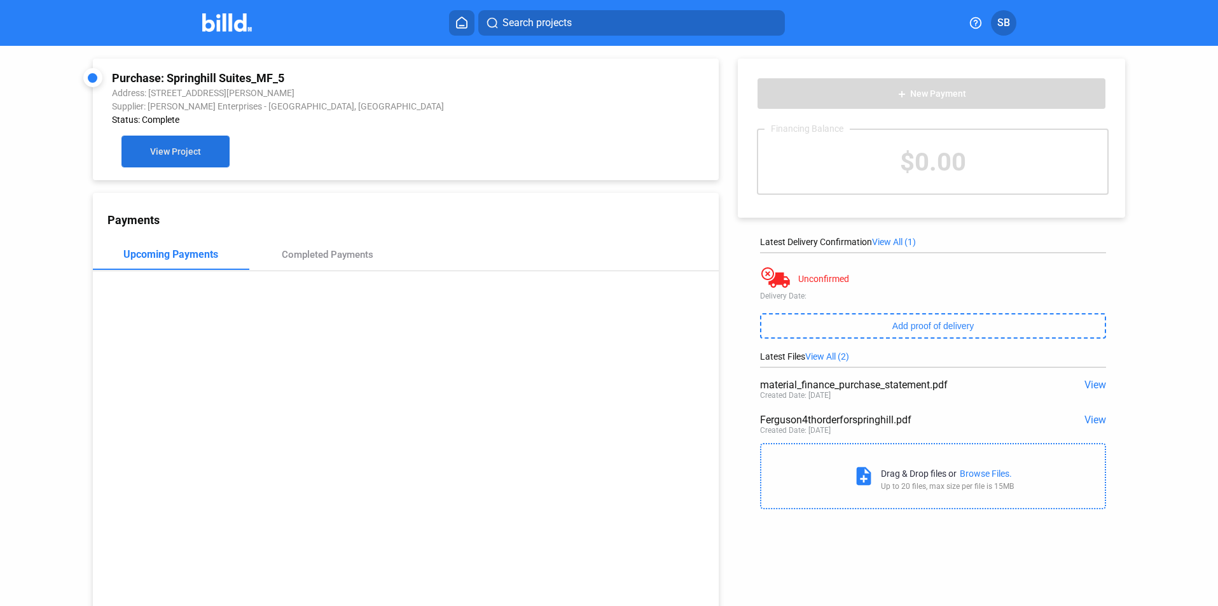
click at [170, 152] on span "View Project" at bounding box center [175, 152] width 51 height 10
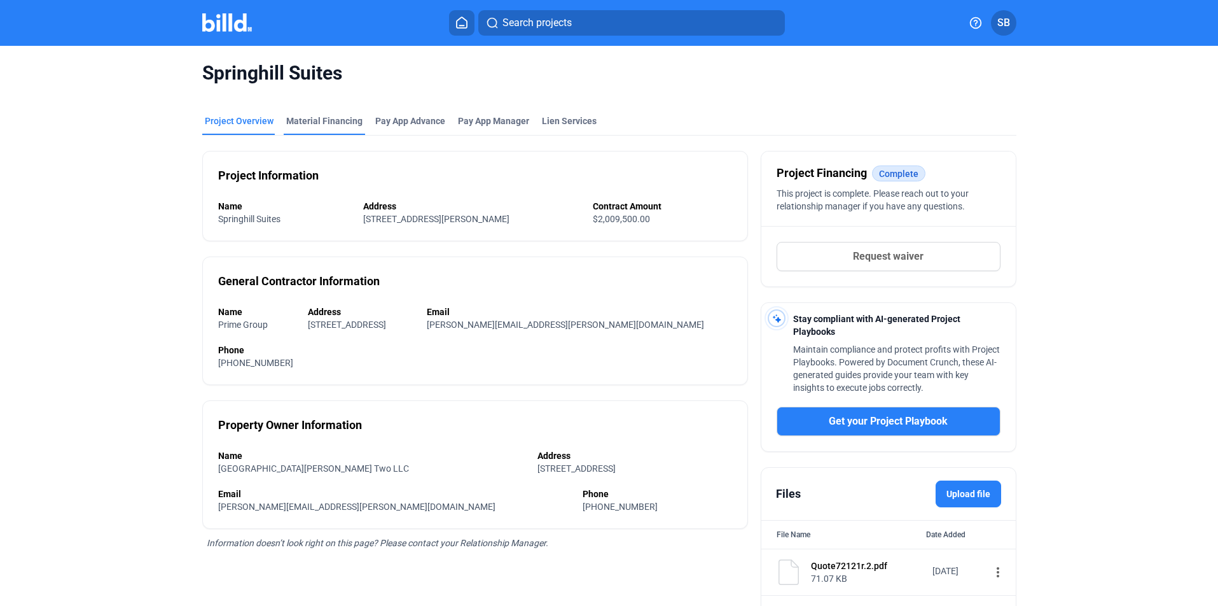
click at [310, 120] on div "Material Financing" at bounding box center [324, 121] width 76 height 13
